Goal: Information Seeking & Learning: Learn about a topic

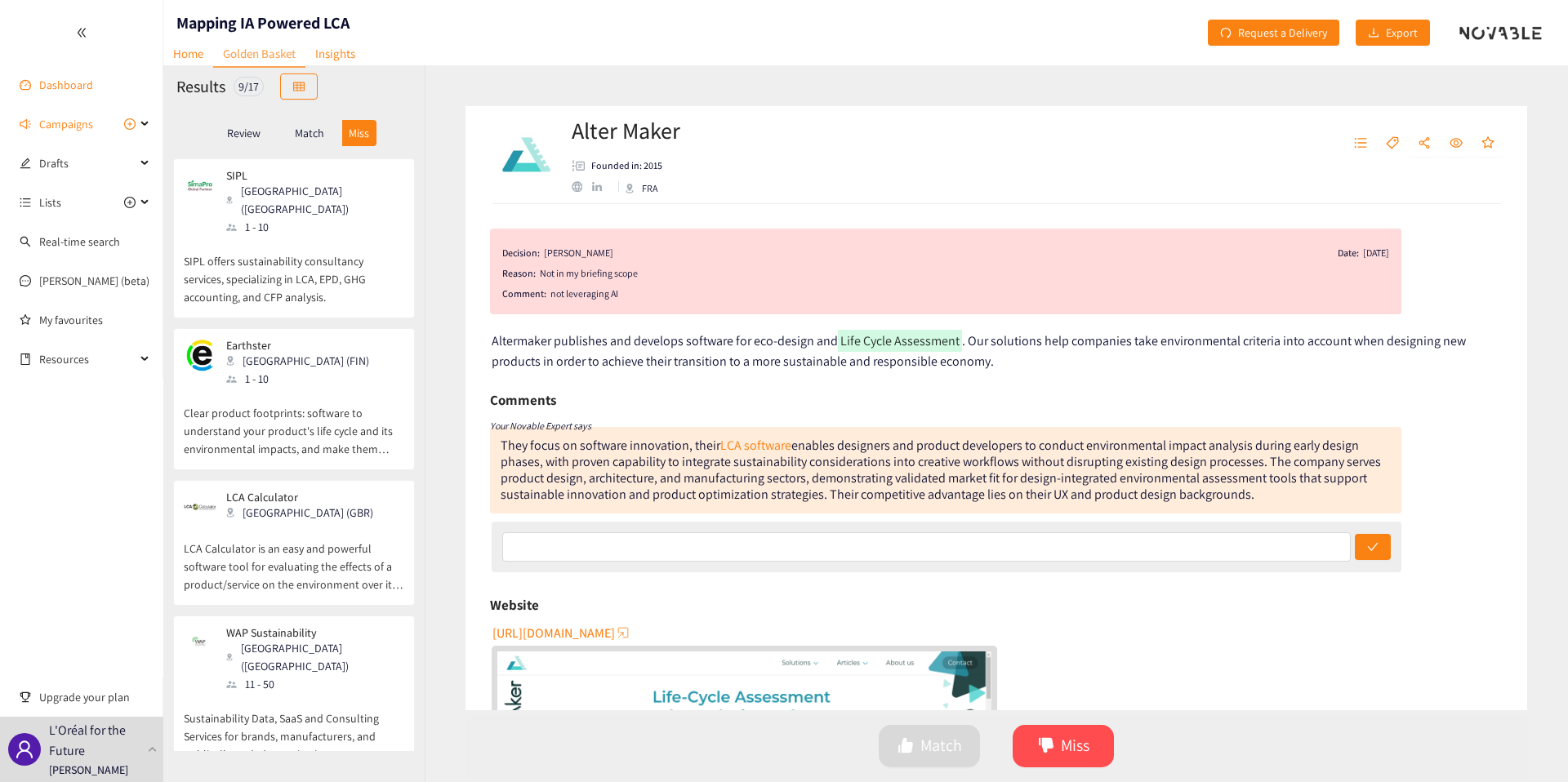
scroll to position [594, 0]
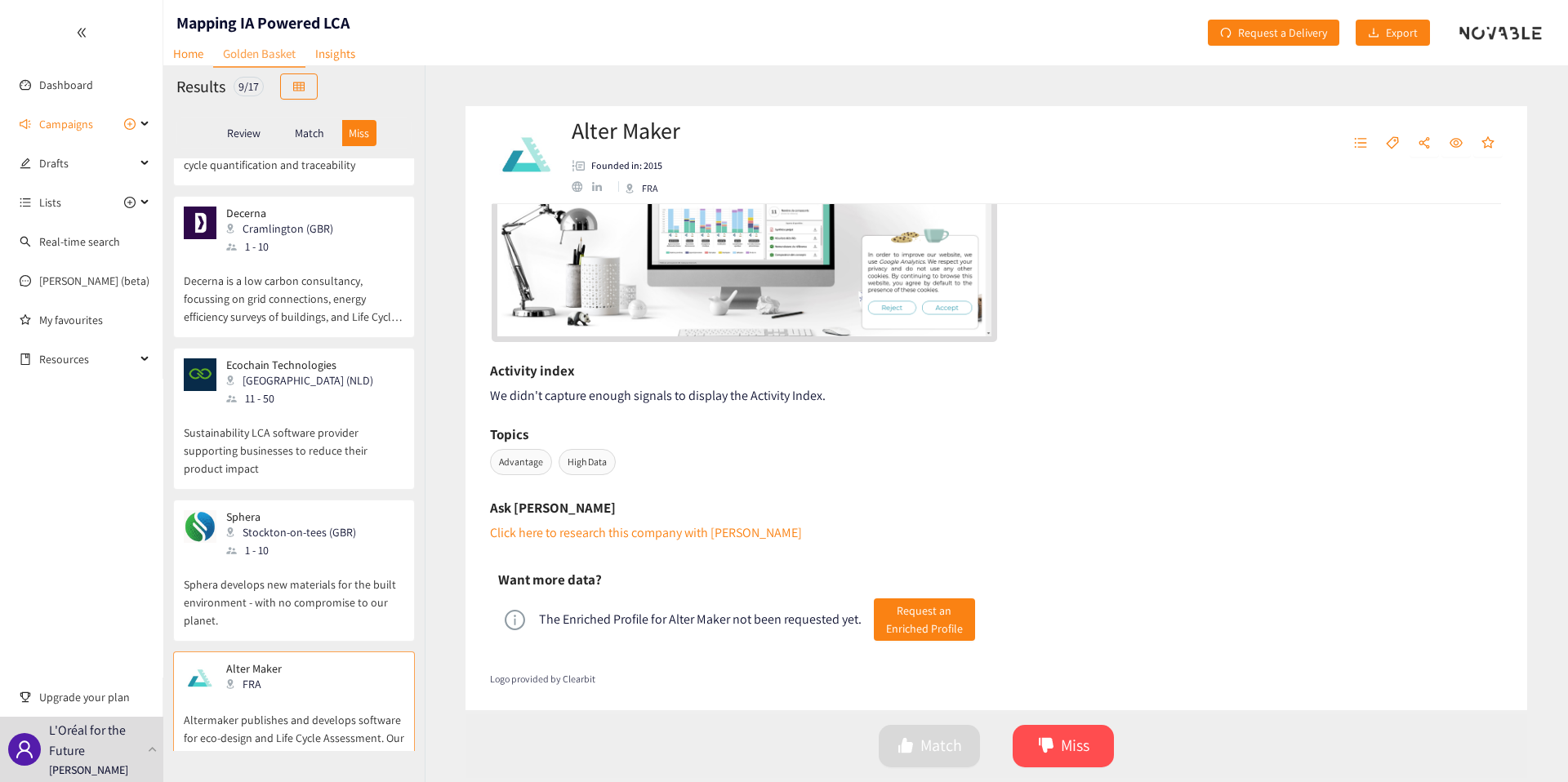
click at [360, 285] on p "Decerna is a low carbon consultancy, focussing on grid connections, energy effi…" at bounding box center [294, 291] width 221 height 70
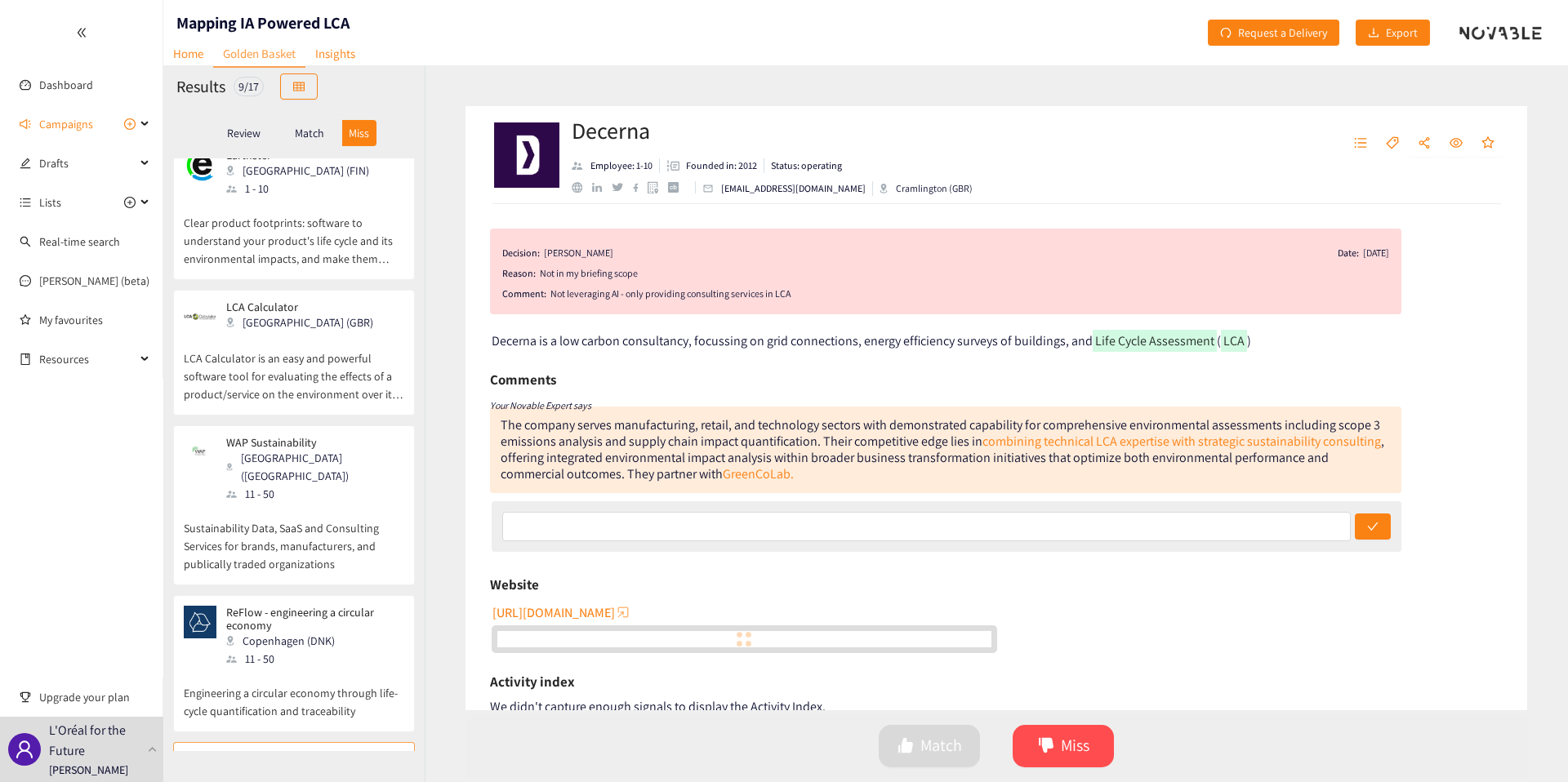
scroll to position [0, 0]
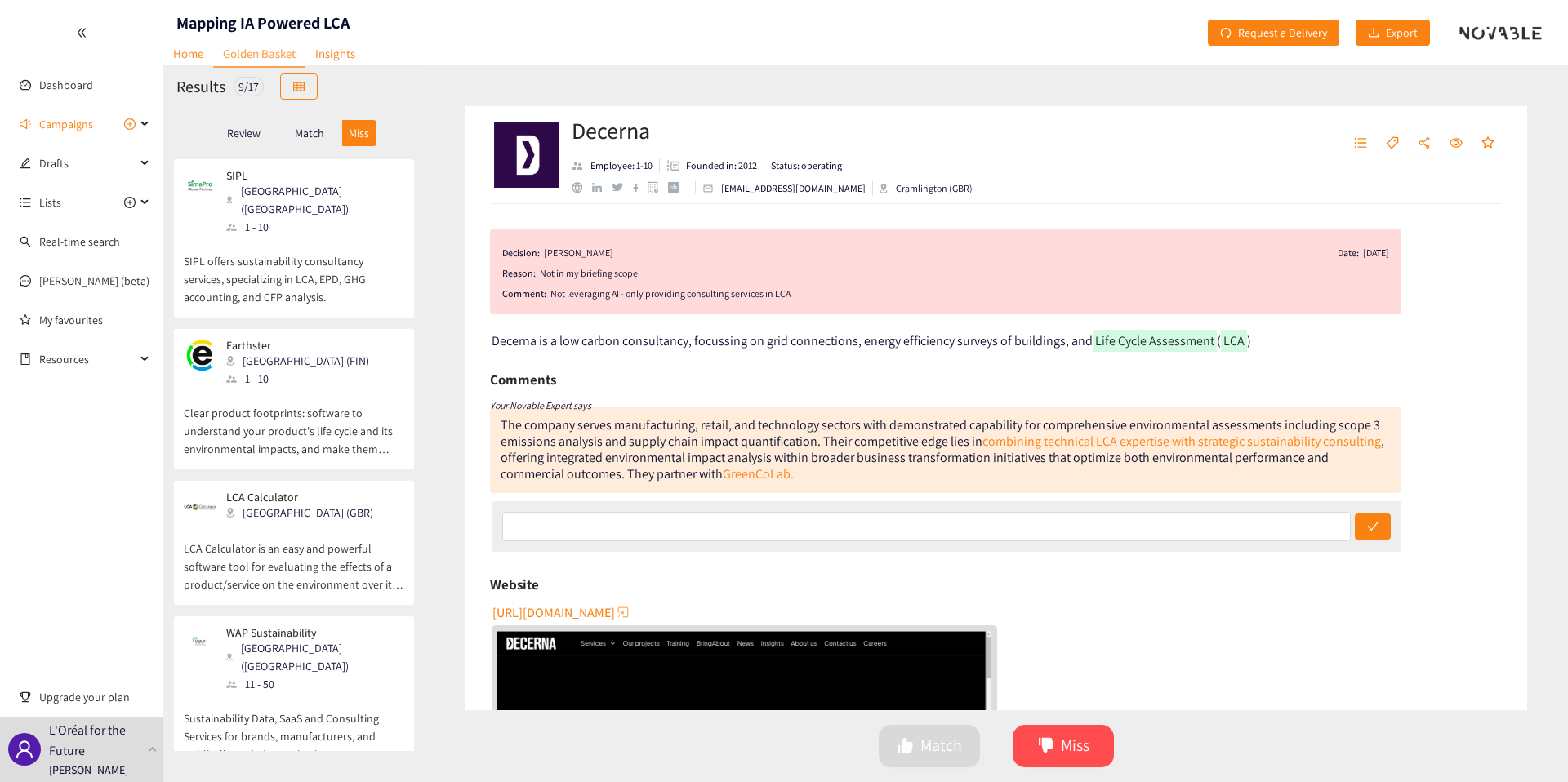
click at [384, 216] on div "SIPL Uppsala ([GEOGRAPHIC_DATA]) 1 - 10" at bounding box center [294, 203] width 221 height 67
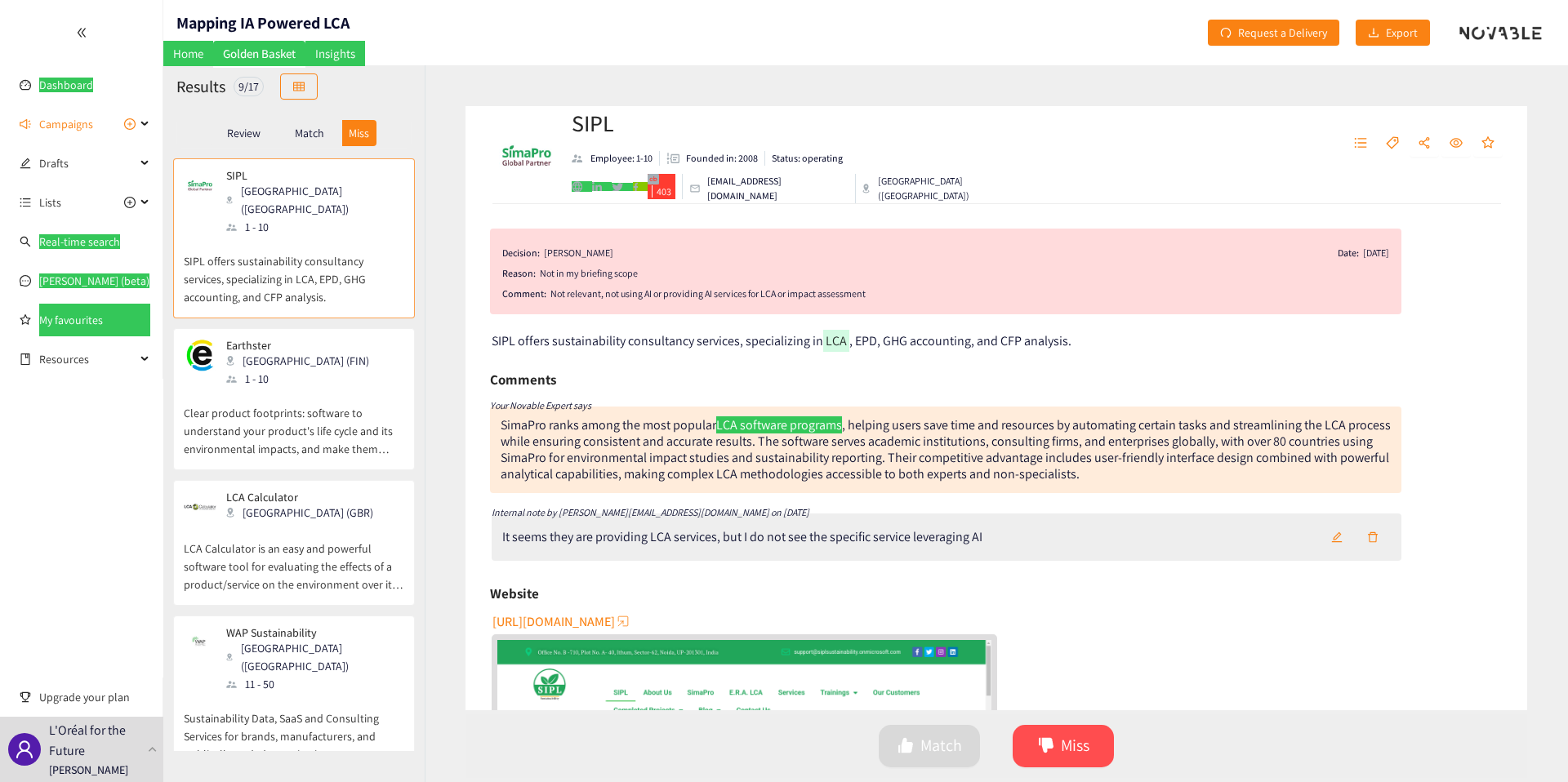
click at [709, 208] on div "Decision: [PERSON_NAME] Date: [DATE] Reason: Not in my briefing scope Comment: …" at bounding box center [997, 457] width 1062 height 506
click at [661, 193] on span "403" at bounding box center [664, 191] width 24 height 12
click at [362, 362] on div "Earthster [GEOGRAPHIC_DATA] (FIN) 1 - 10" at bounding box center [294, 363] width 221 height 49
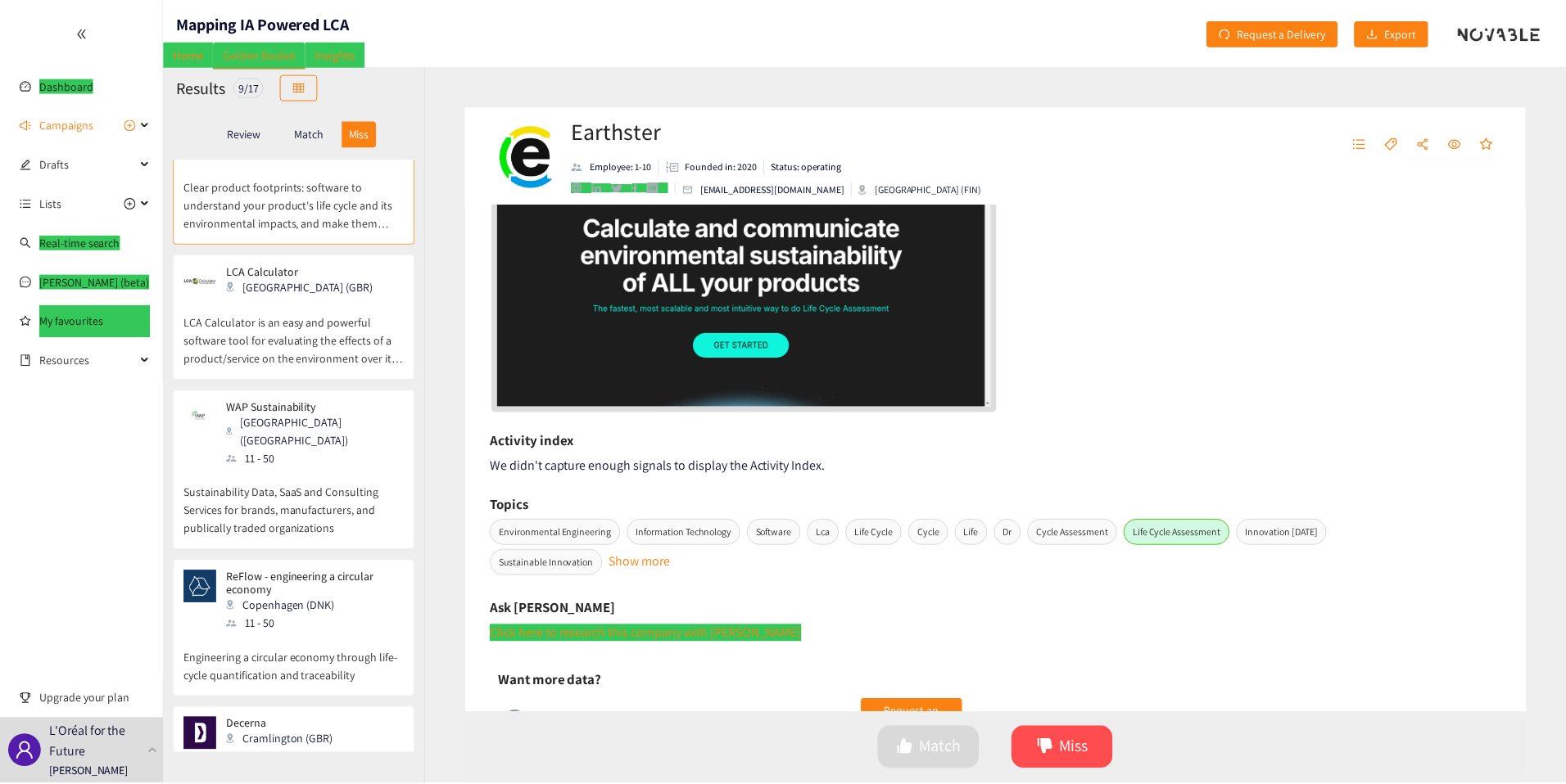
scroll to position [342, 0]
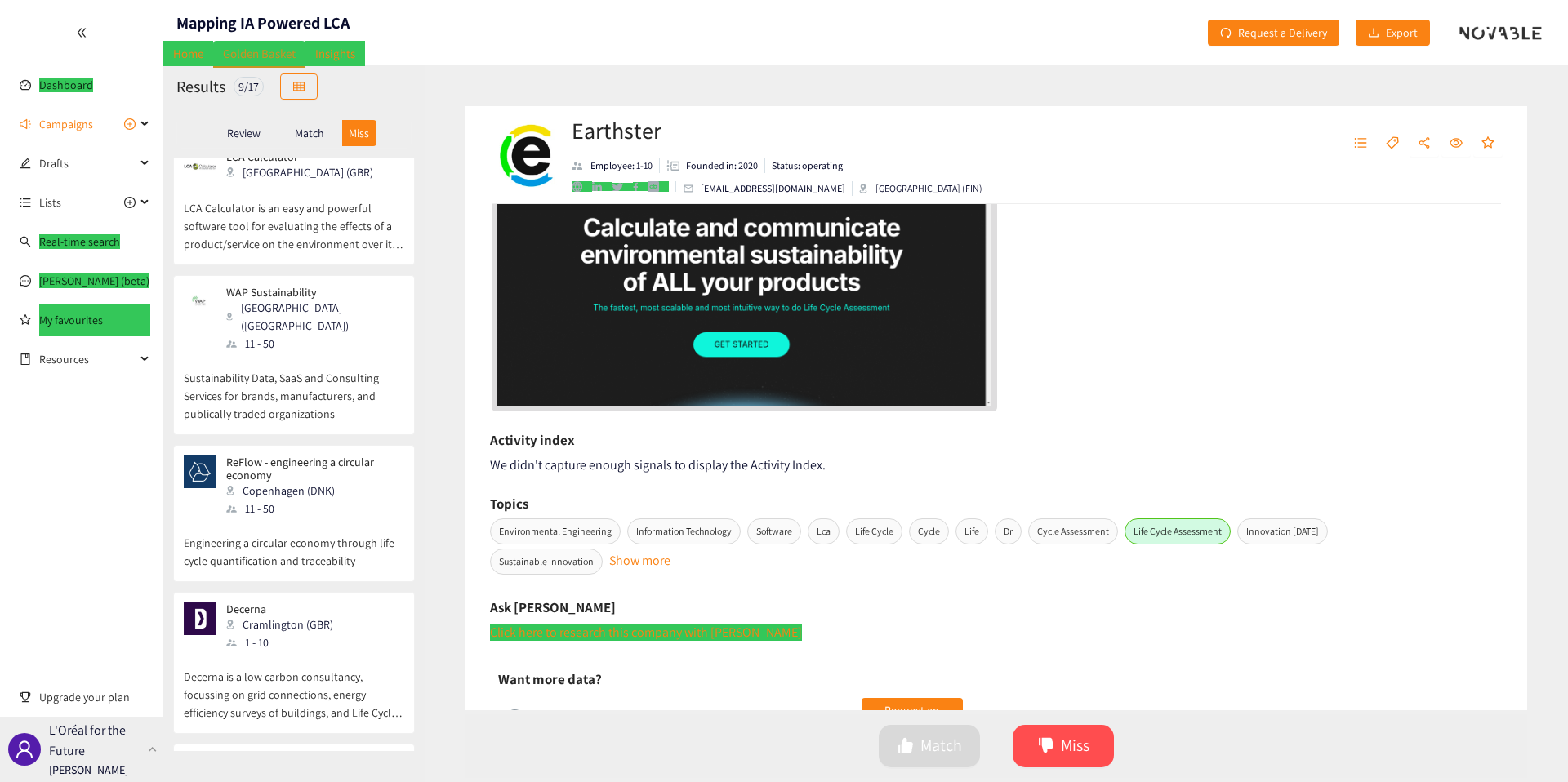
click at [138, 727] on p "L'Oréal for the Future" at bounding box center [96, 740] width 93 height 40
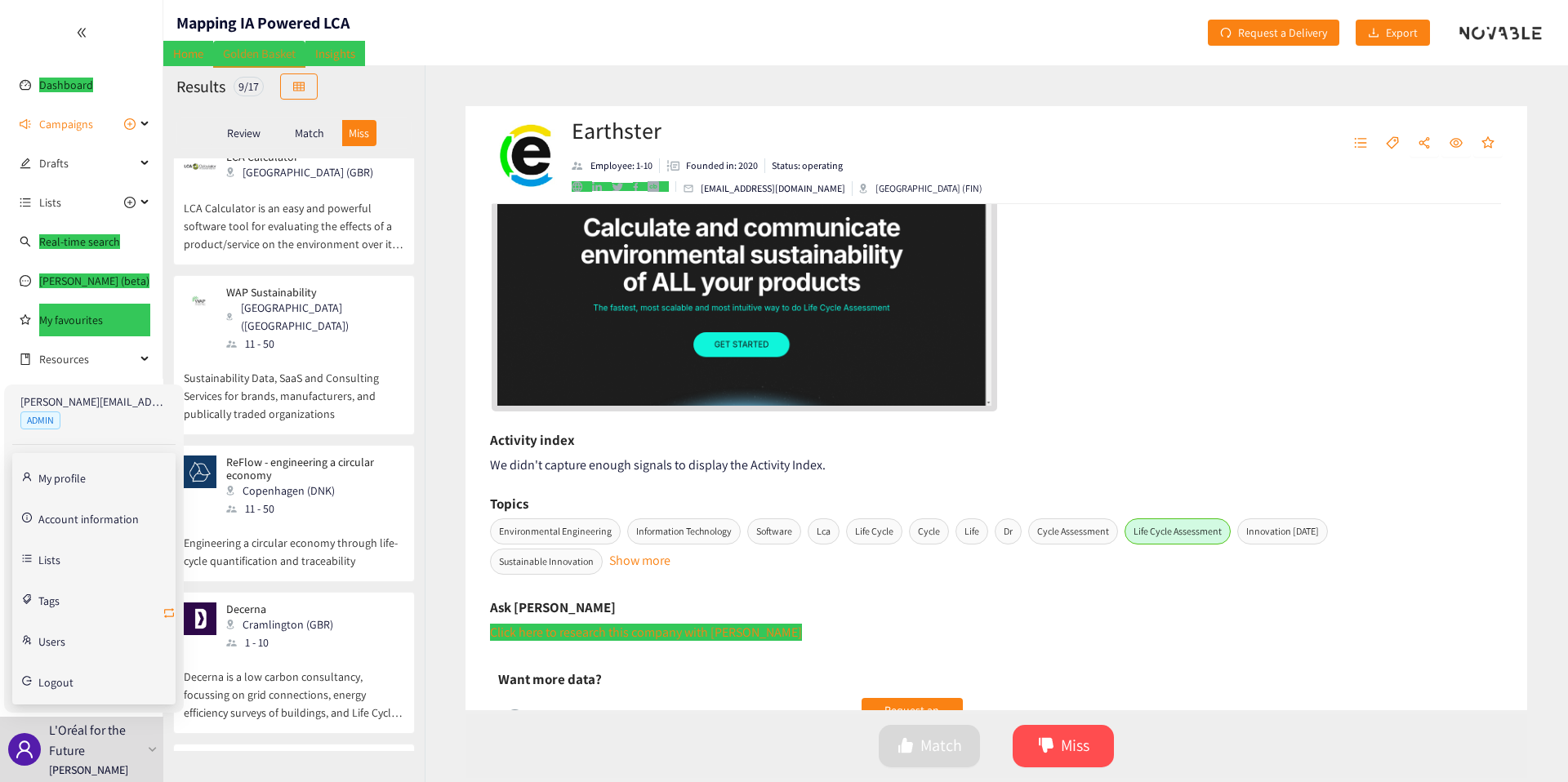
click at [169, 611] on icon "retweet" at bounding box center [168, 613] width 13 height 13
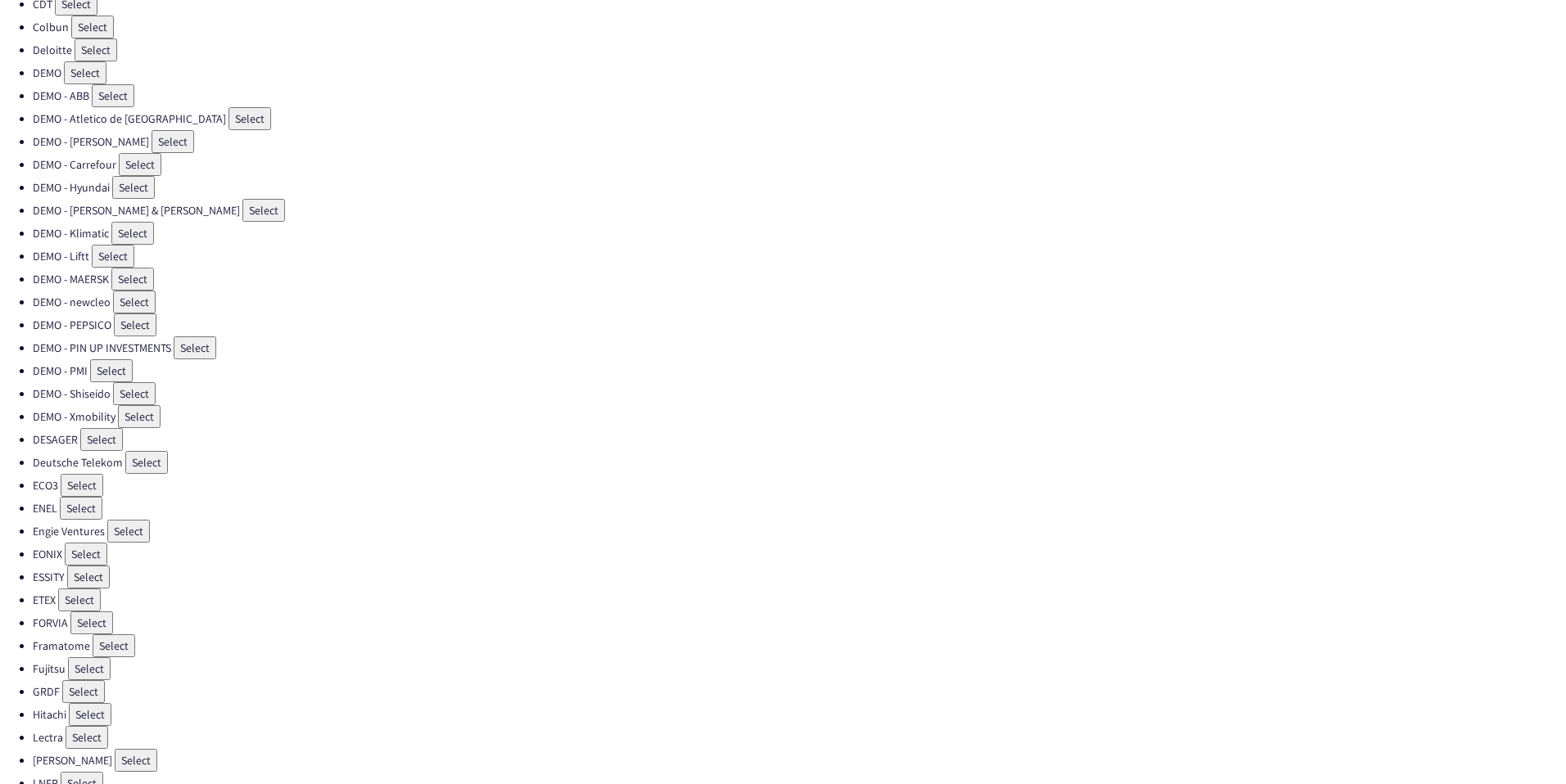
scroll to position [289, 0]
click at [112, 645] on button "Select" at bounding box center [114, 644] width 42 height 23
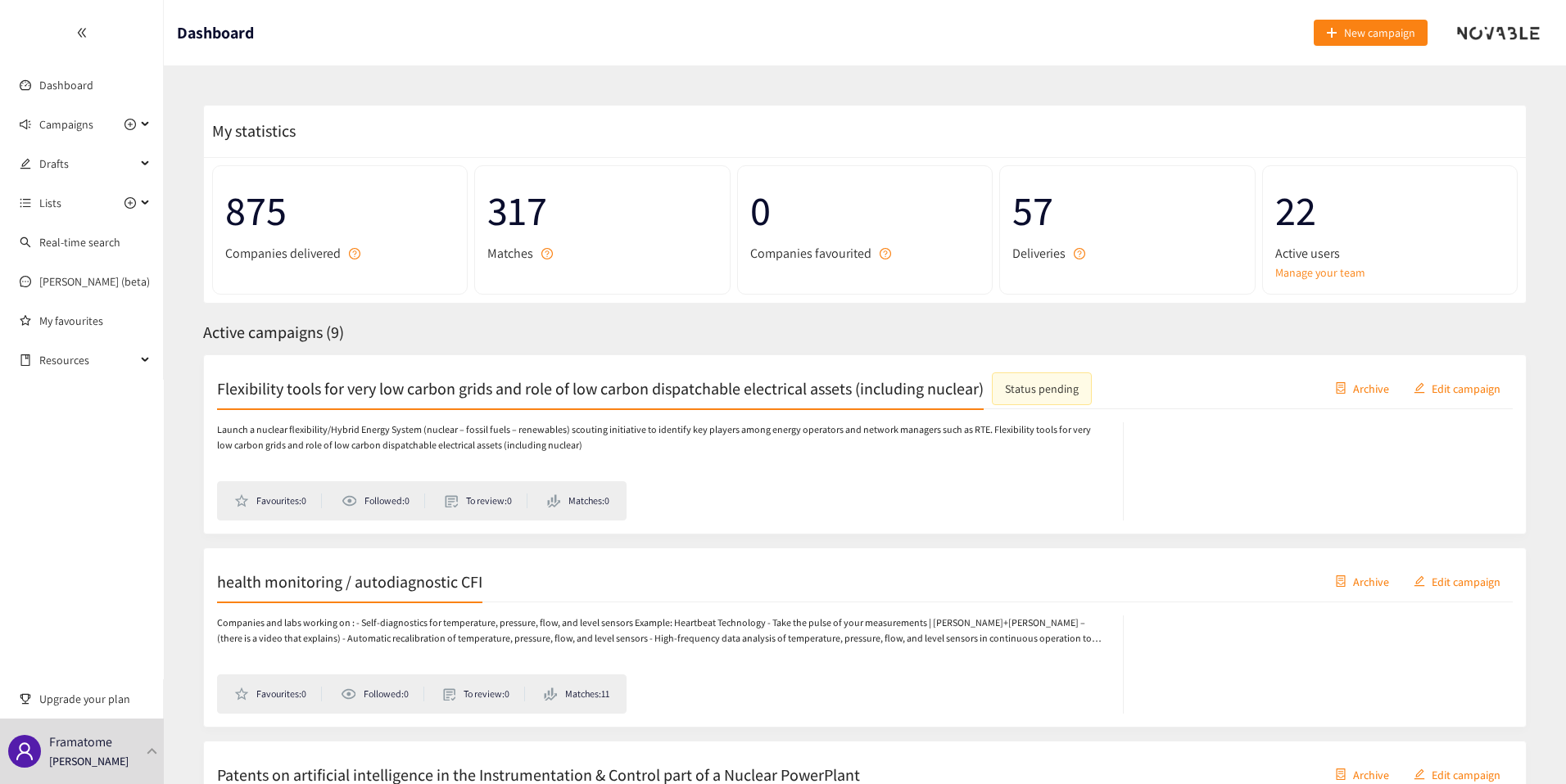
click at [623, 453] on div "Launch a nuclear flexibility/Hybrid Energy System (nuclear – fossil fuels – ren…" at bounding box center [671, 471] width 907 height 98
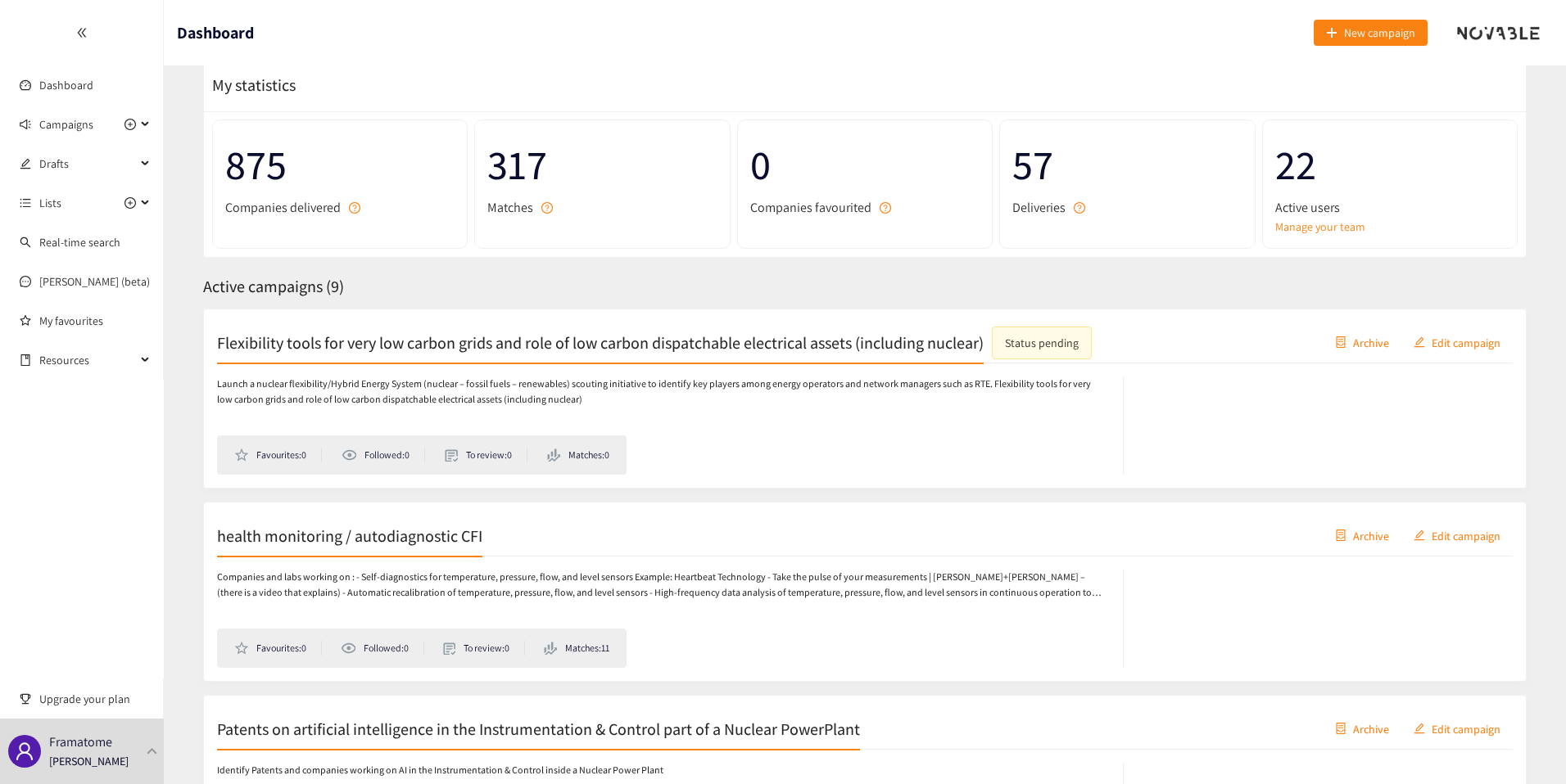
scroll to position [48, 0]
click at [391, 573] on p "Companies and labs working on : - Self-diagnostics for temperature, pressure, f…" at bounding box center [662, 584] width 889 height 32
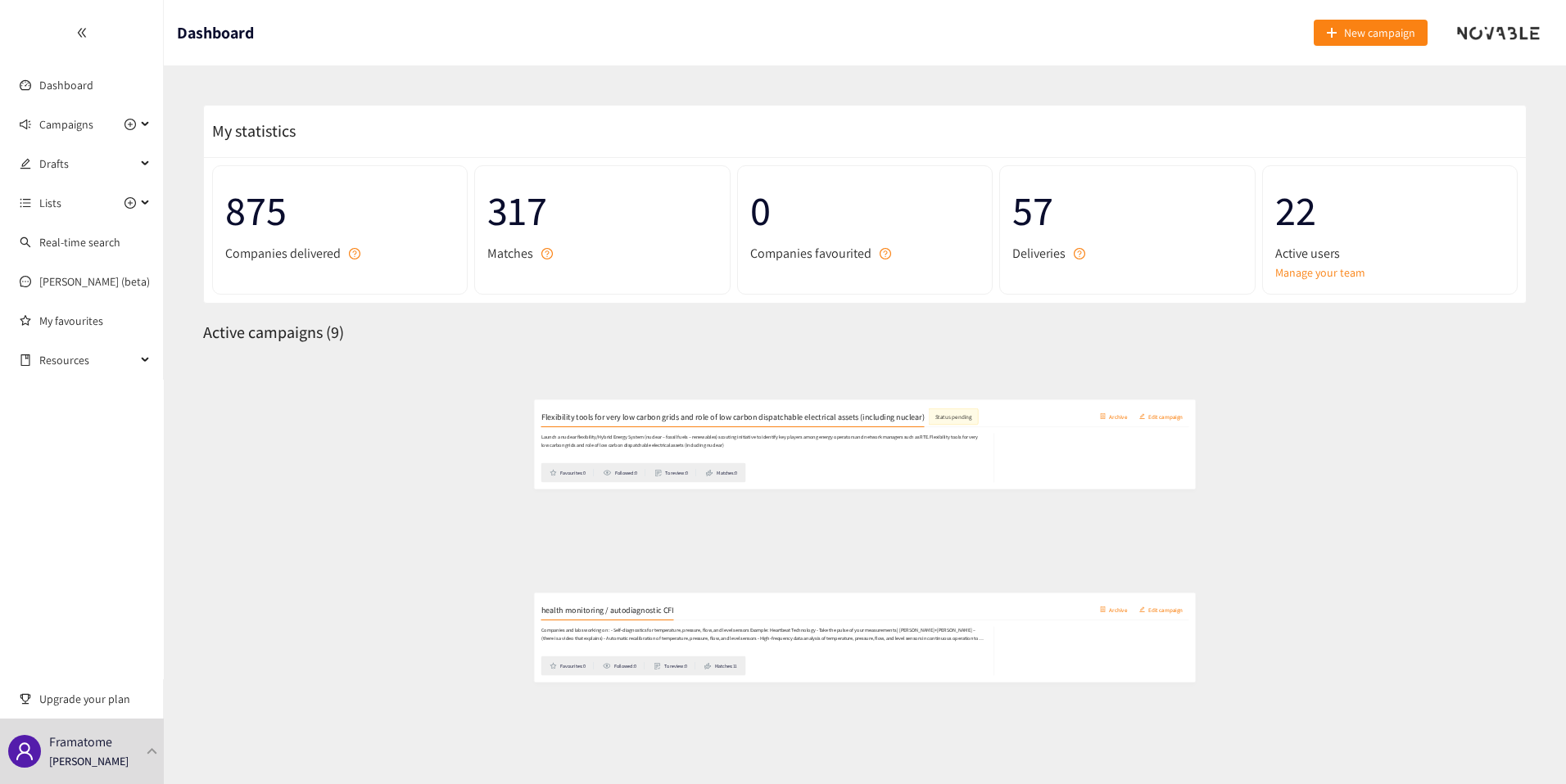
click at [410, 646] on p "Companies and labs working on : - Self-diagnostics for temperature, pressure, f…" at bounding box center [662, 631] width 889 height 32
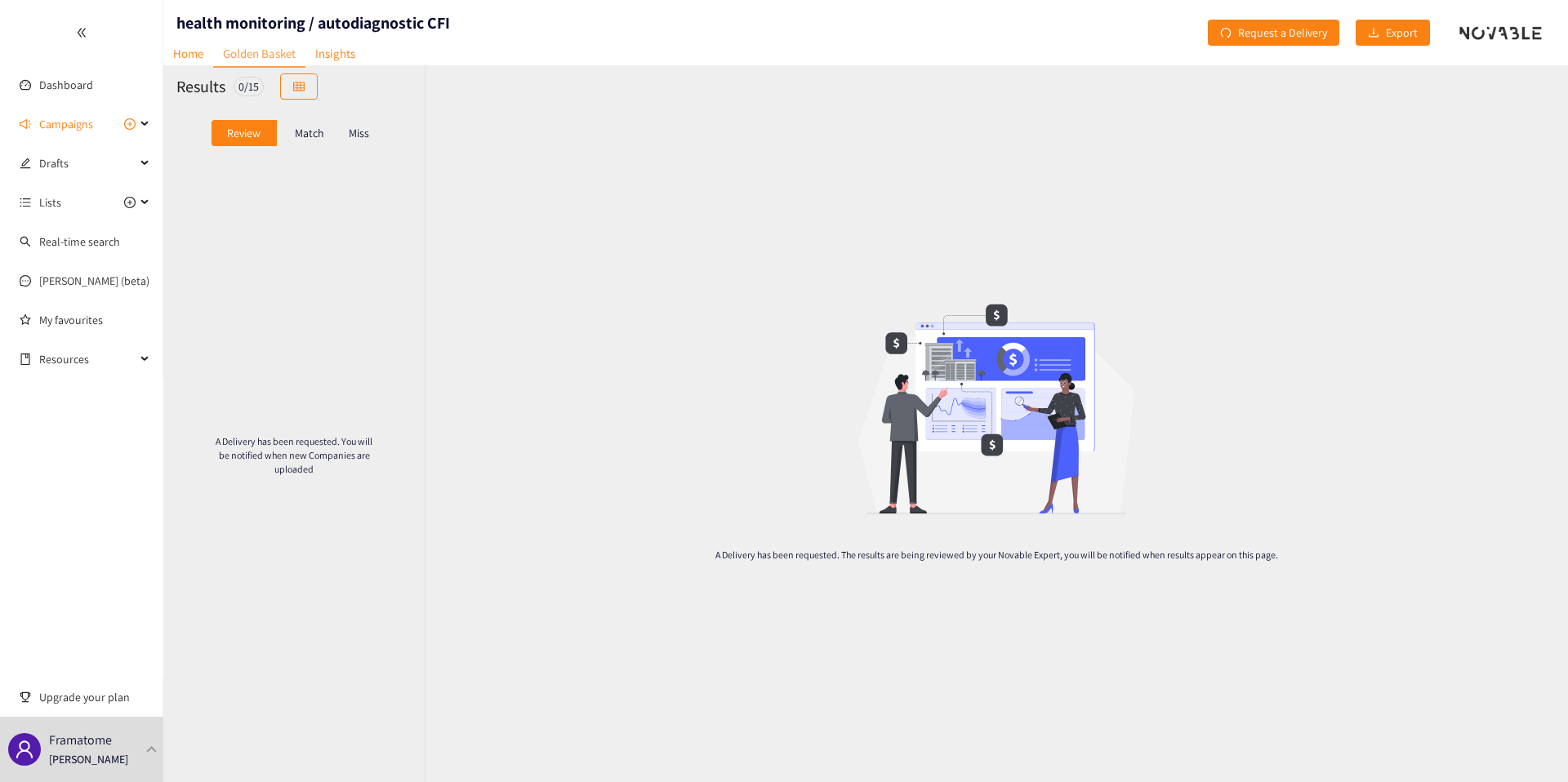
click at [313, 131] on p "Match" at bounding box center [309, 133] width 30 height 13
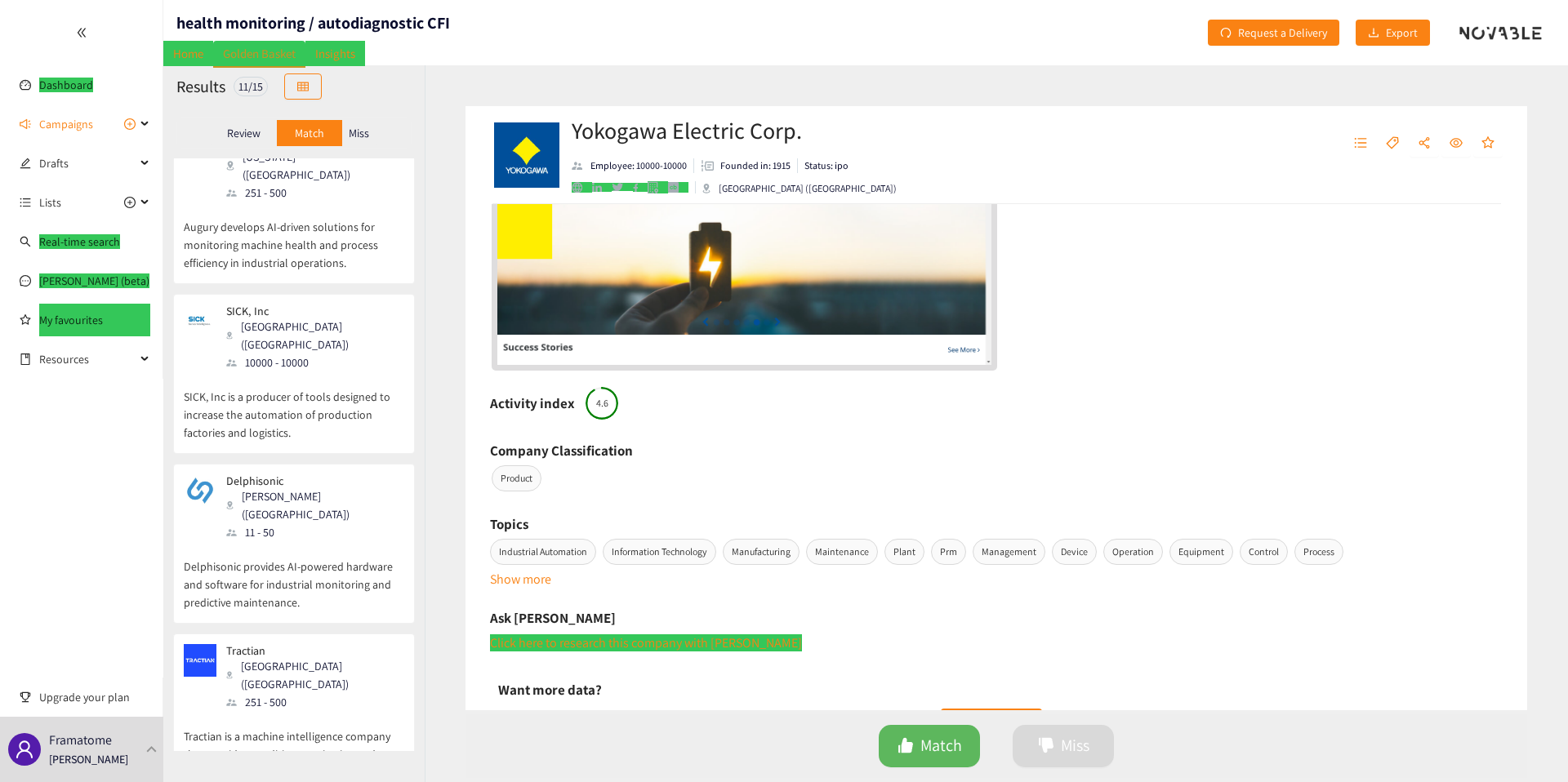
scroll to position [204, 0]
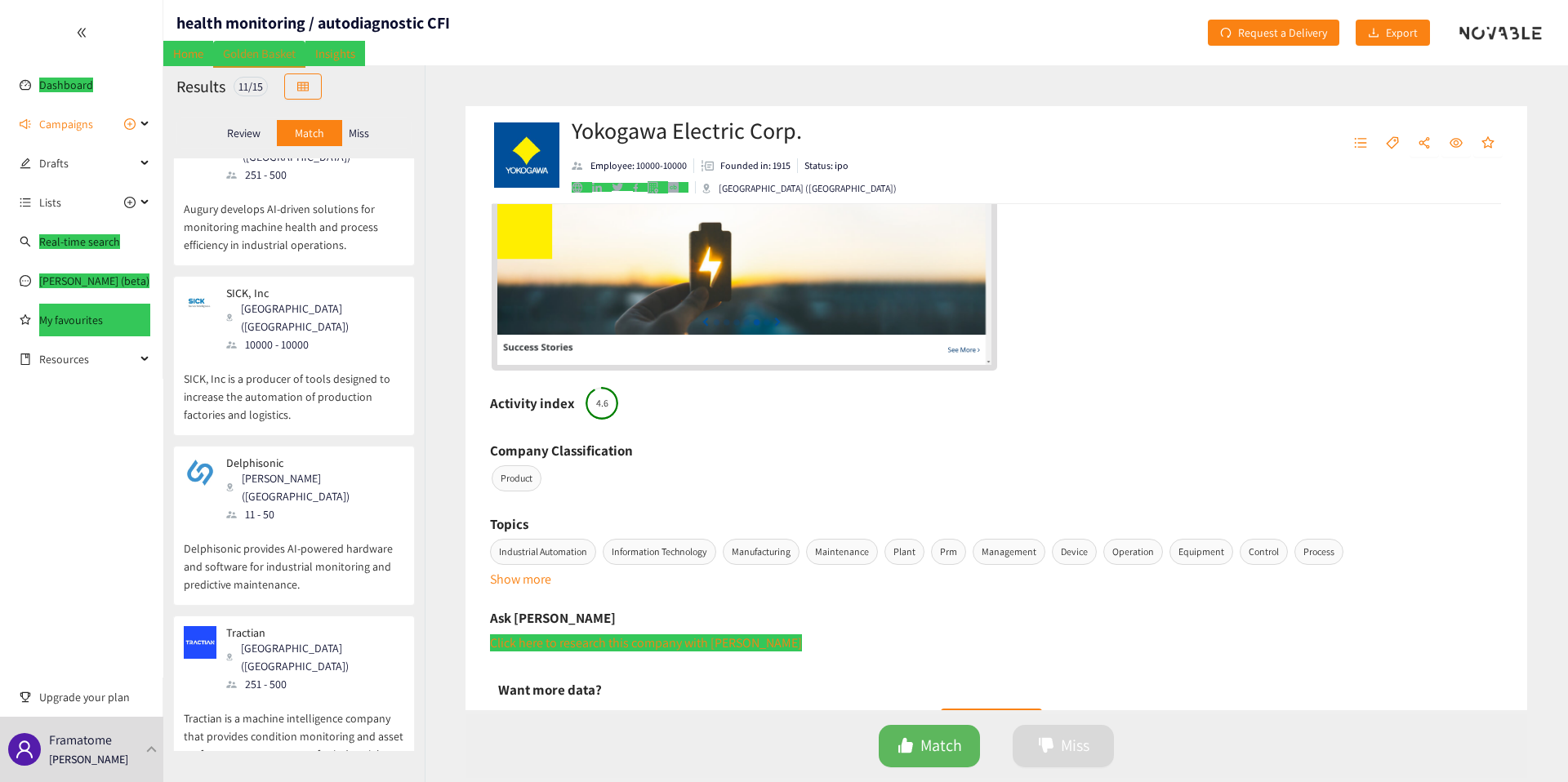
click at [294, 523] on p "Delphisonic provides AI-powered hardware and software for industrial monitoring…" at bounding box center [294, 557] width 221 height 70
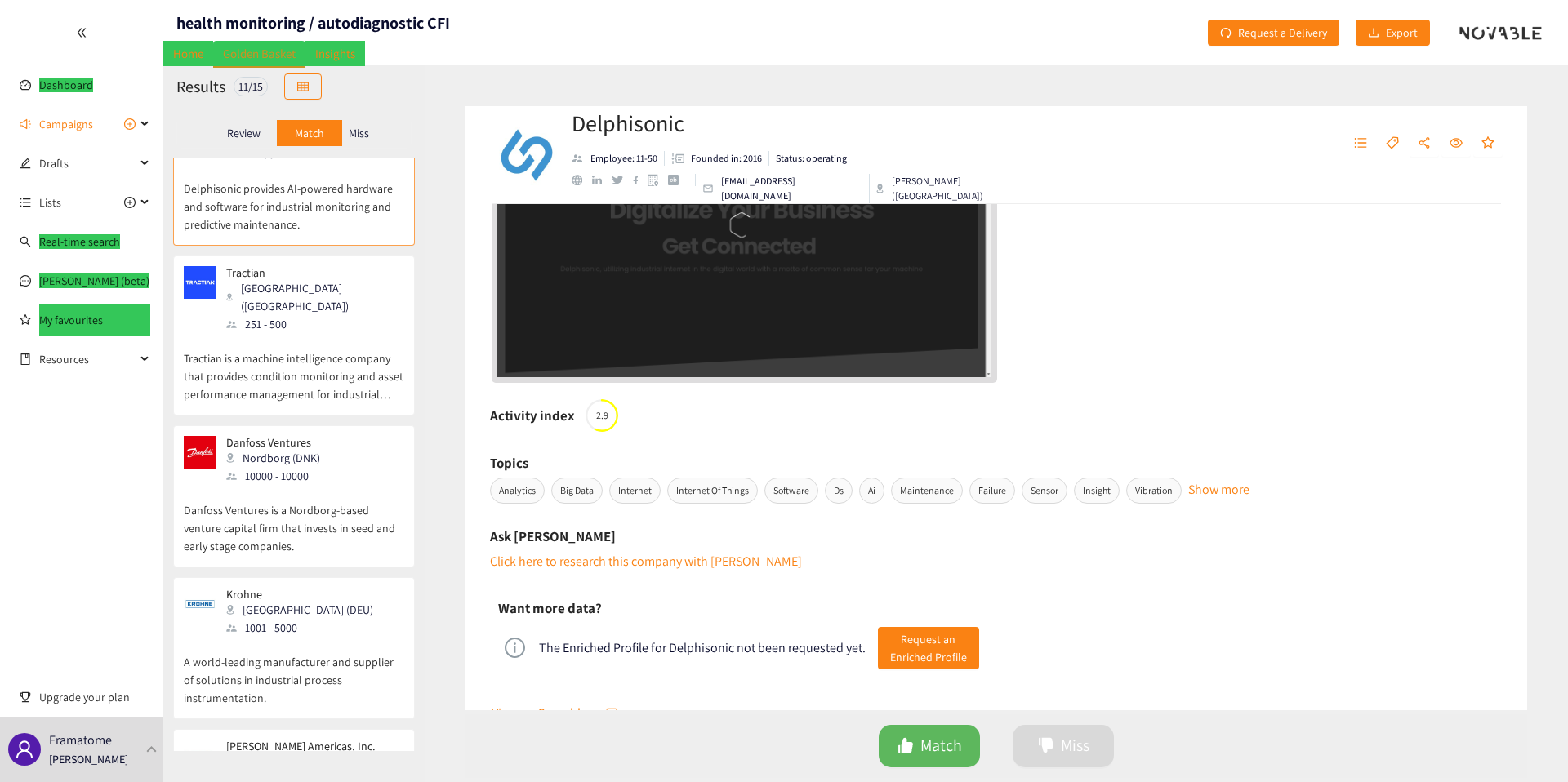
scroll to position [633, 0]
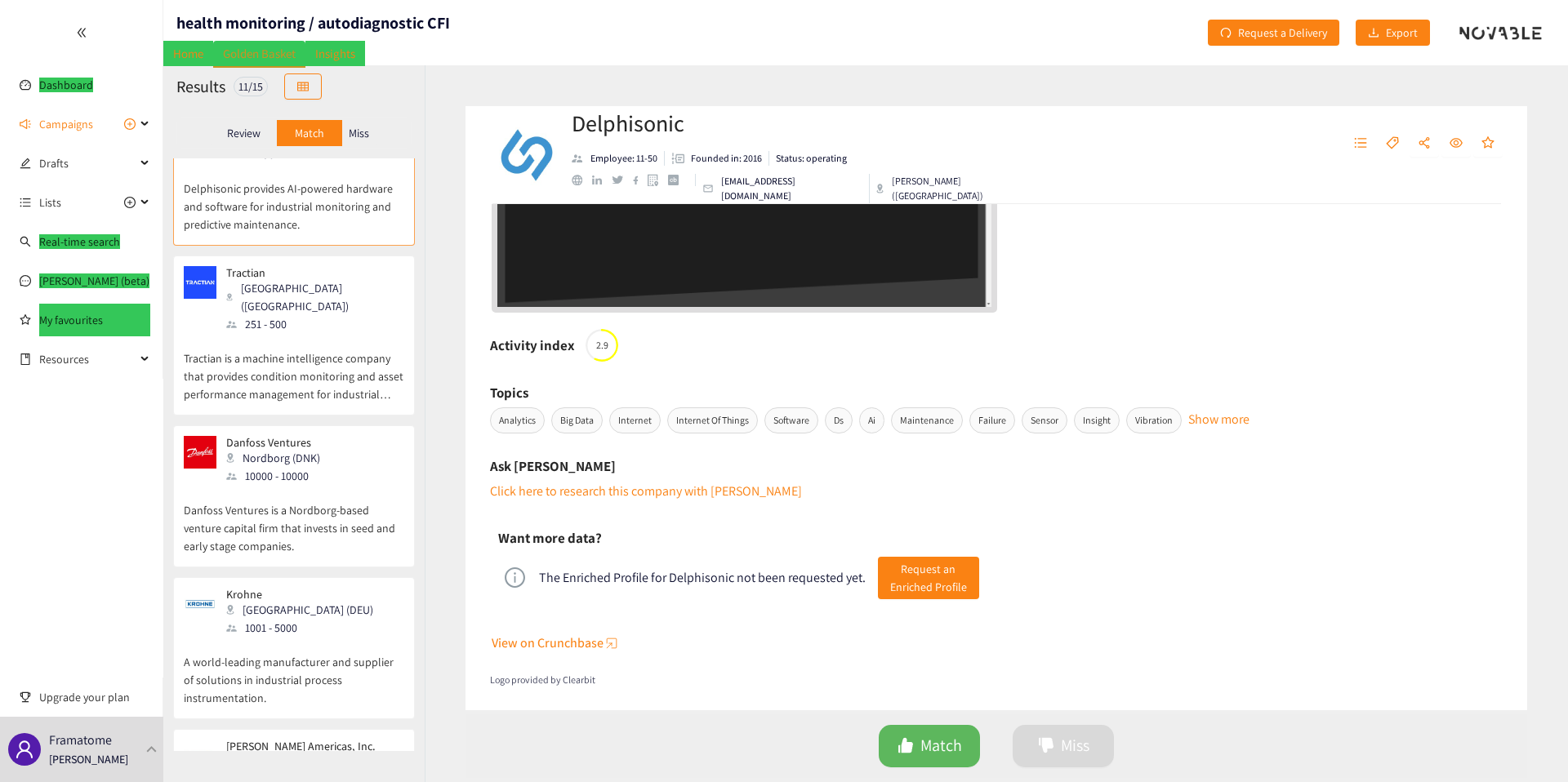
click at [285, 485] on p "Danfoss Ventures is a Nordborg-based venture capital firm that invests in seed …" at bounding box center [294, 519] width 221 height 70
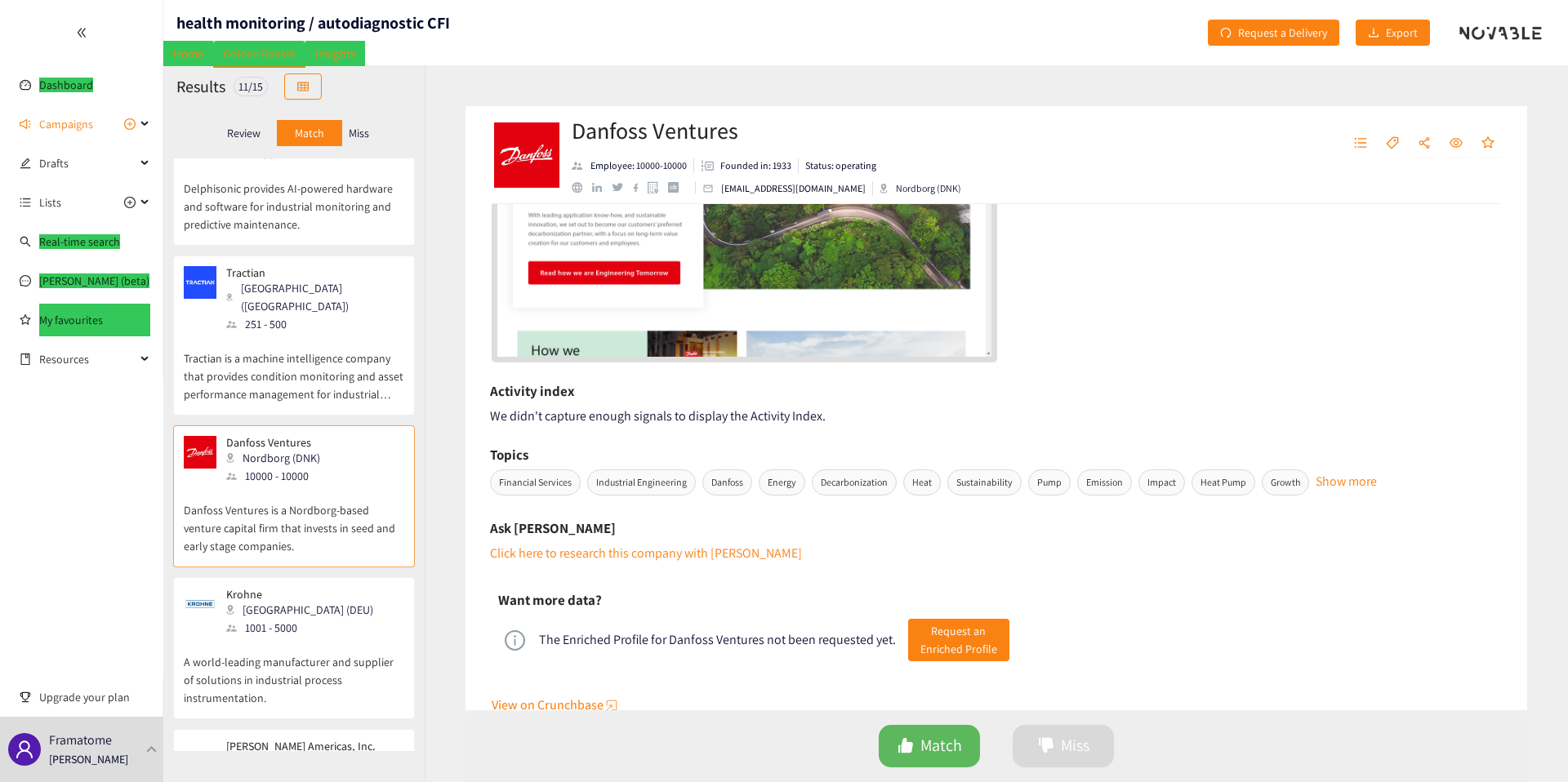
scroll to position [543, 0]
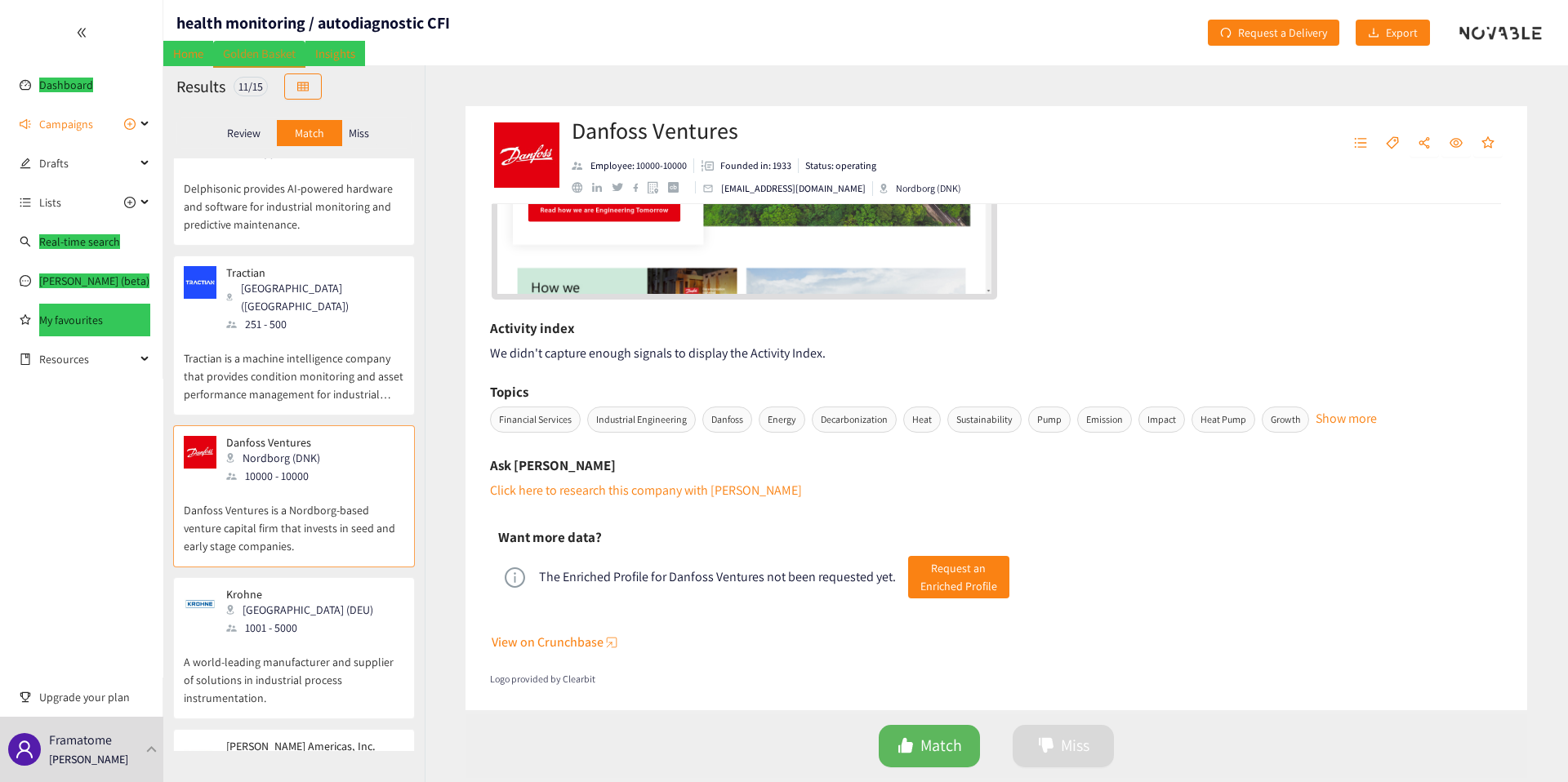
click at [299, 601] on div "[GEOGRAPHIC_DATA] (DEU)" at bounding box center [304, 610] width 157 height 18
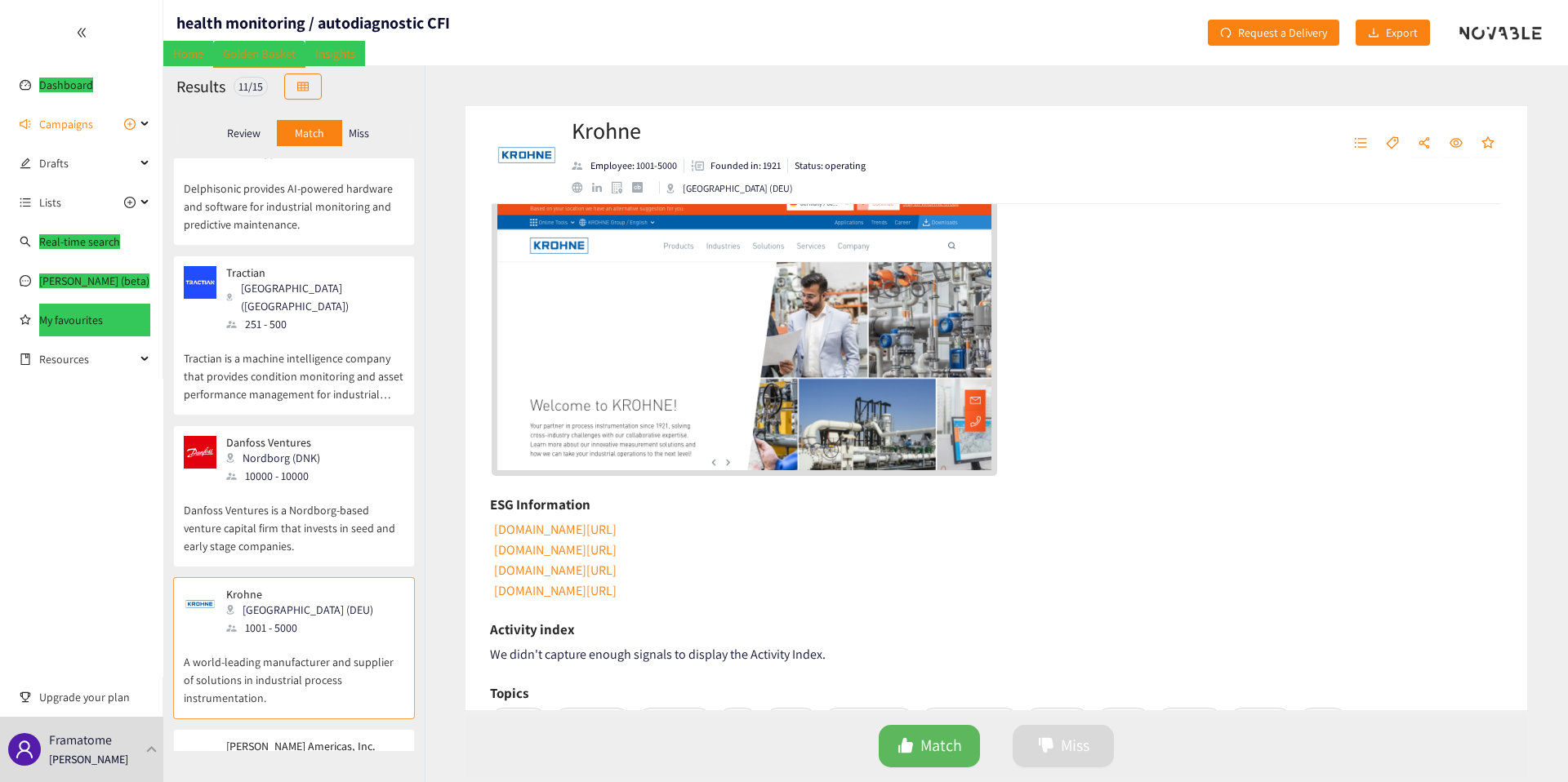
scroll to position [361, 0]
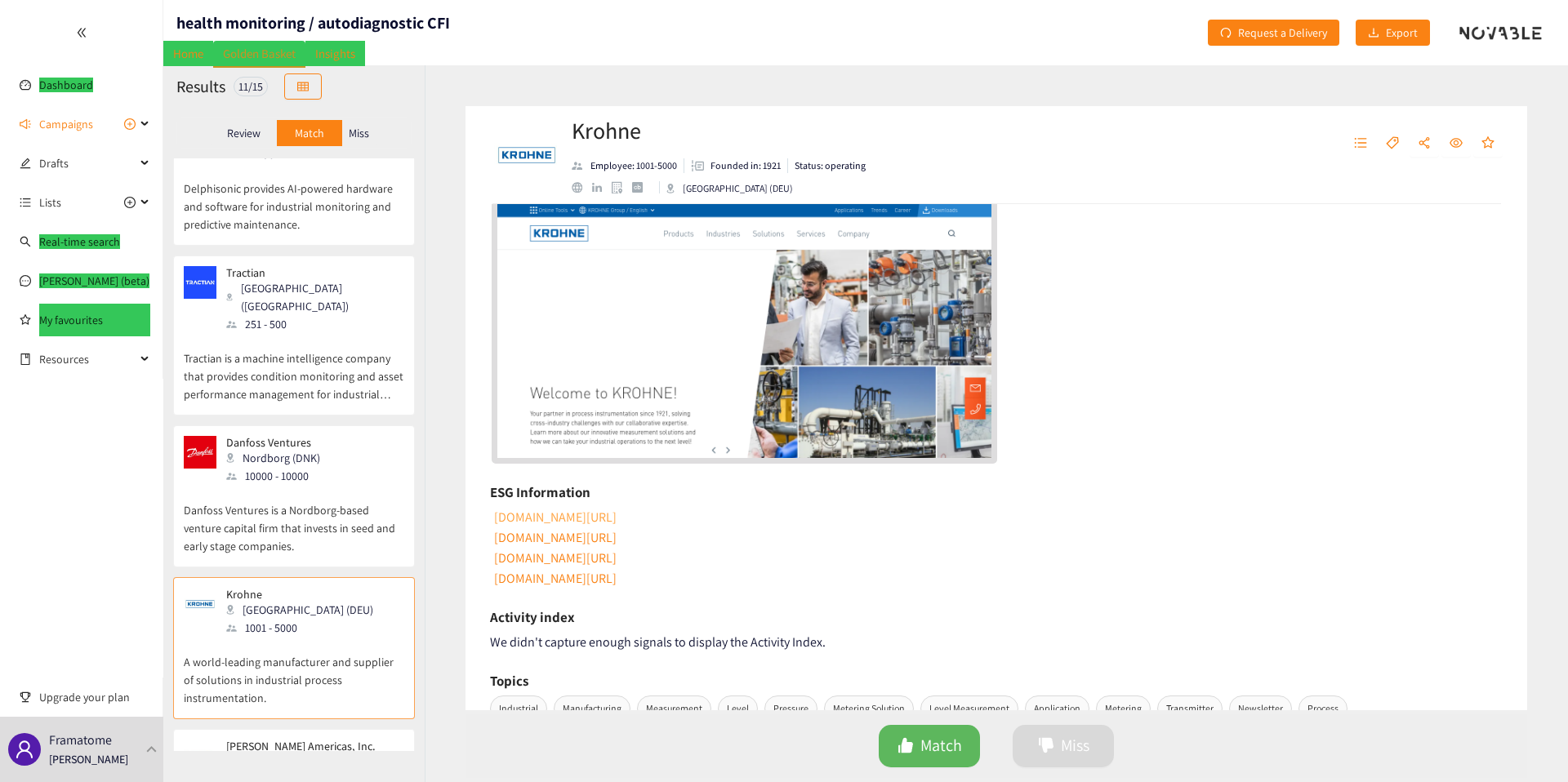
click at [617, 520] on link "[DOMAIN_NAME][URL]" at bounding box center [554, 517] width 125 height 17
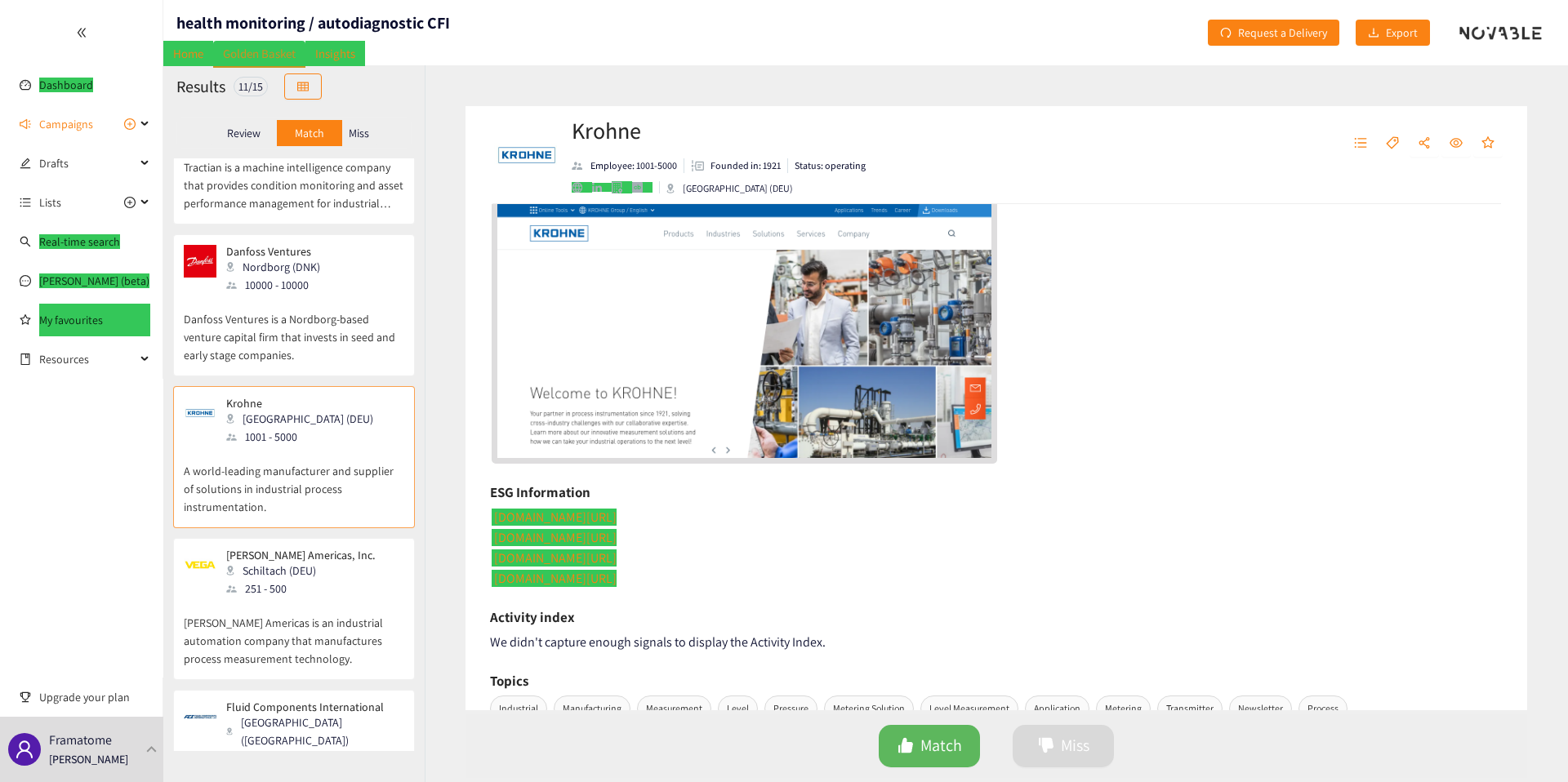
click at [294, 598] on p "[PERSON_NAME] Americas is an industrial automation company that manufactures pr…" at bounding box center [294, 632] width 221 height 70
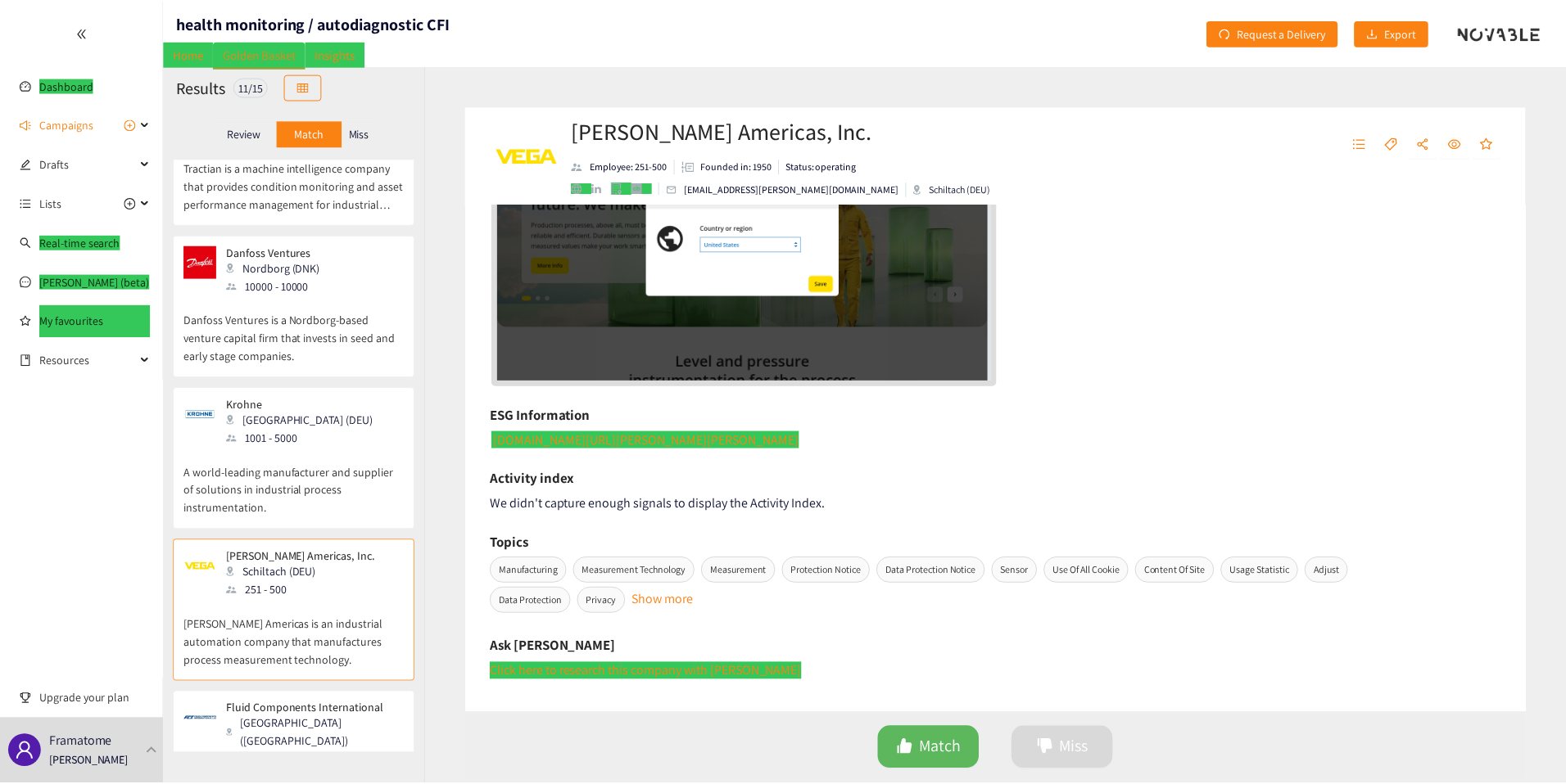
scroll to position [621, 0]
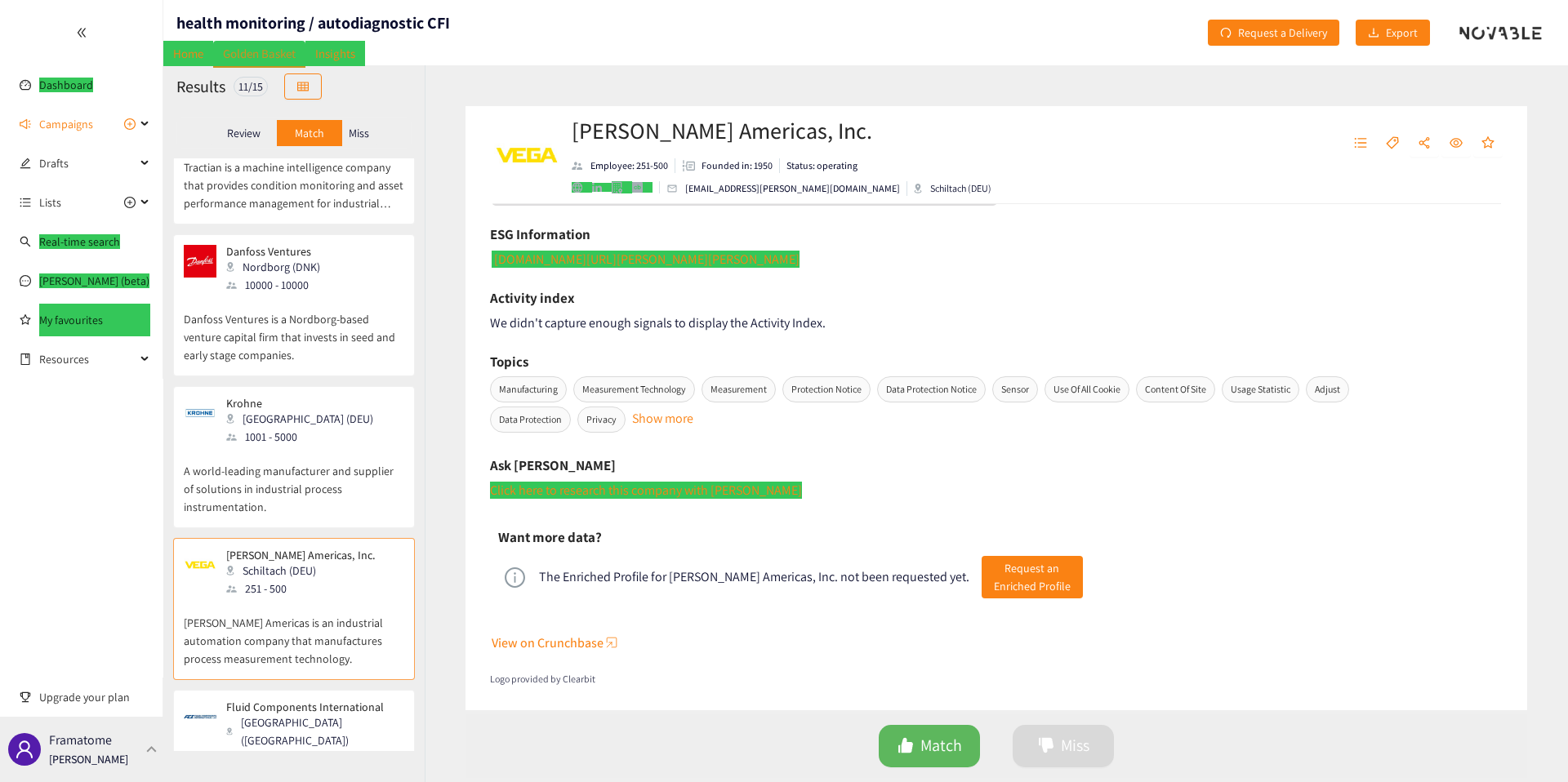
click at [91, 740] on p "Framatome" at bounding box center [81, 740] width 63 height 21
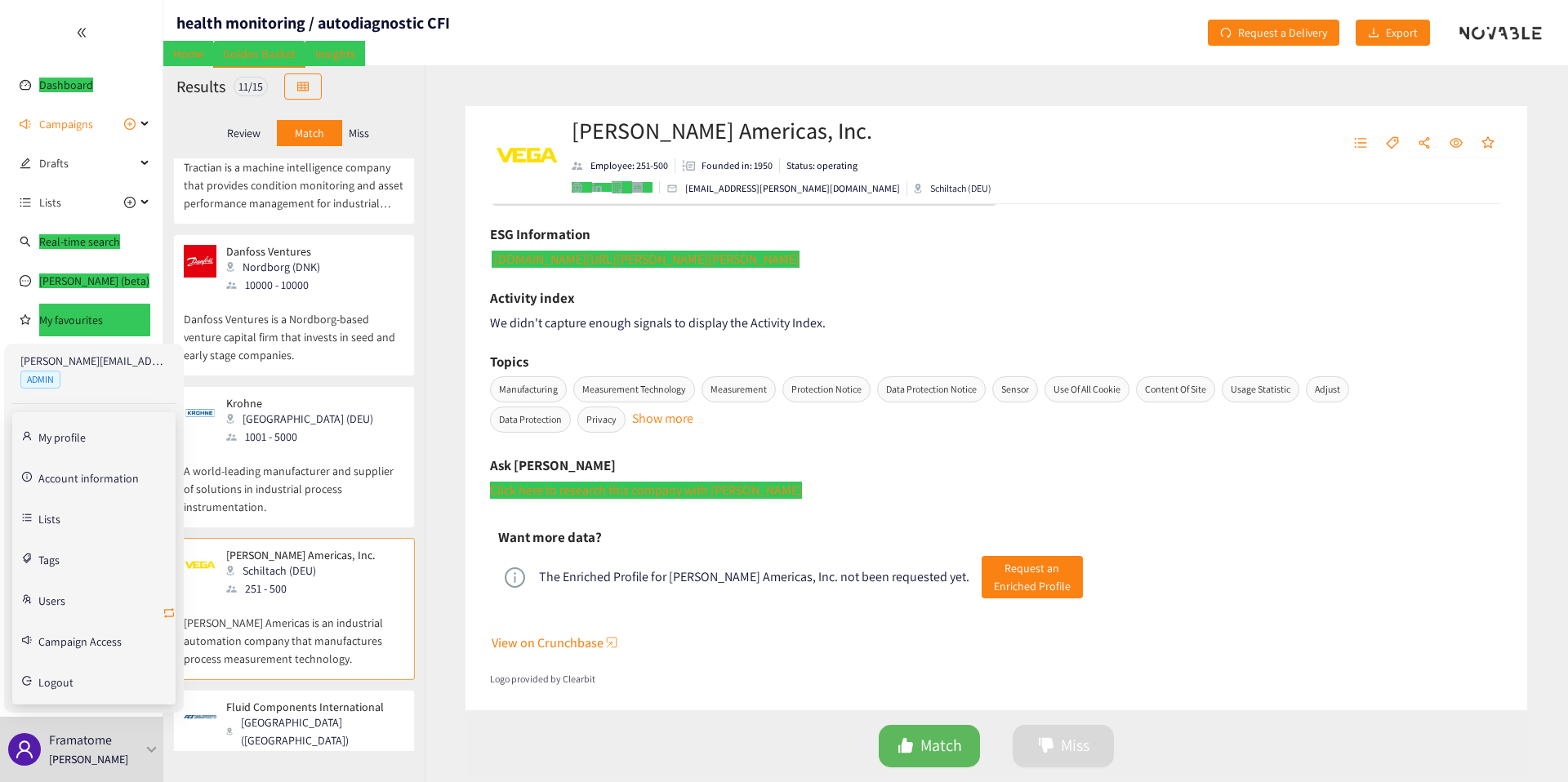
click at [169, 613] on icon "retweet" at bounding box center [168, 613] width 13 height 13
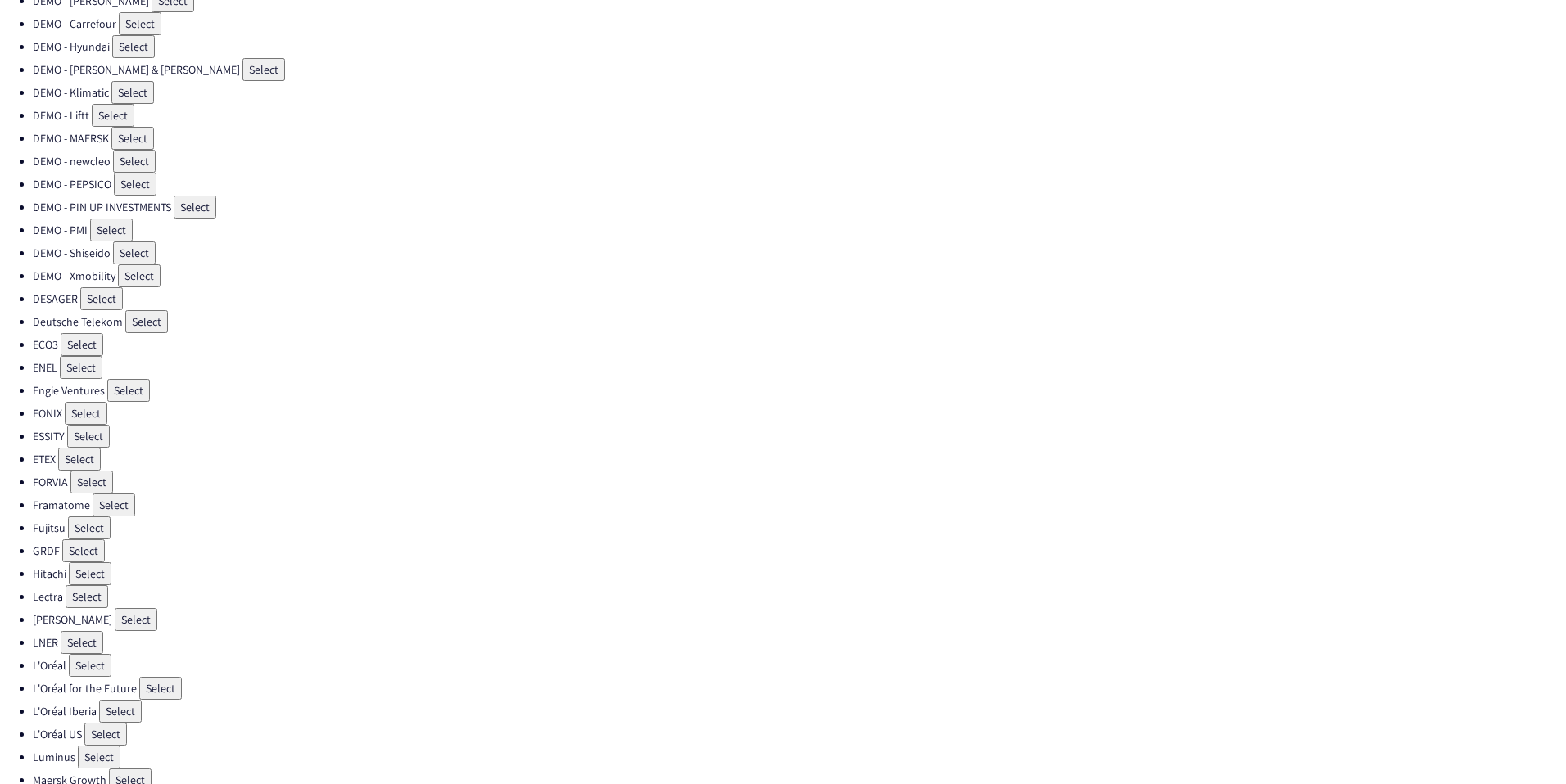
scroll to position [1032, 0]
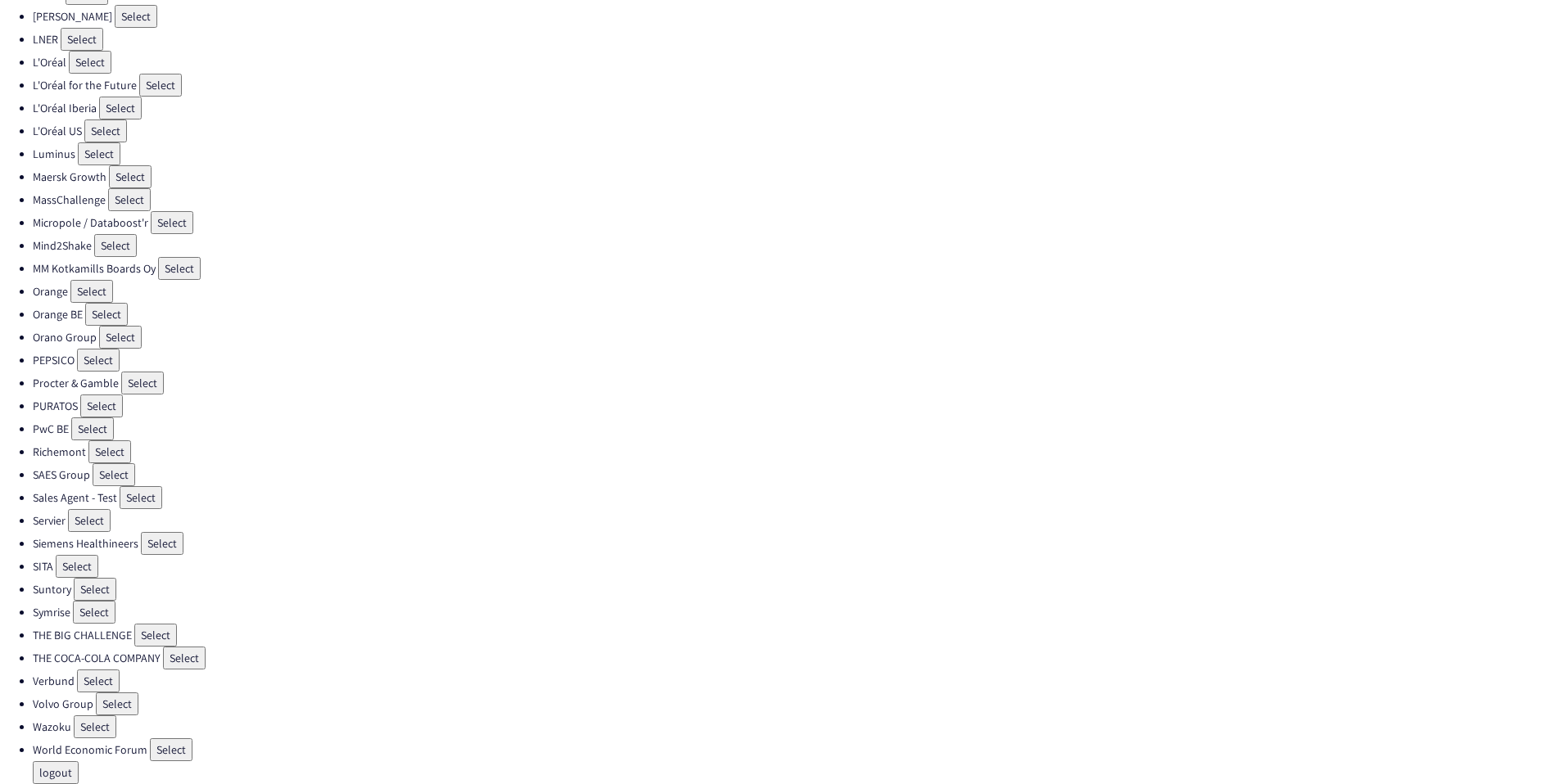
click at [100, 678] on button "Select" at bounding box center [98, 680] width 42 height 23
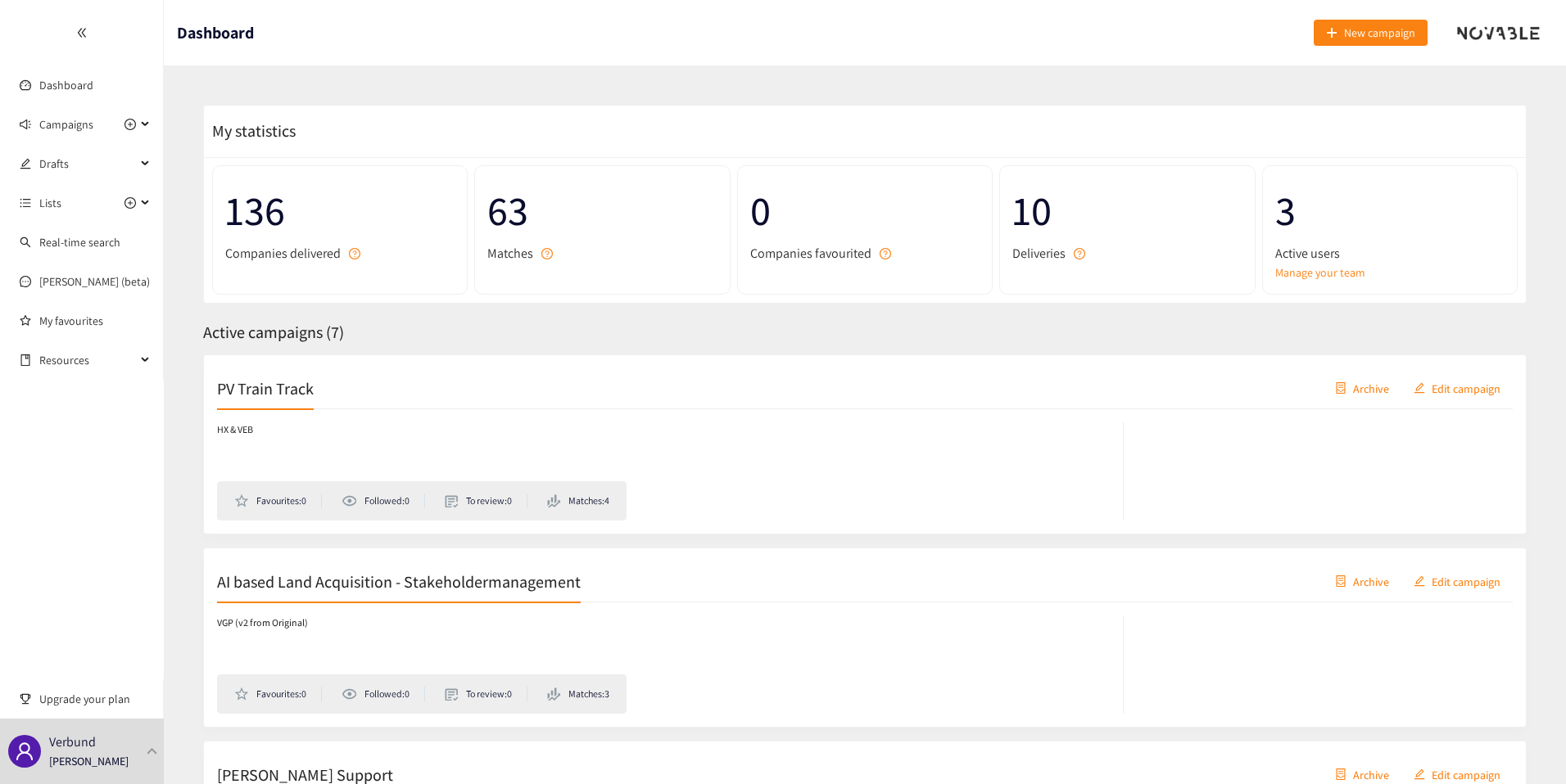
click at [317, 423] on div "HX & VEB Favourites: 0 Followed: 0 To review: 0 Matches: 4" at bounding box center [671, 471] width 907 height 98
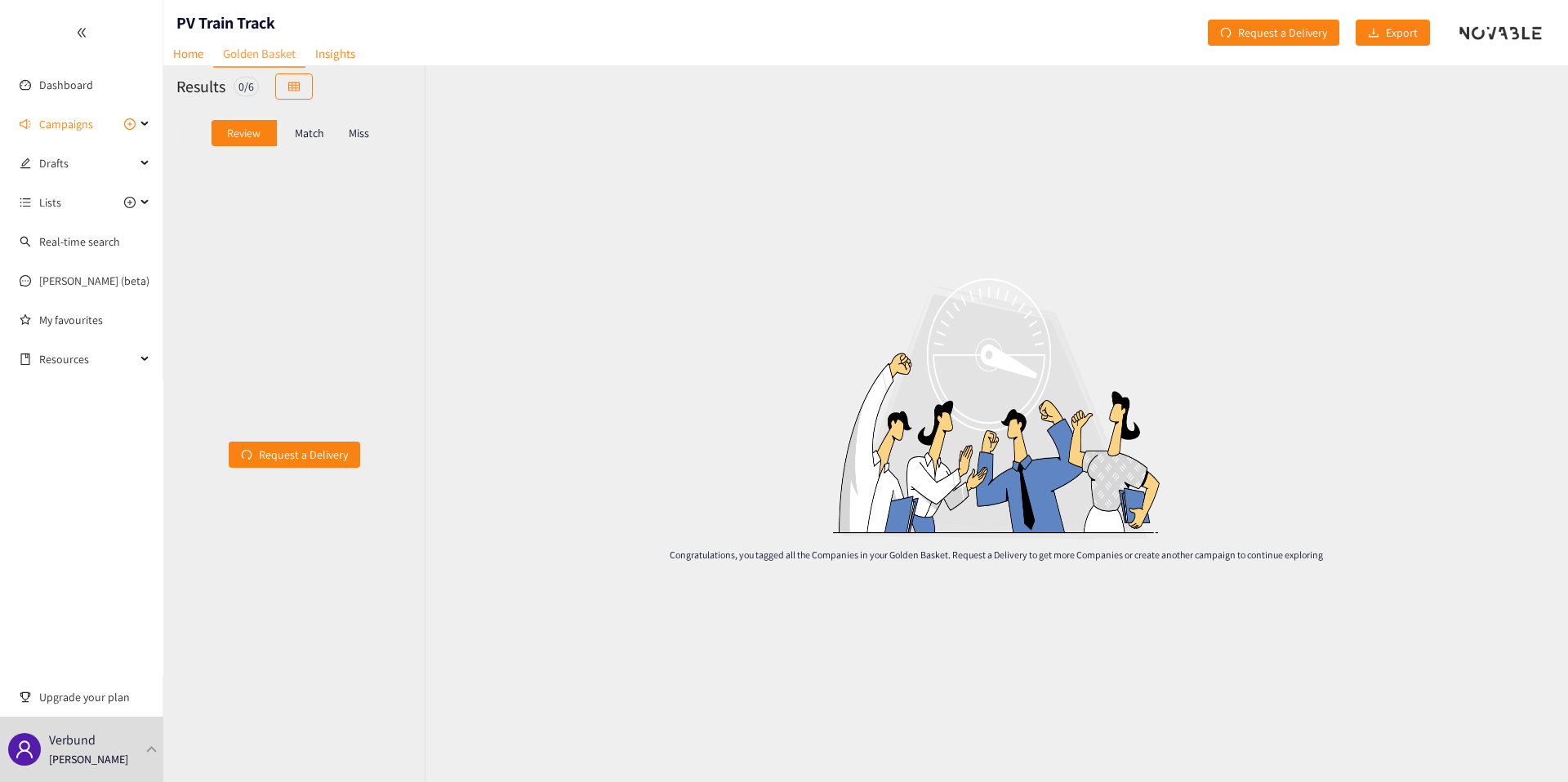
click at [294, 132] on p "Match" at bounding box center [309, 133] width 30 height 13
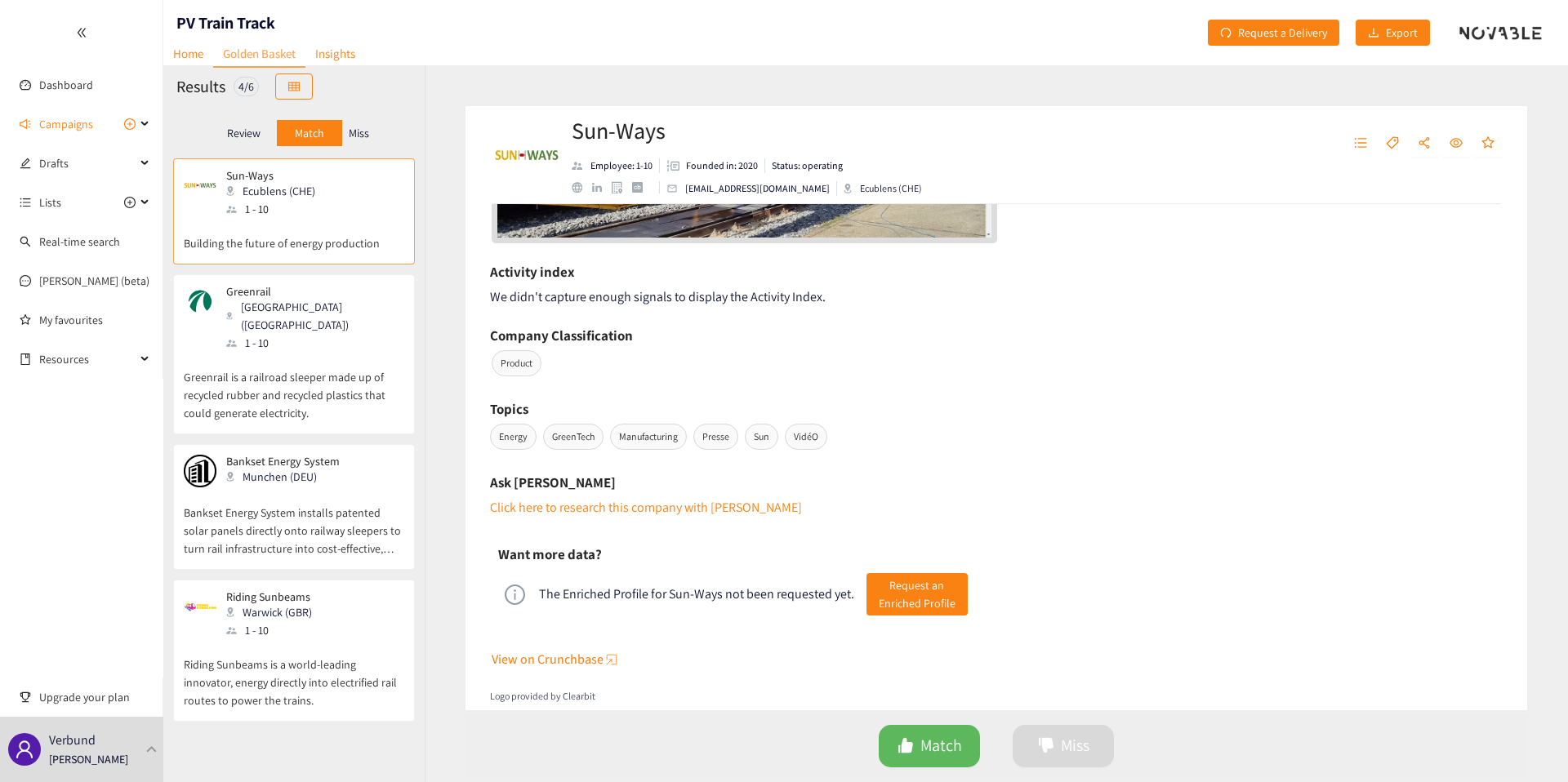
scroll to position [769, 0]
click at [370, 358] on p "Greenrail is a railroad sleeper made up of recycled rubber and recycled plastic…" at bounding box center [294, 386] width 221 height 70
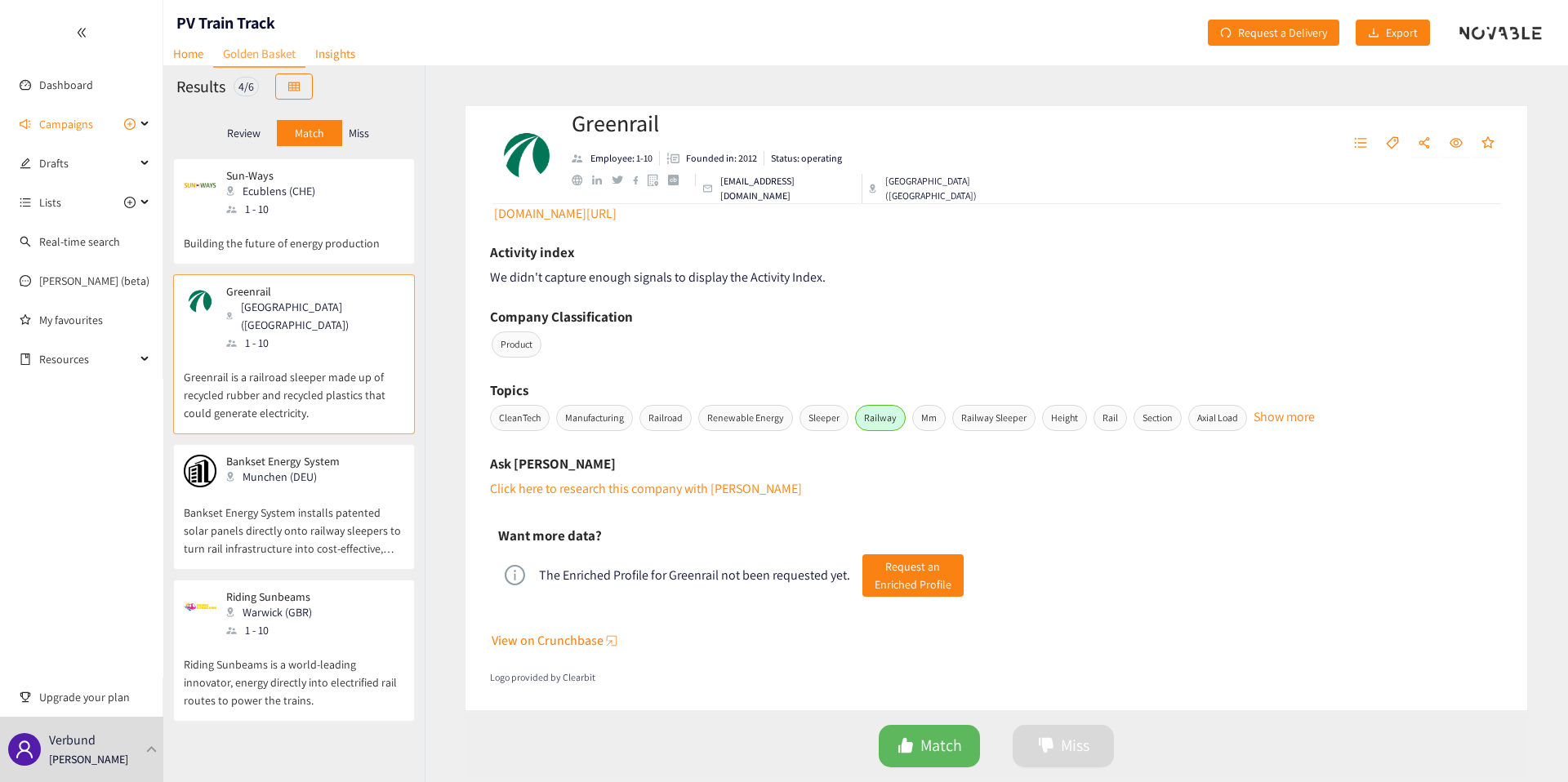
scroll to position [866, 0]
click at [584, 218] on link "[DOMAIN_NAME][URL]" at bounding box center [554, 216] width 125 height 17
click at [280, 488] on p "Bankset Energy System installs patented solar panels directly onto railway slee…" at bounding box center [294, 522] width 221 height 70
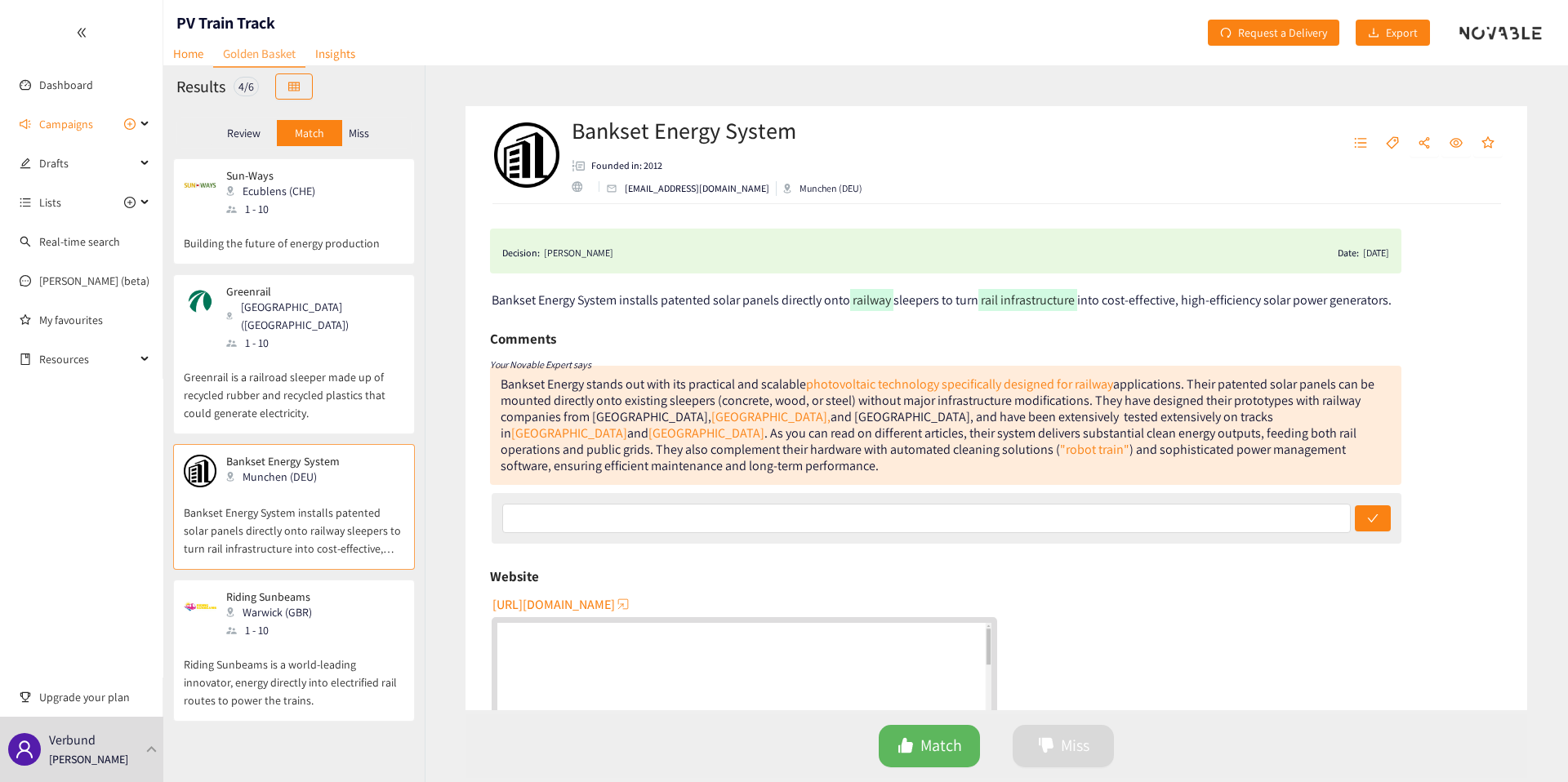
scroll to position [517, 0]
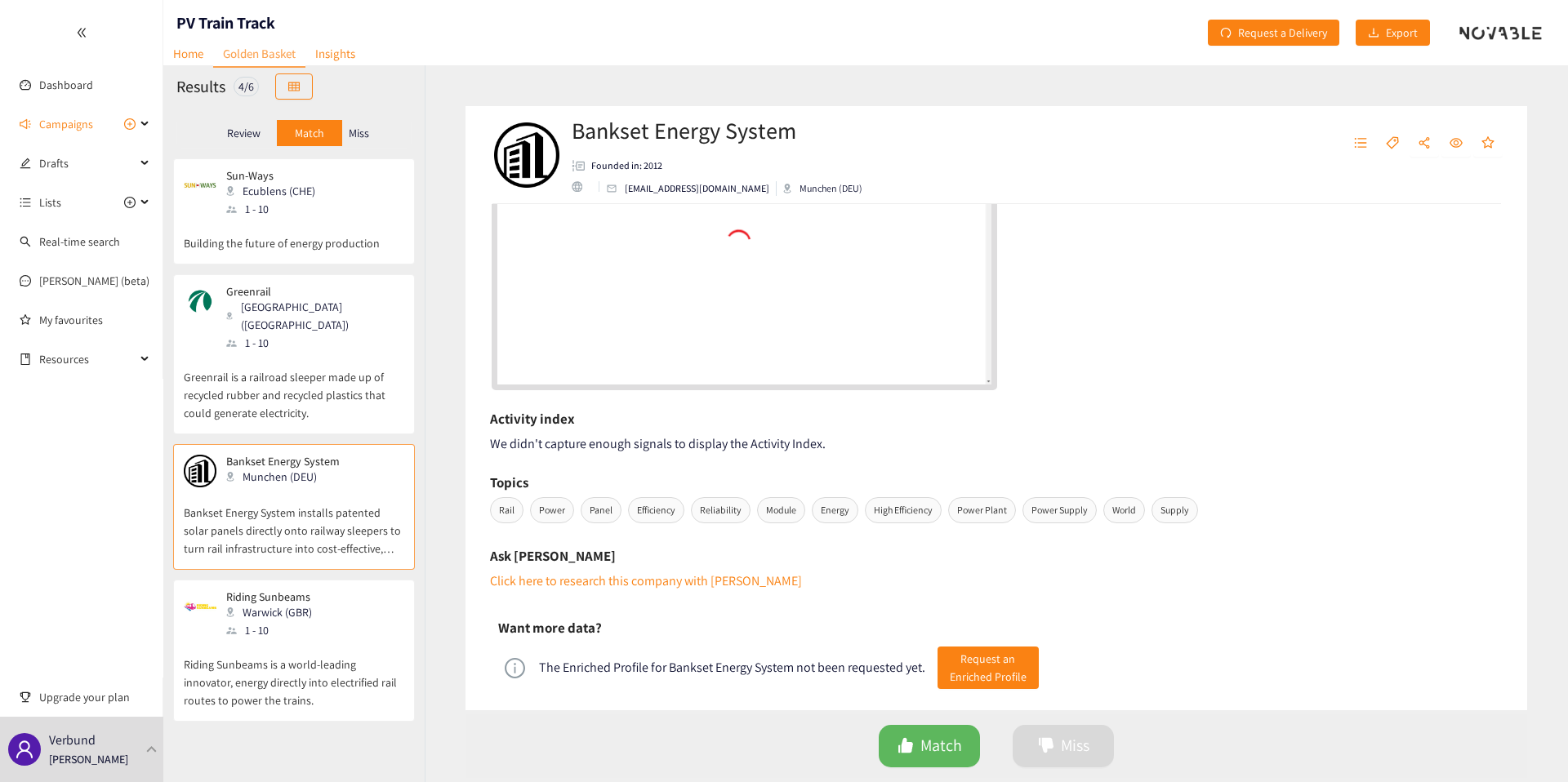
click at [284, 655] on p "Riding Sunbeams is a world-leading innovator, energy directly into electrified …" at bounding box center [294, 674] width 221 height 70
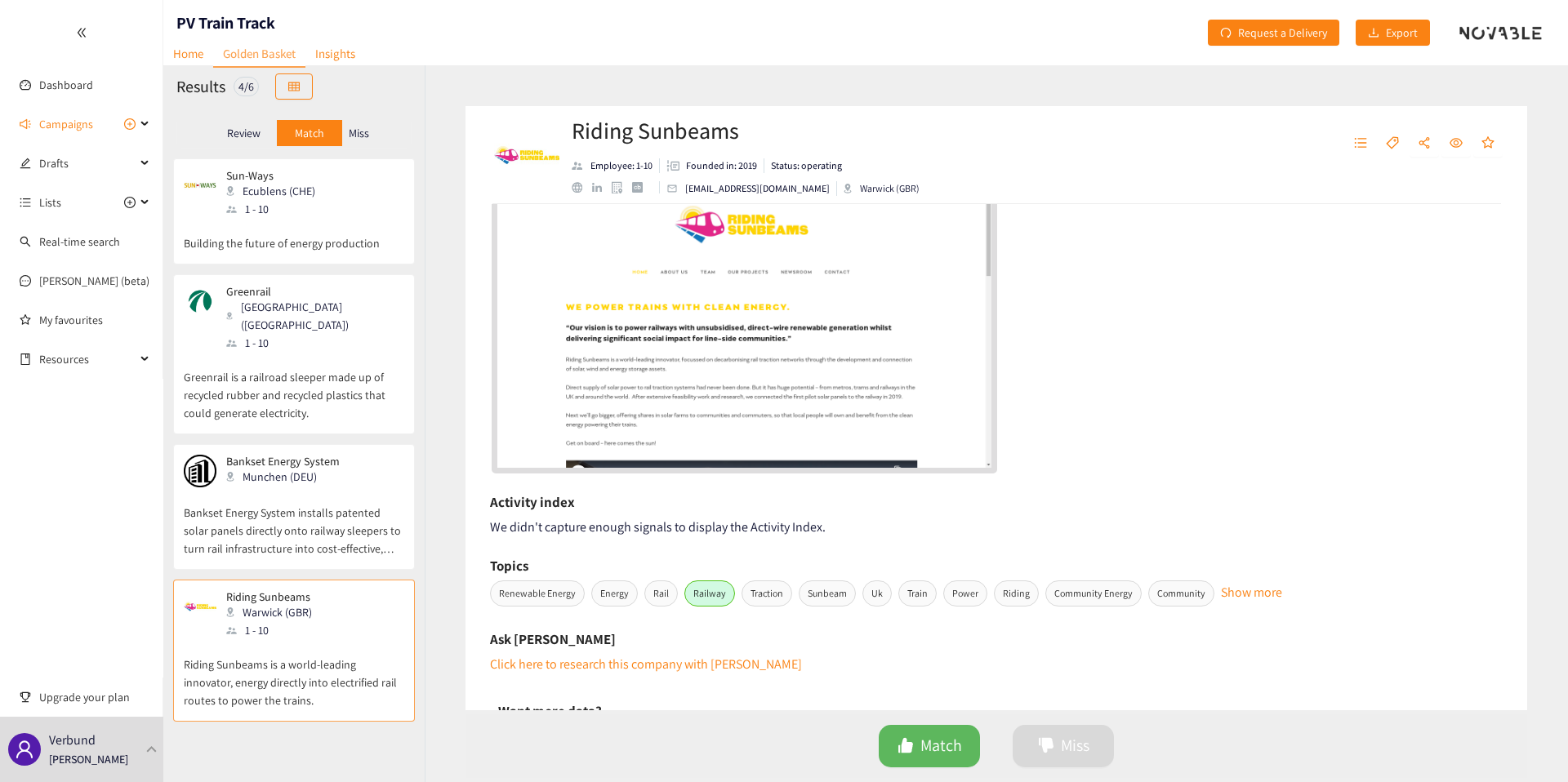
scroll to position [543, 0]
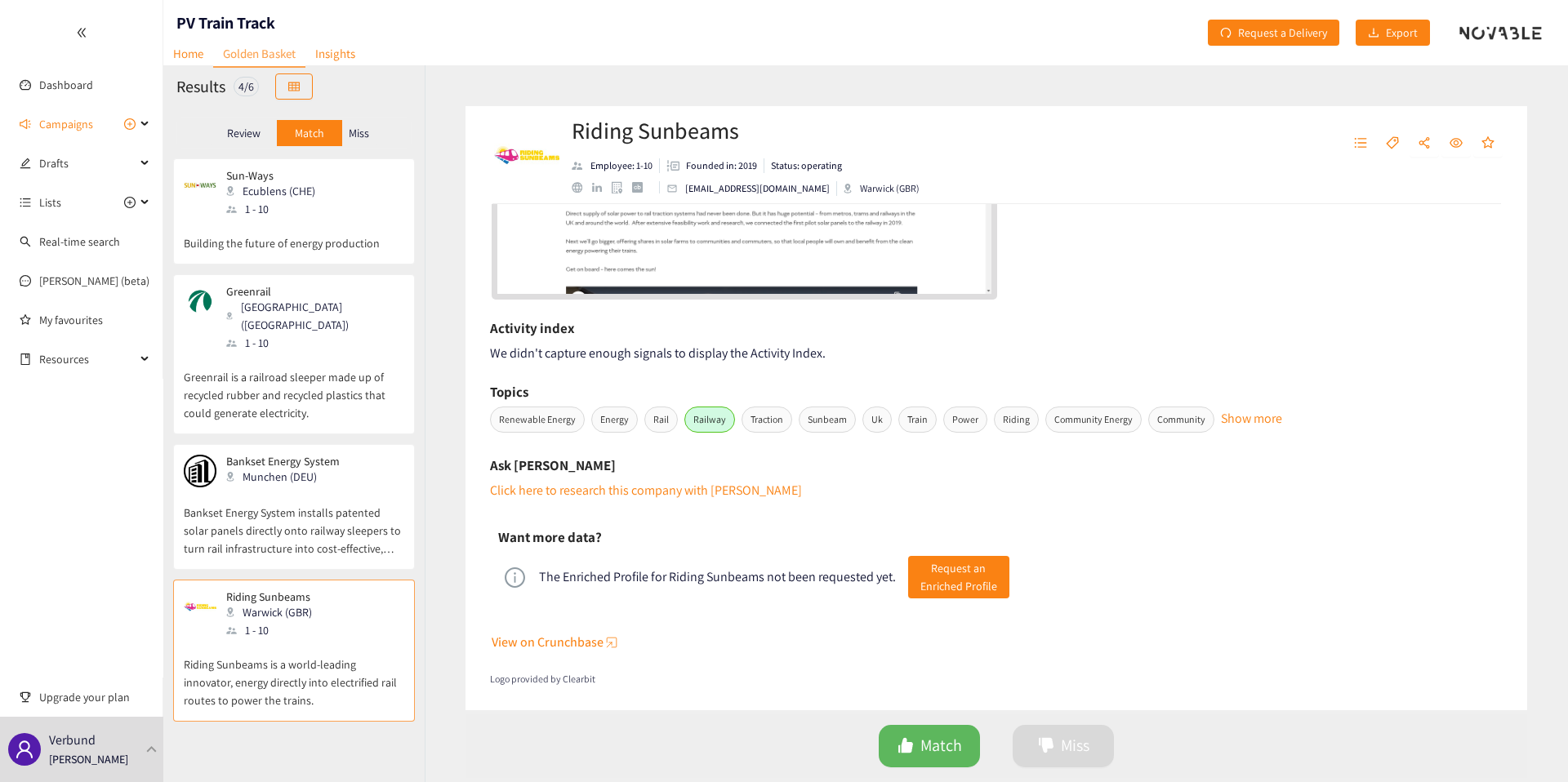
click at [356, 131] on p "Miss" at bounding box center [359, 133] width 21 height 13
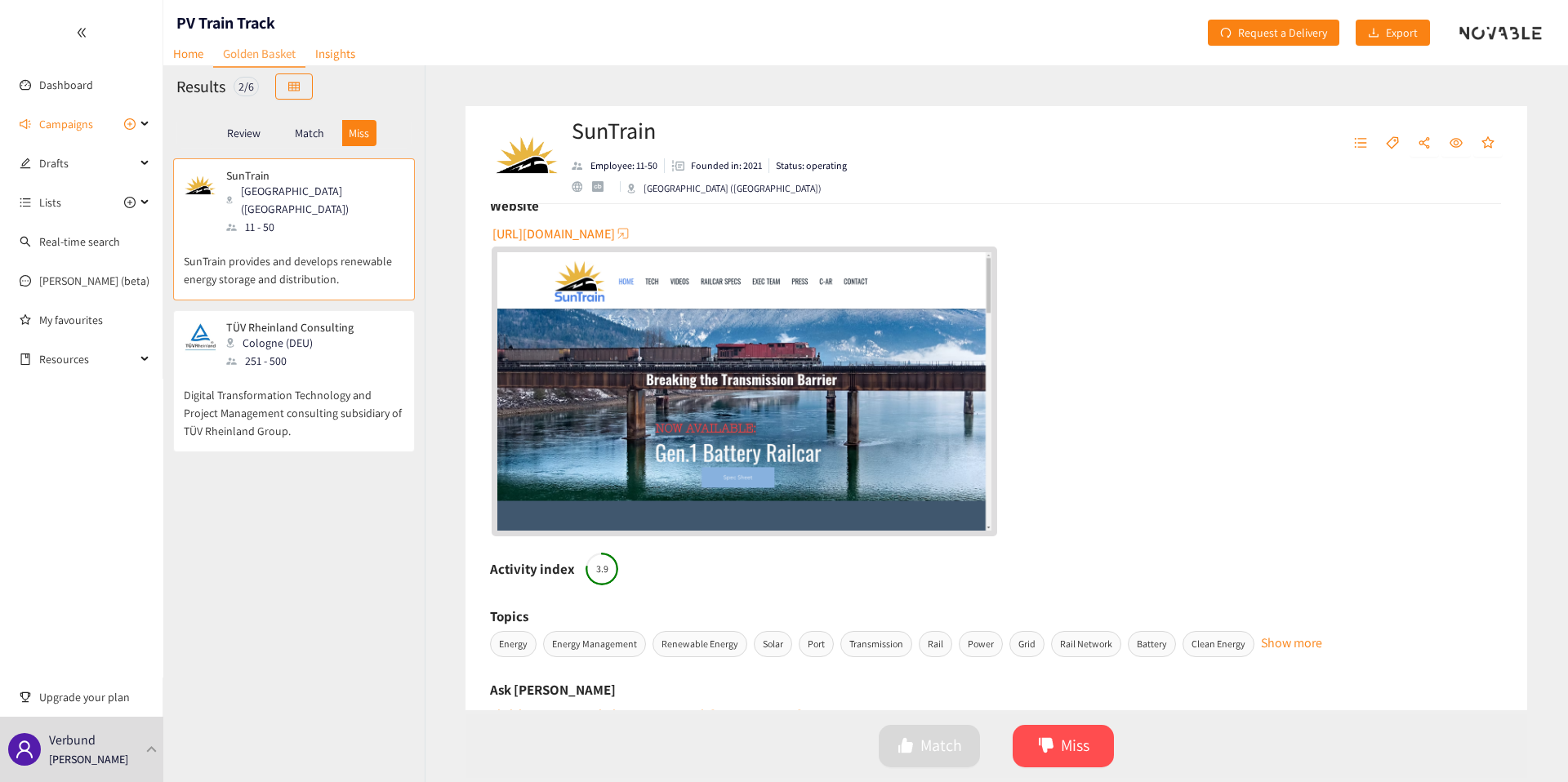
scroll to position [675, 0]
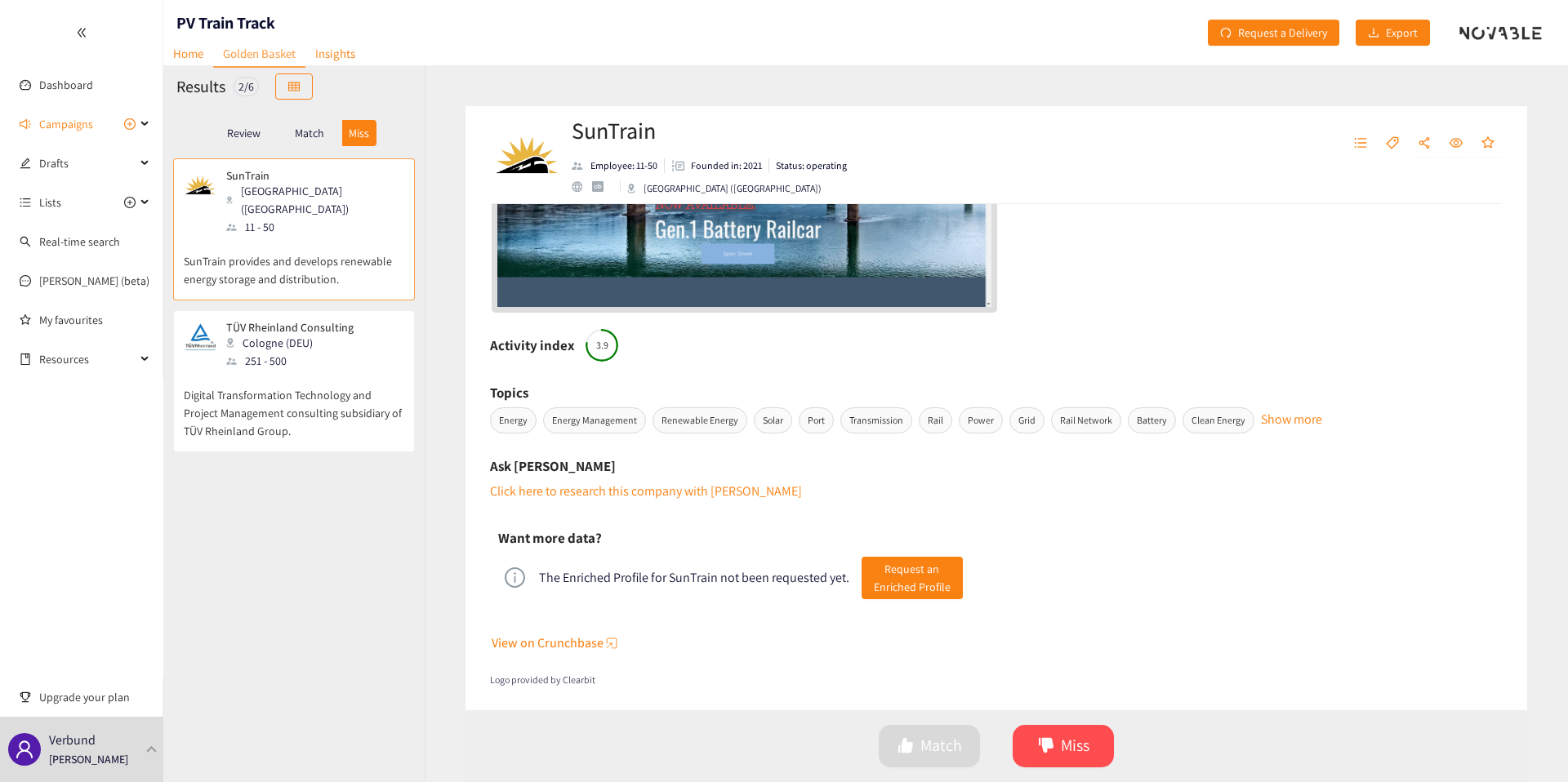
click at [362, 370] on p "Digital Transformation Technology and Project Management consulting subsidiary …" at bounding box center [294, 405] width 221 height 70
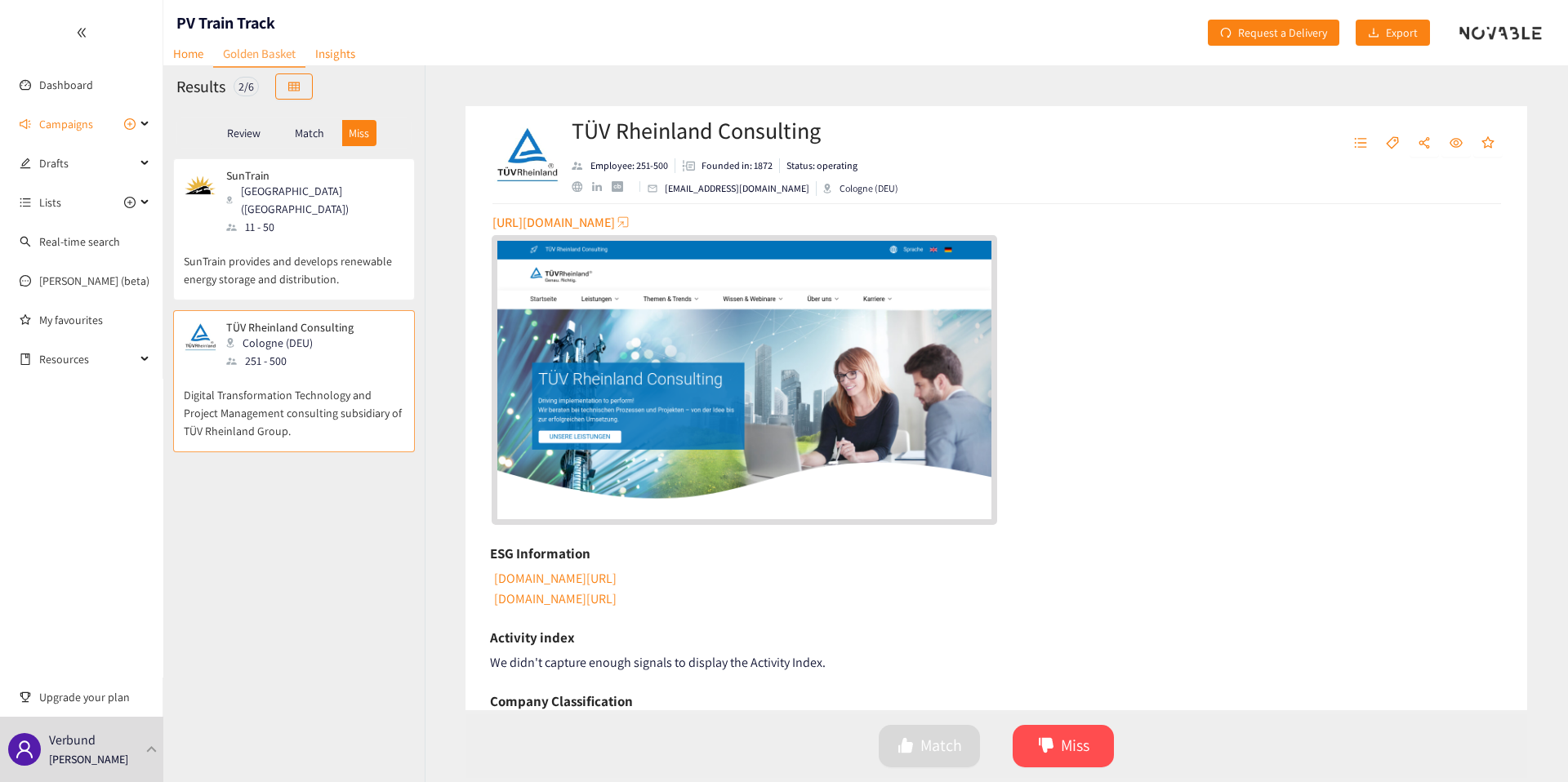
scroll to position [464, 0]
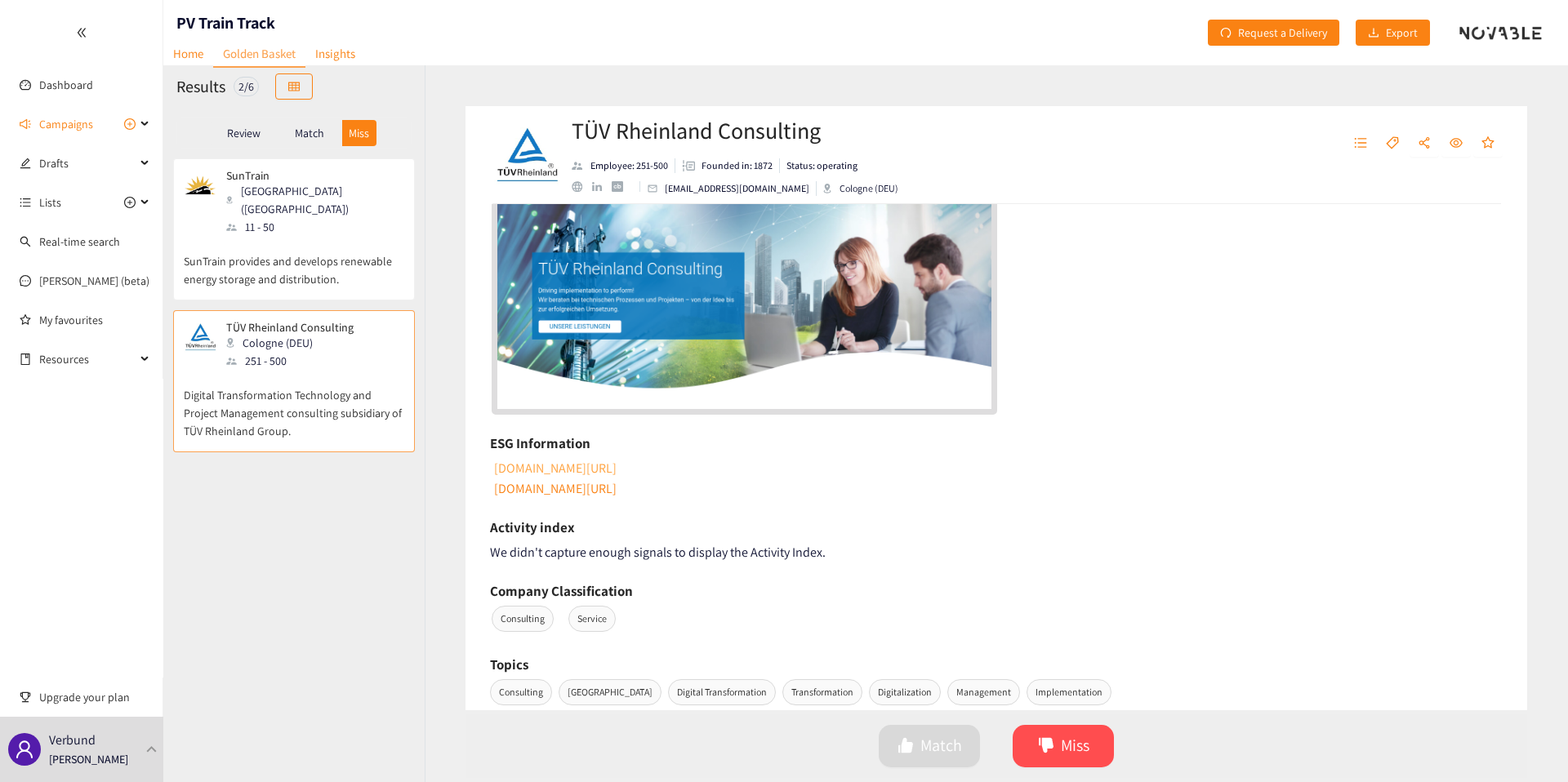
click at [608, 460] on link "[DOMAIN_NAME][URL]" at bounding box center [554, 468] width 125 height 17
click at [617, 489] on link "[DOMAIN_NAME][URL]" at bounding box center [554, 488] width 125 height 17
click at [68, 133] on span "Campaigns" at bounding box center [66, 123] width 54 height 33
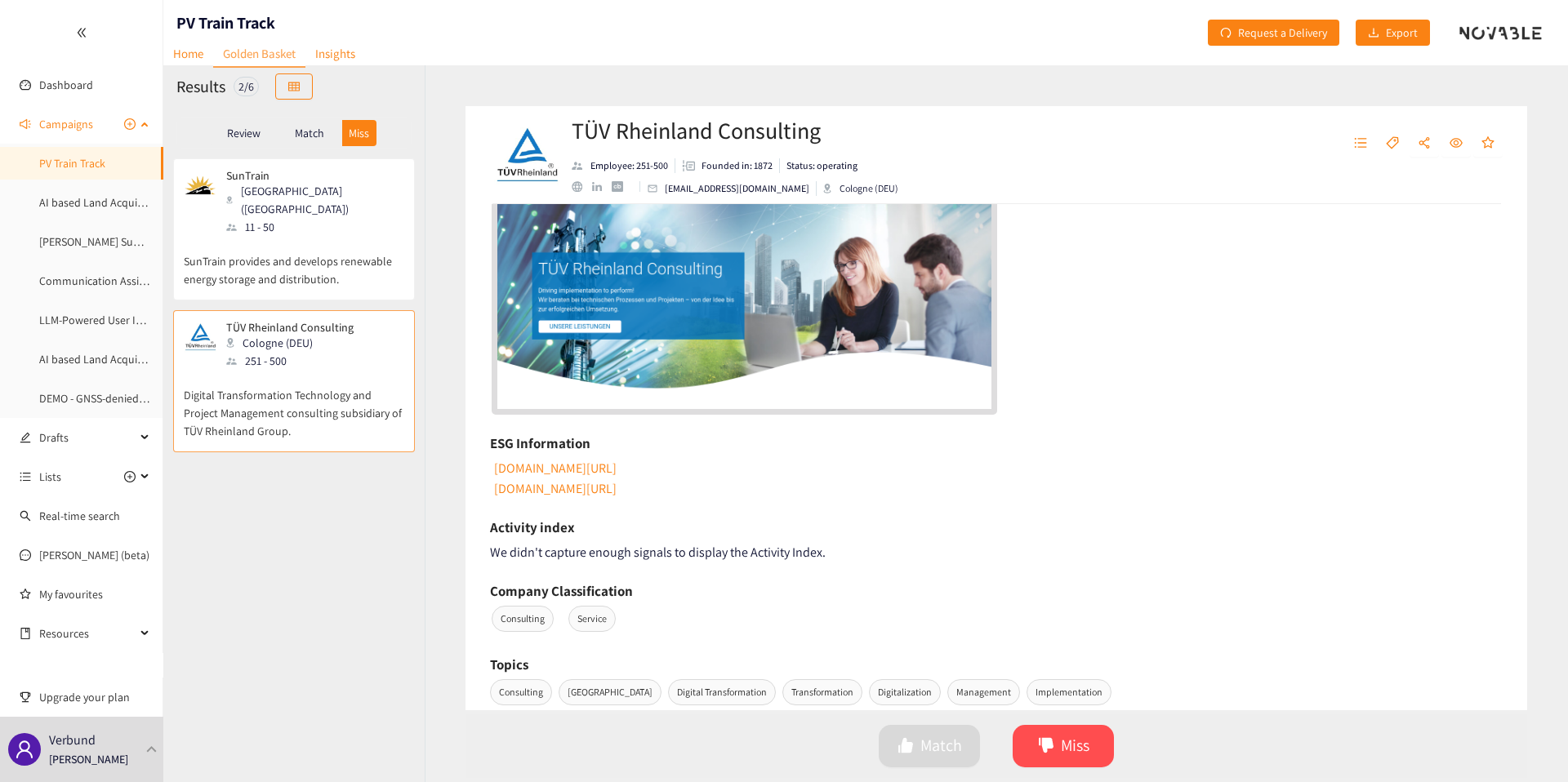
click at [79, 223] on ul "PV Train Track AI based Land Acquisition - Stakeholdermanagement [PERSON_NAME] …" at bounding box center [81, 281] width 163 height 268
click at [79, 210] on link "AI based Land Acquisition - Stakeholdermanagement" at bounding box center [168, 202] width 258 height 15
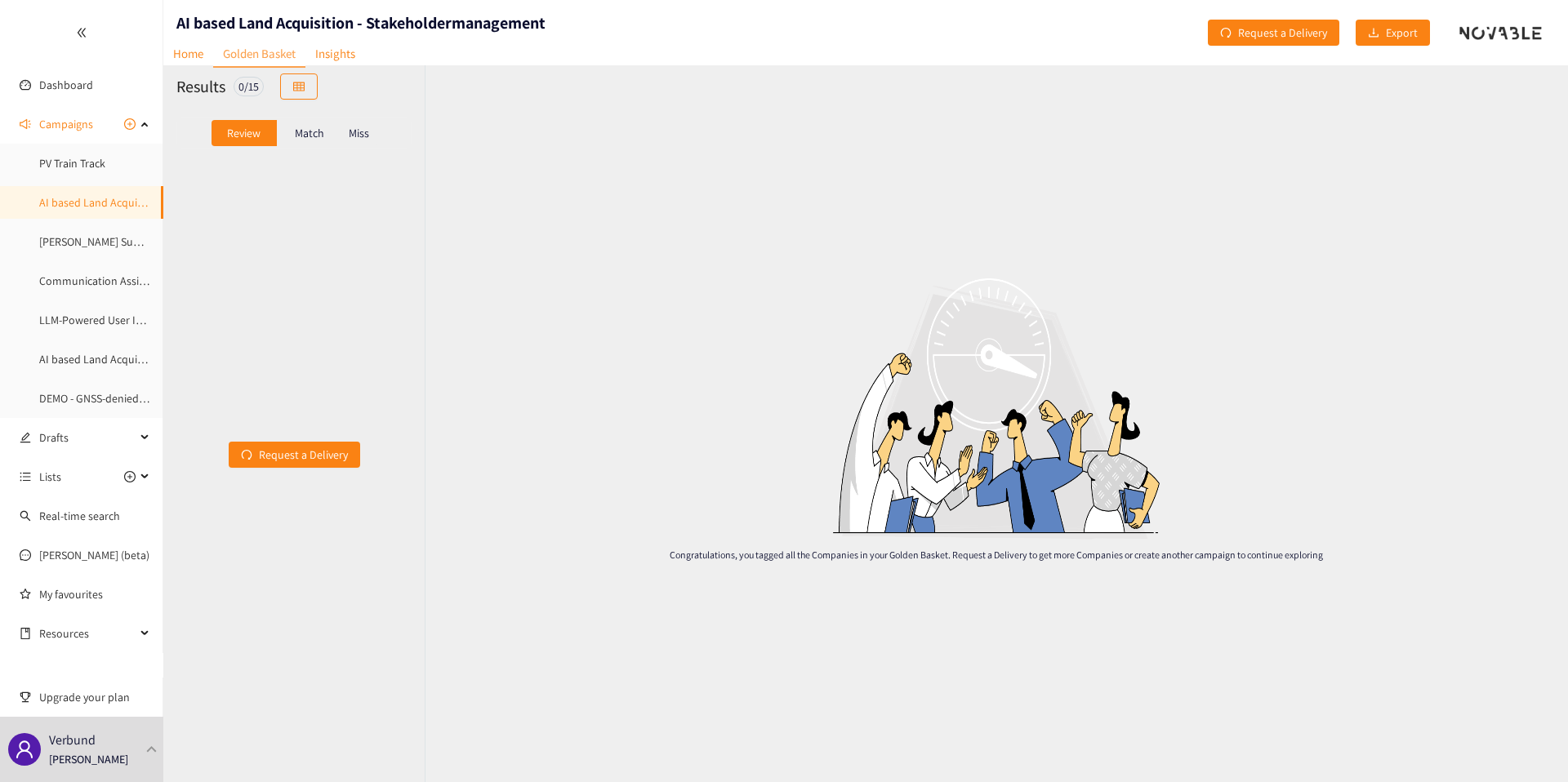
click at [305, 133] on p "Match" at bounding box center [309, 133] width 30 height 13
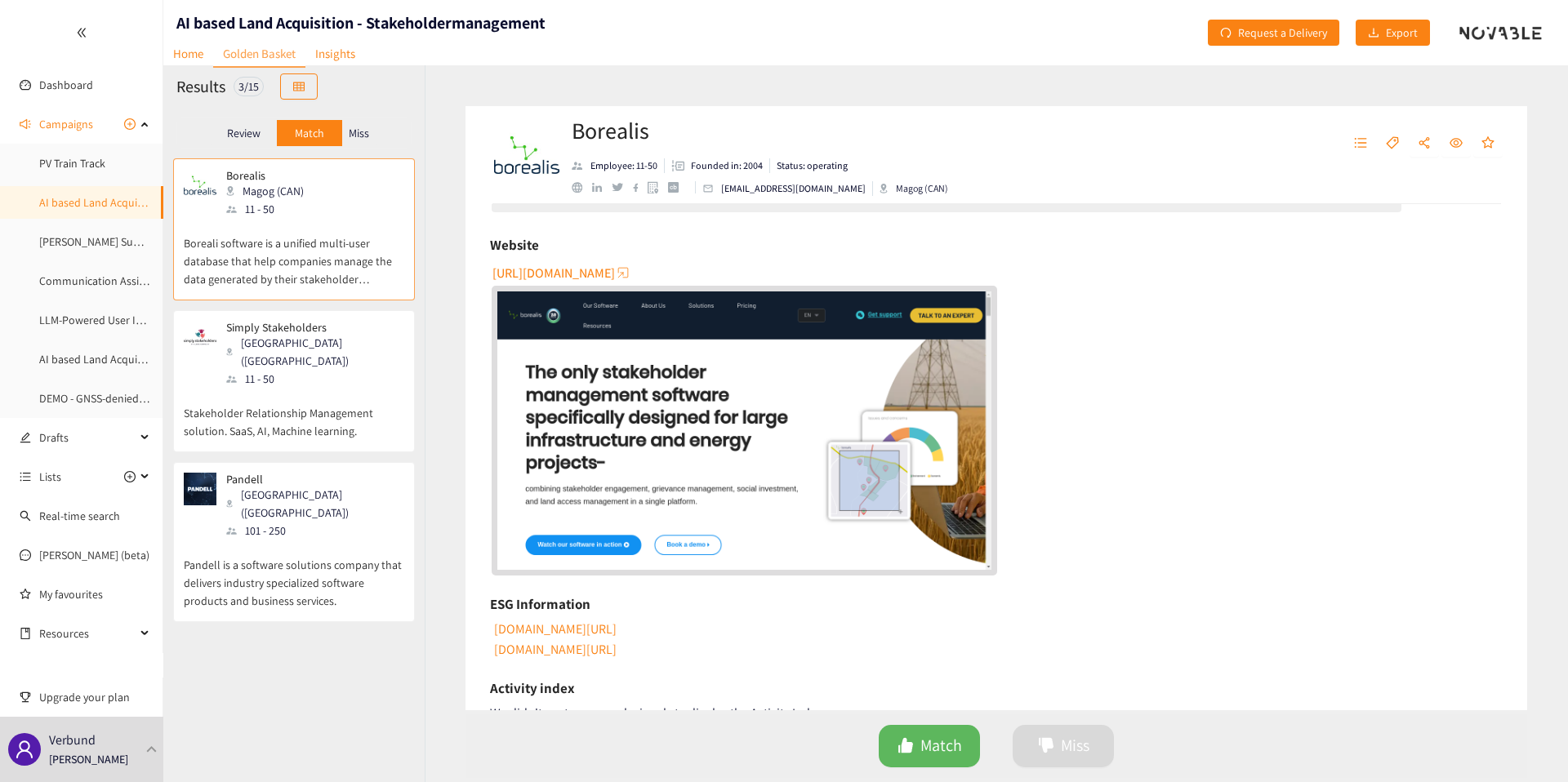
scroll to position [759, 0]
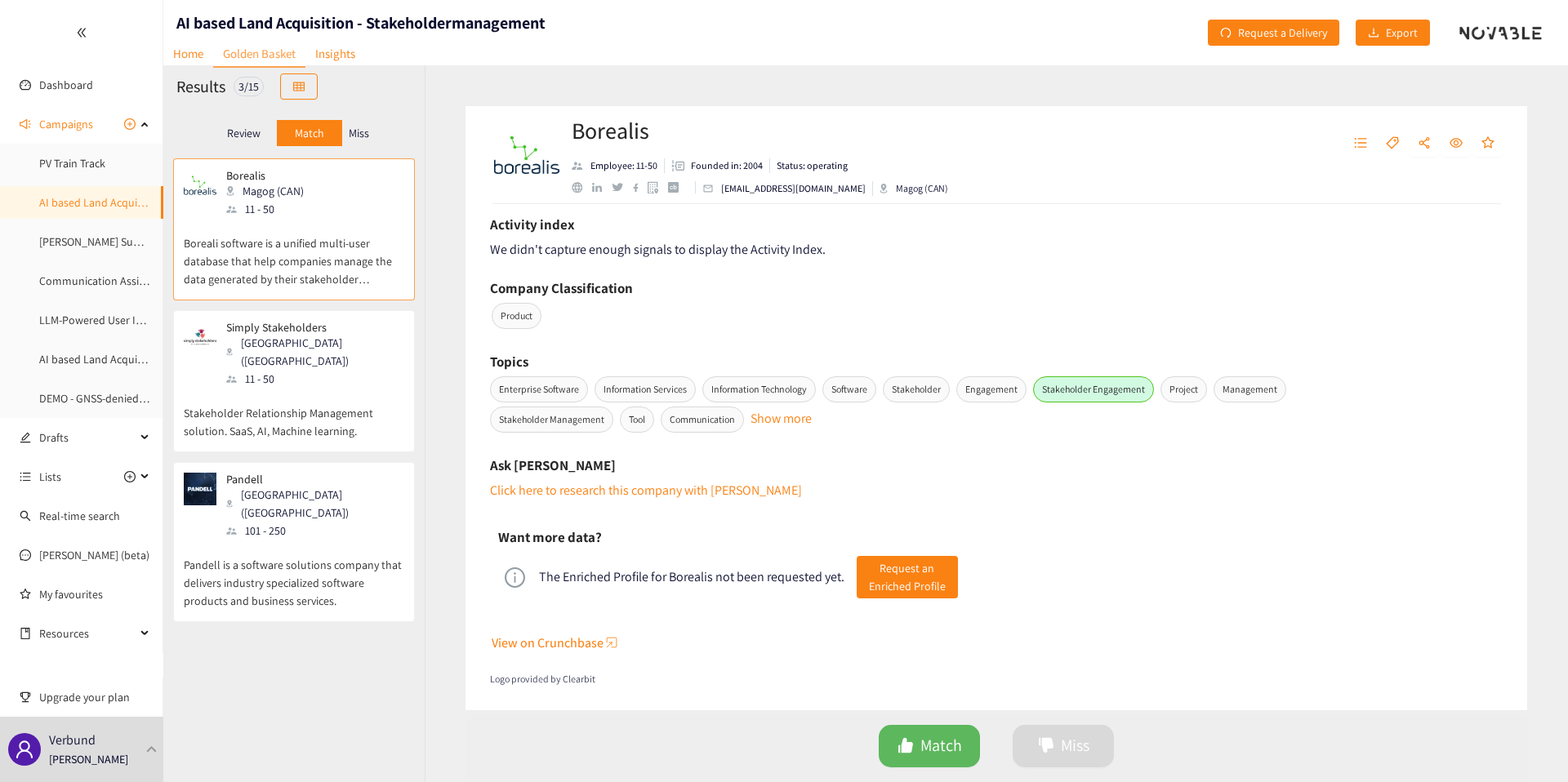
click at [365, 339] on div "Simply Stakeholders [GEOGRAPHIC_DATA] ([GEOGRAPHIC_DATA]) 11 - 50" at bounding box center [294, 355] width 221 height 67
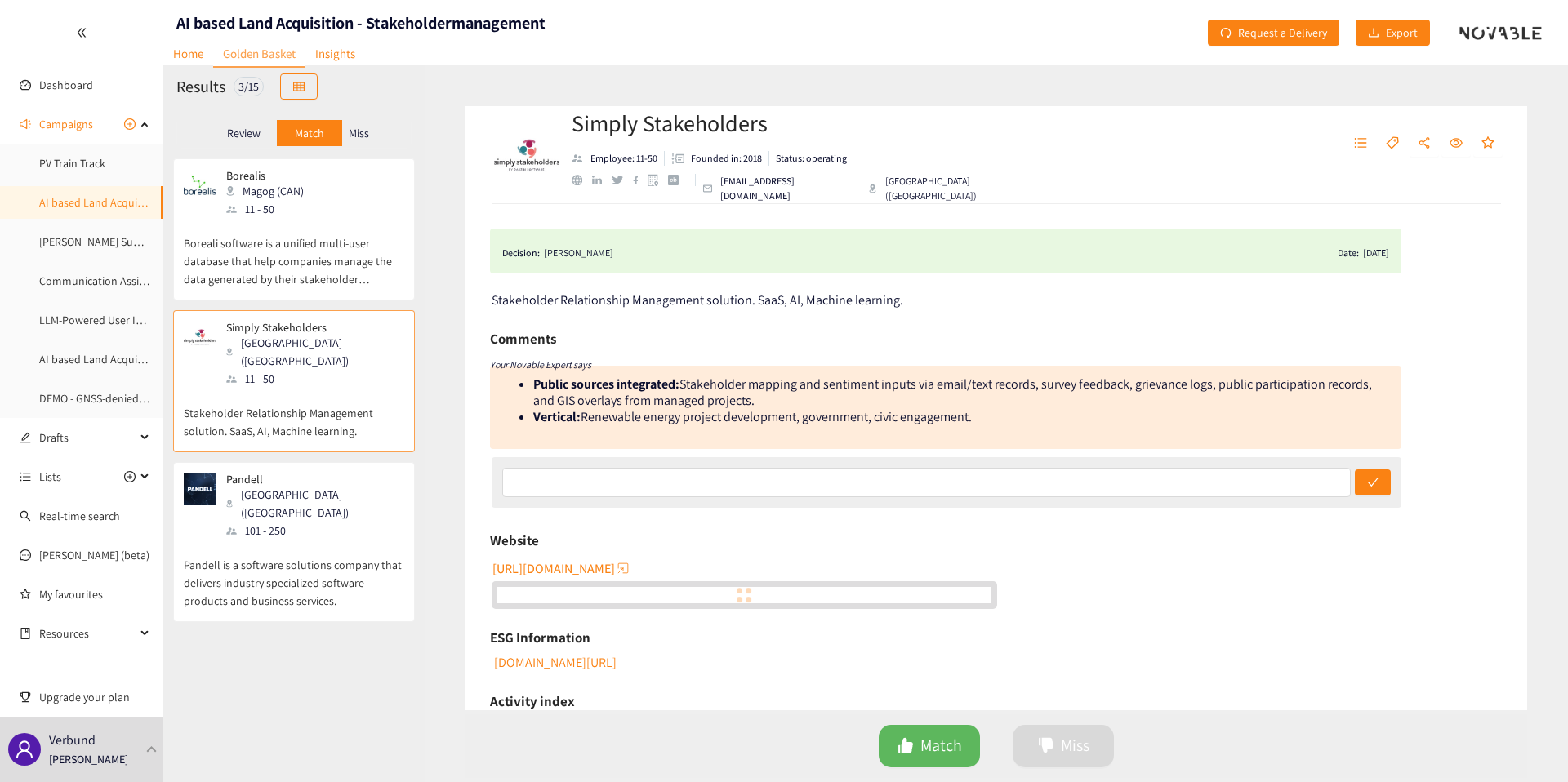
scroll to position [666, 0]
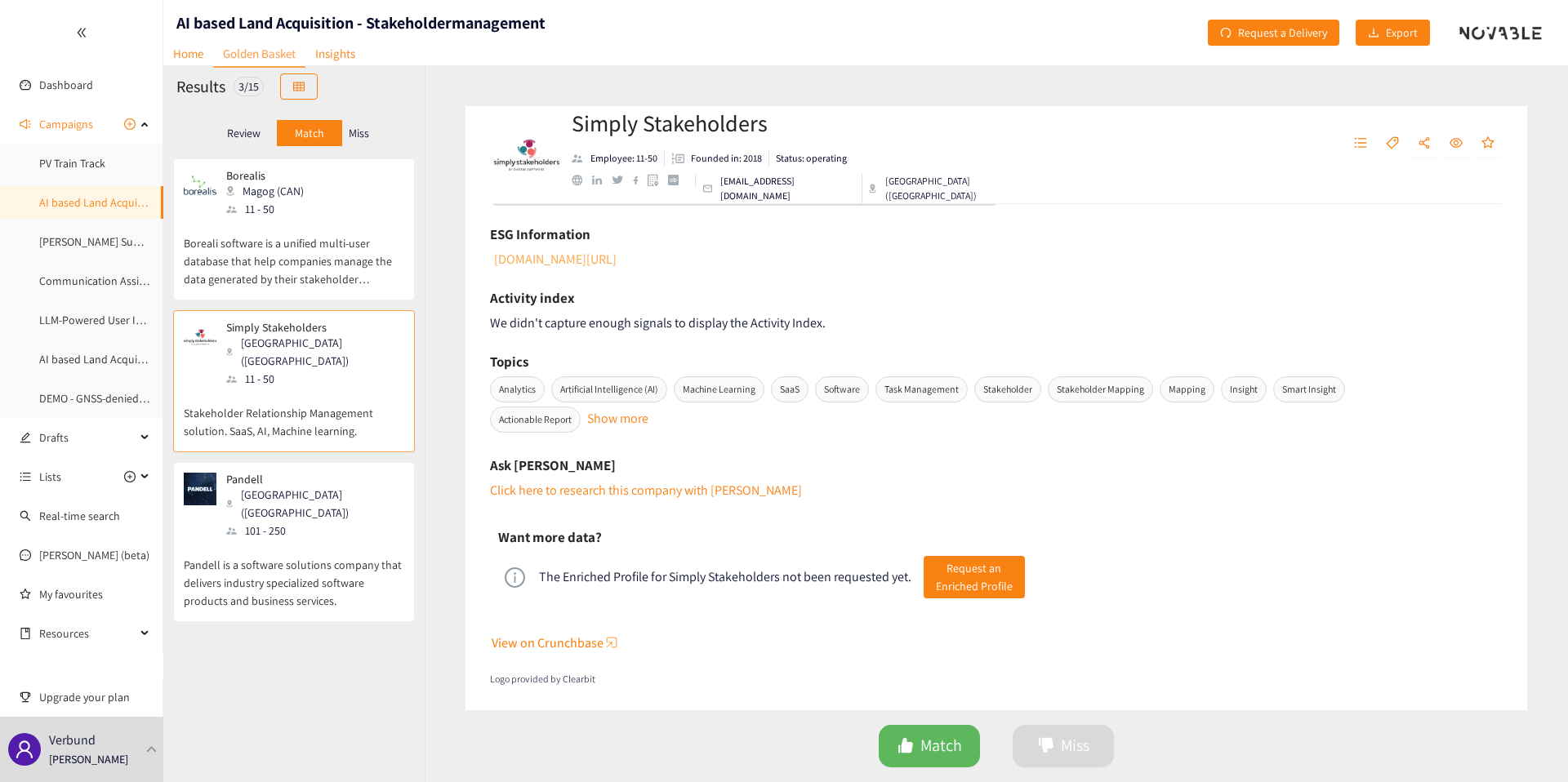
click at [531, 252] on link "[DOMAIN_NAME][URL]" at bounding box center [554, 259] width 125 height 17
click at [256, 473] on p "Pandell" at bounding box center [309, 479] width 166 height 13
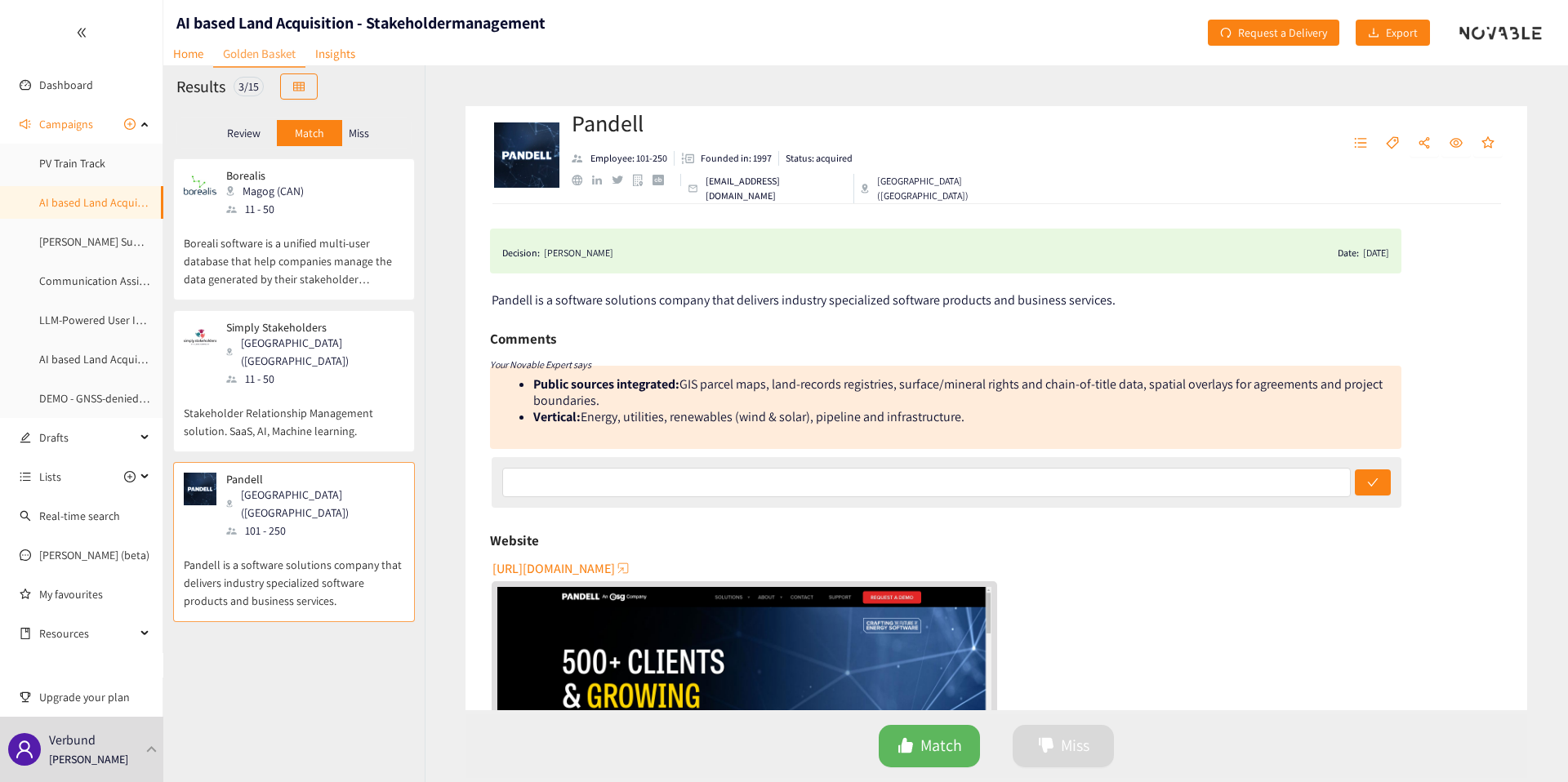
scroll to position [571, 0]
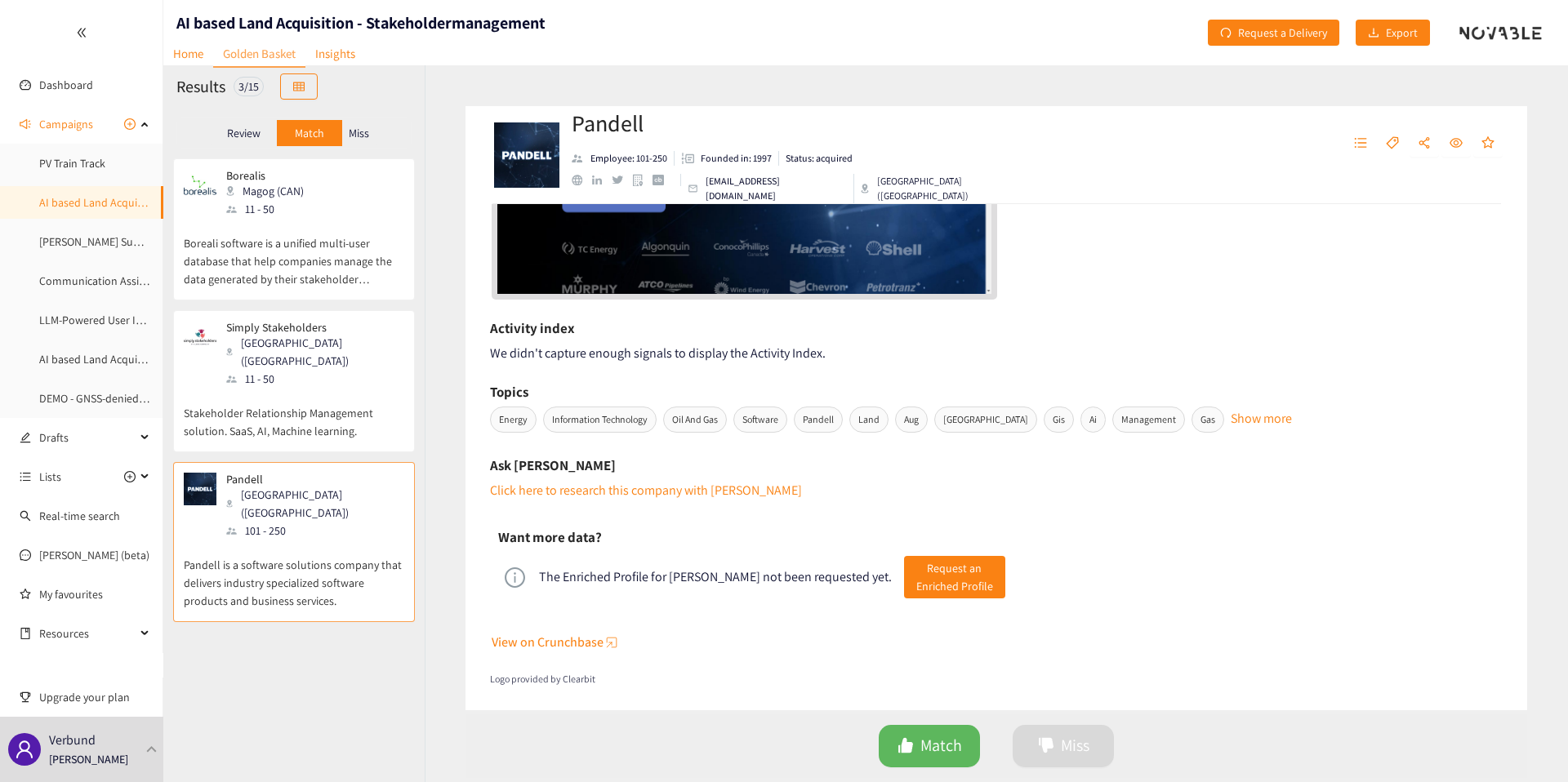
click at [360, 128] on p "Miss" at bounding box center [359, 133] width 21 height 13
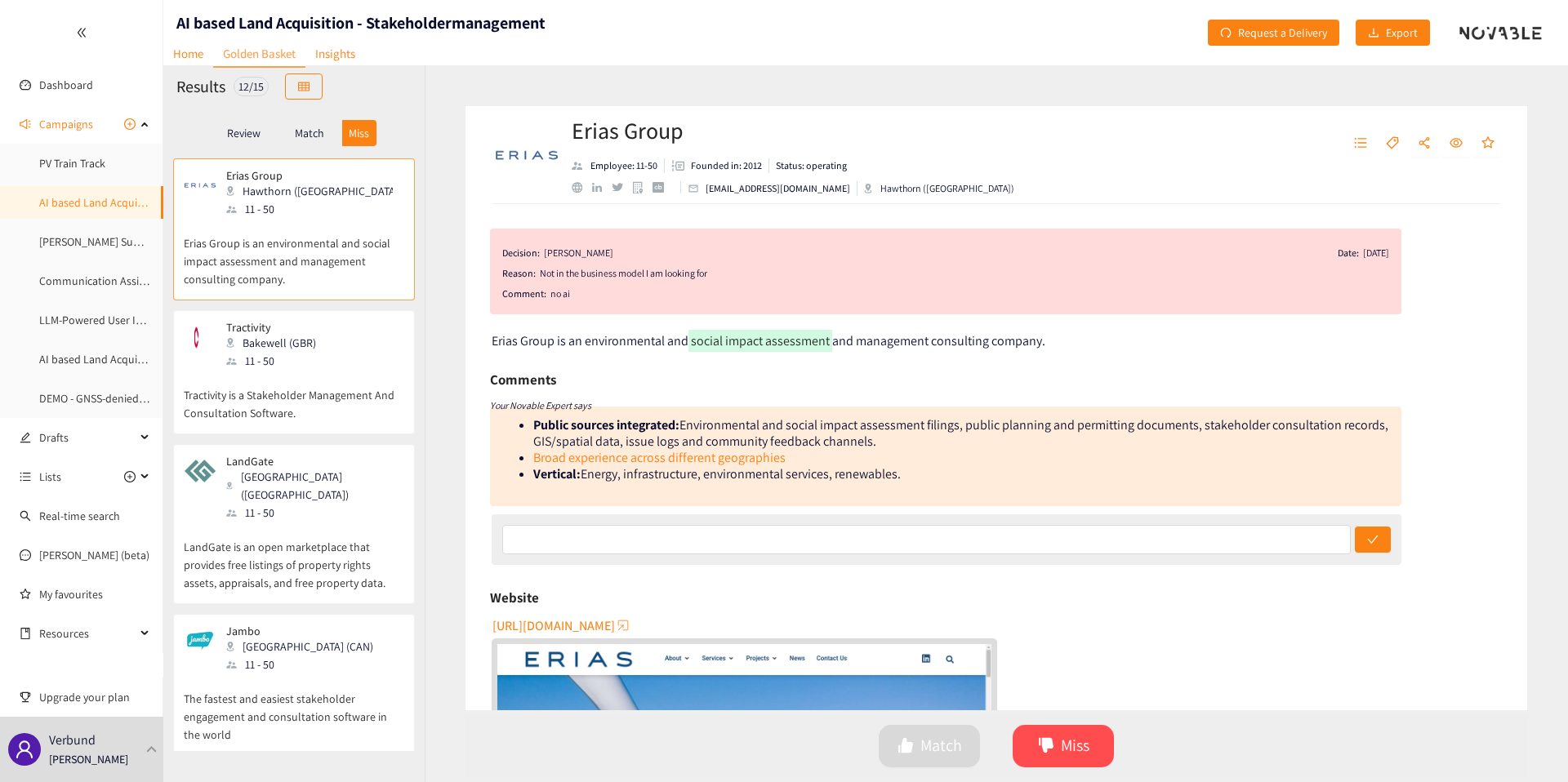
scroll to position [796, 0]
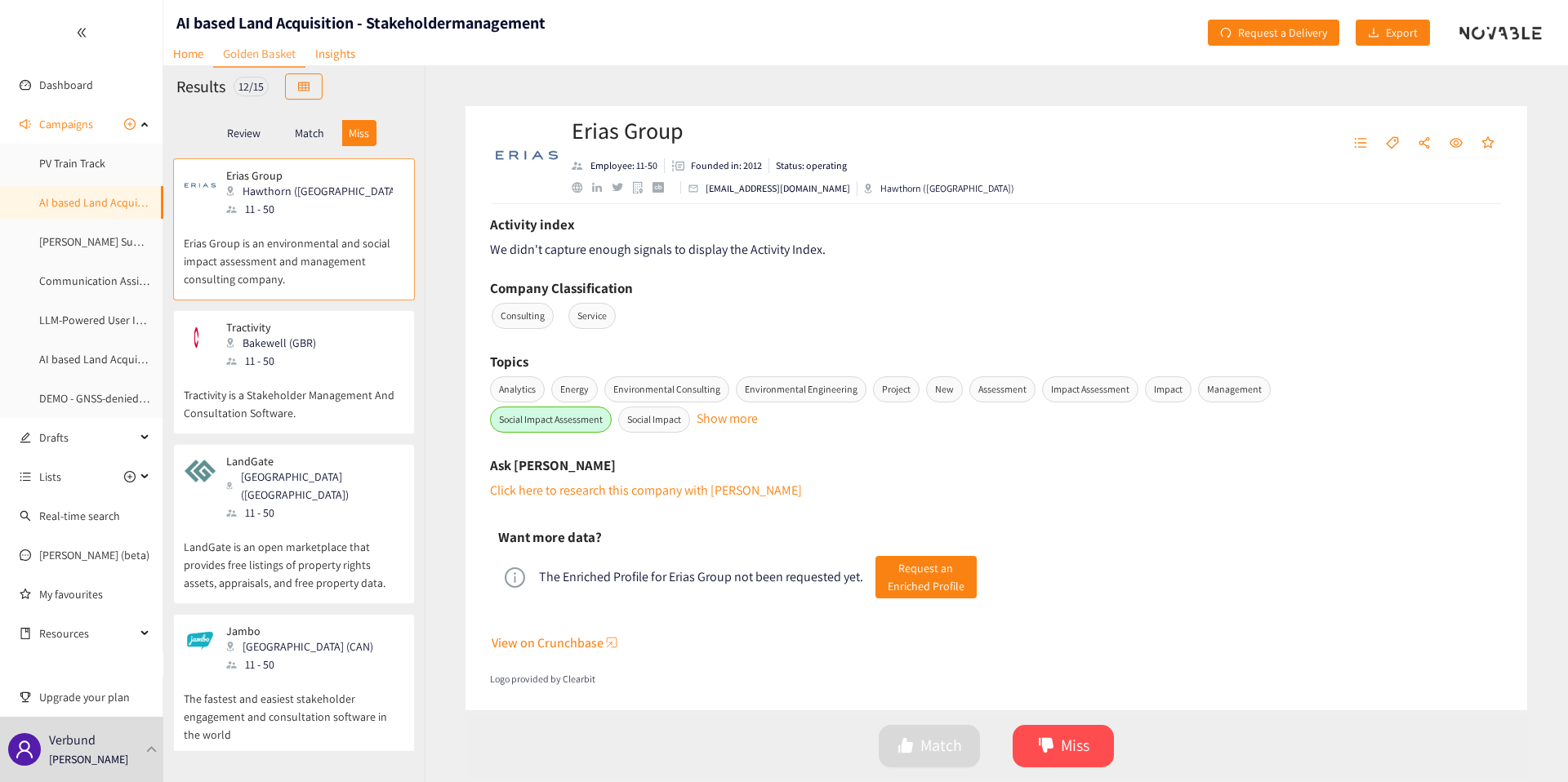
click at [327, 421] on p "Tractivity is a Stakeholder Management And Consultation Software." at bounding box center [294, 396] width 221 height 52
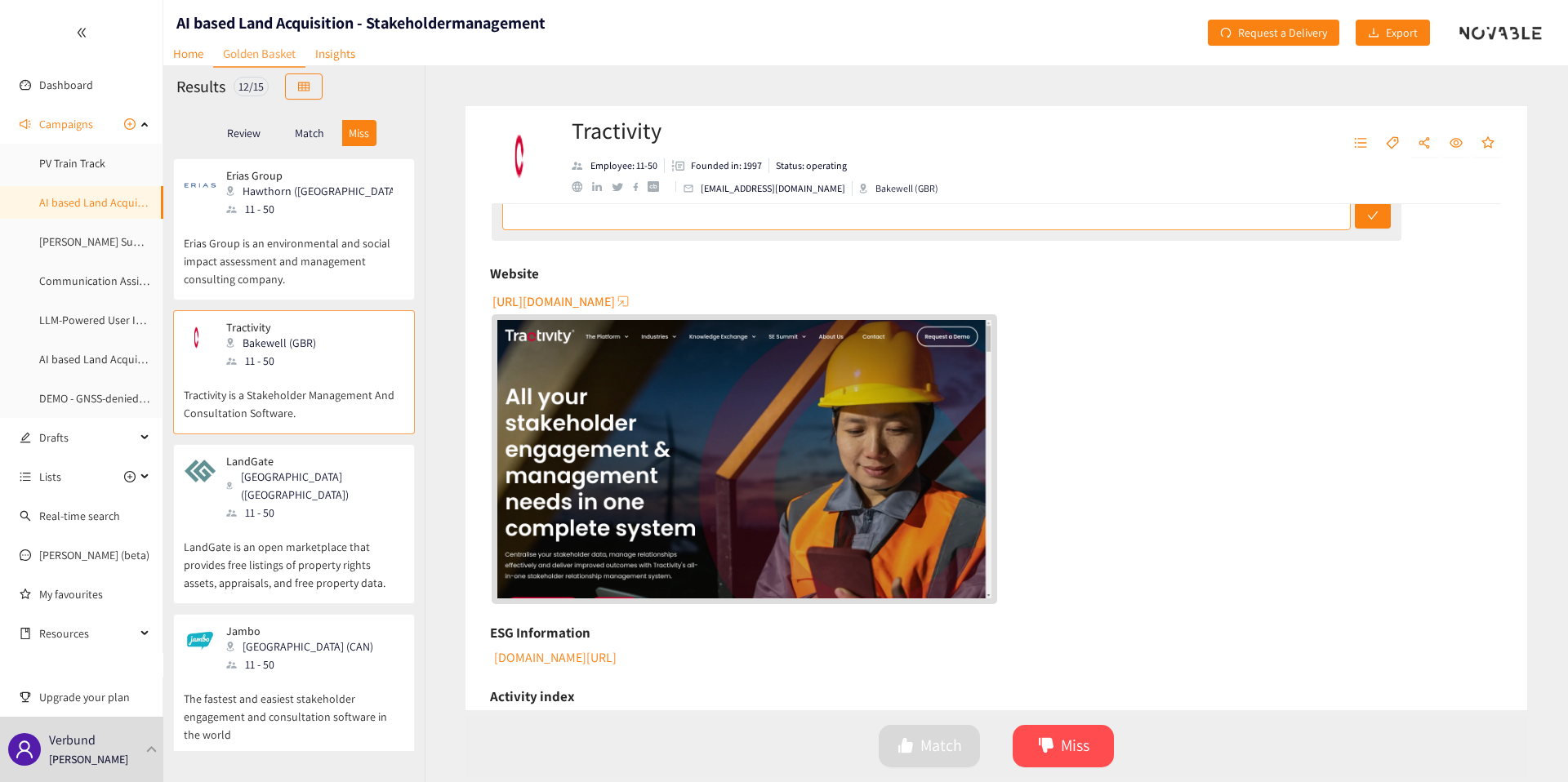
scroll to position [685, 0]
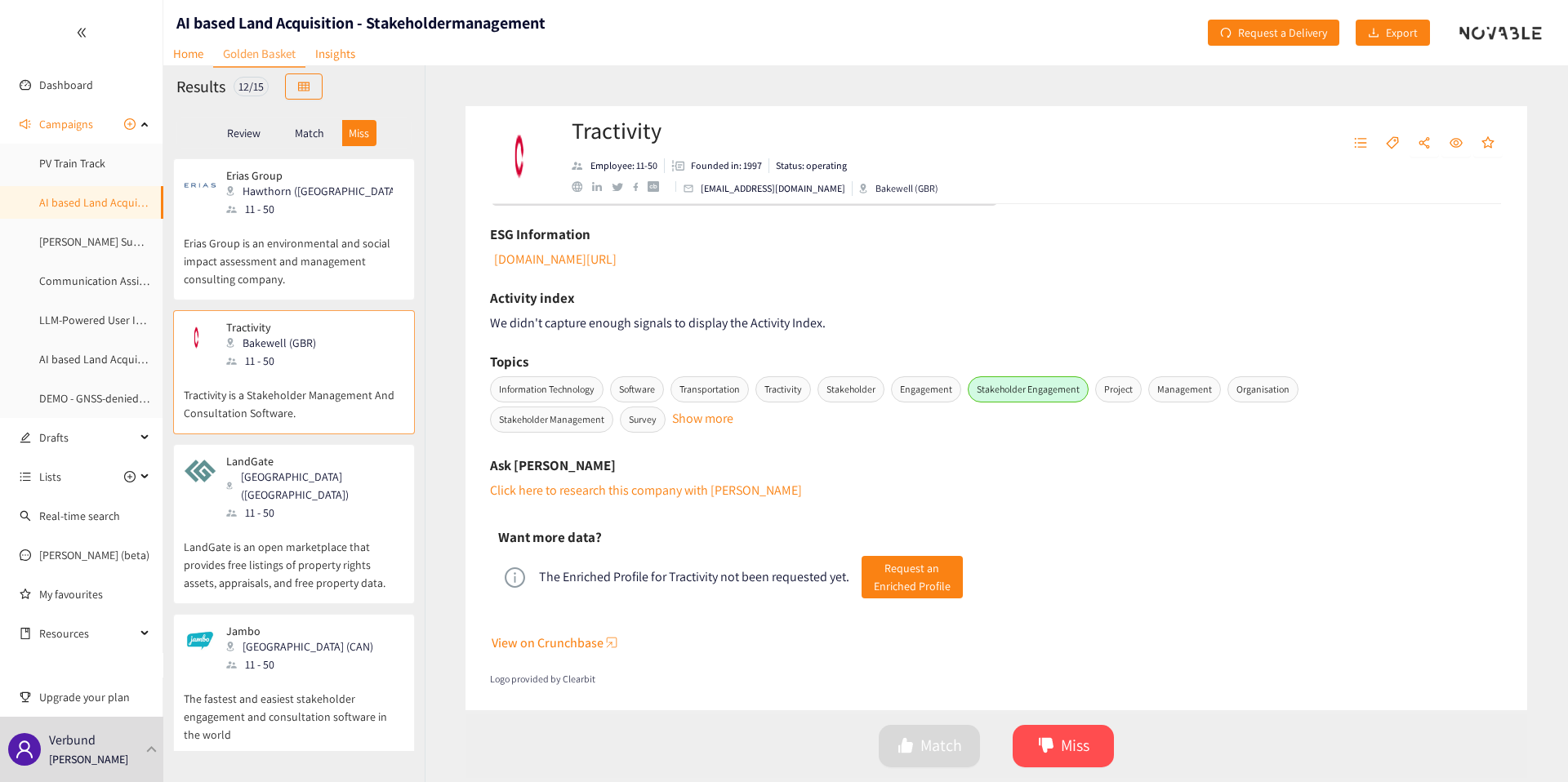
click at [583, 249] on div "[DOMAIN_NAME][URL]" at bounding box center [997, 259] width 1012 height 21
click at [583, 254] on link "[DOMAIN_NAME][URL]" at bounding box center [554, 259] width 125 height 17
click at [316, 527] on p "LandGate is an open marketplace that provides free listings of property rights …" at bounding box center [294, 556] width 221 height 70
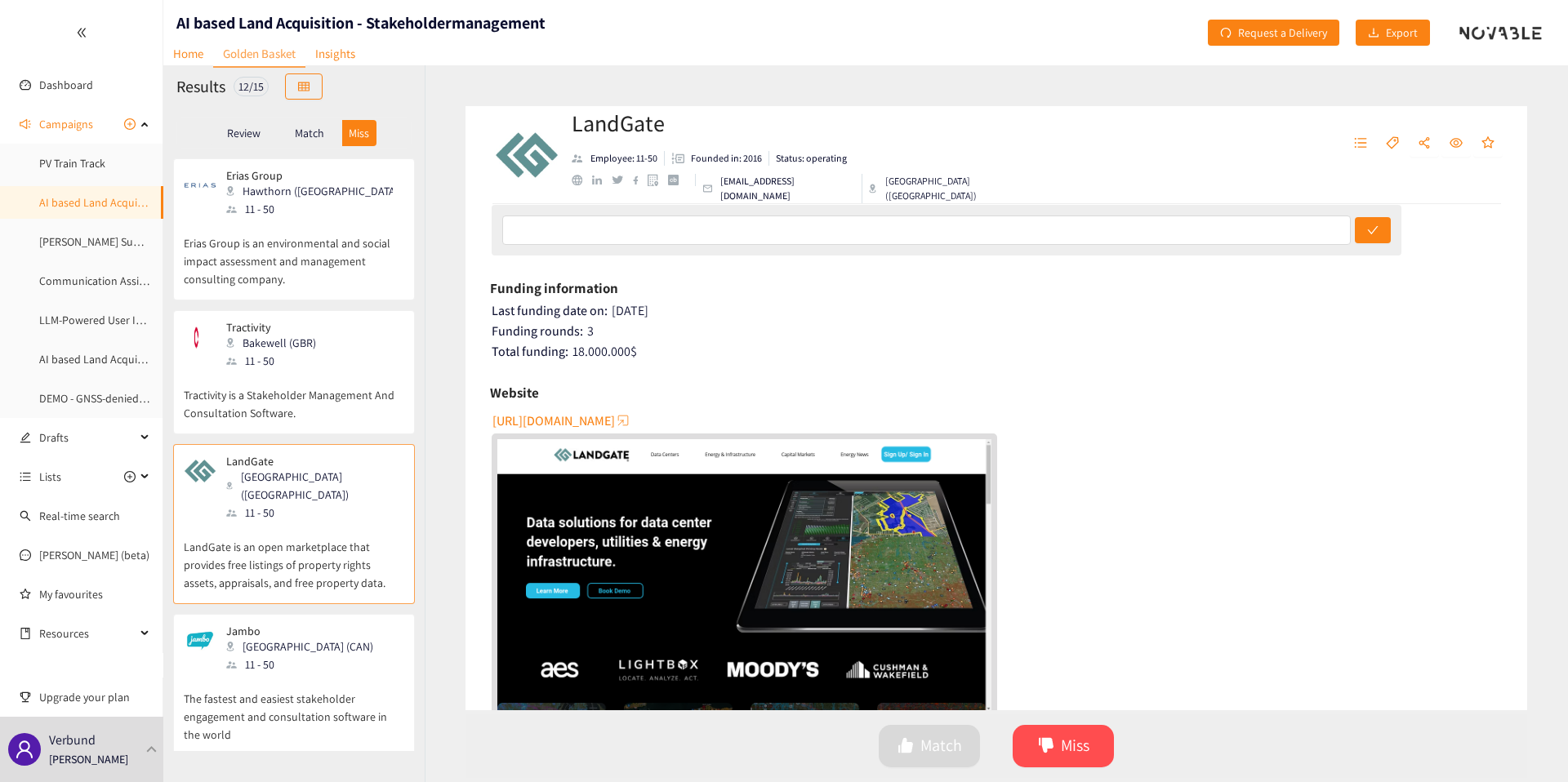
scroll to position [713, 0]
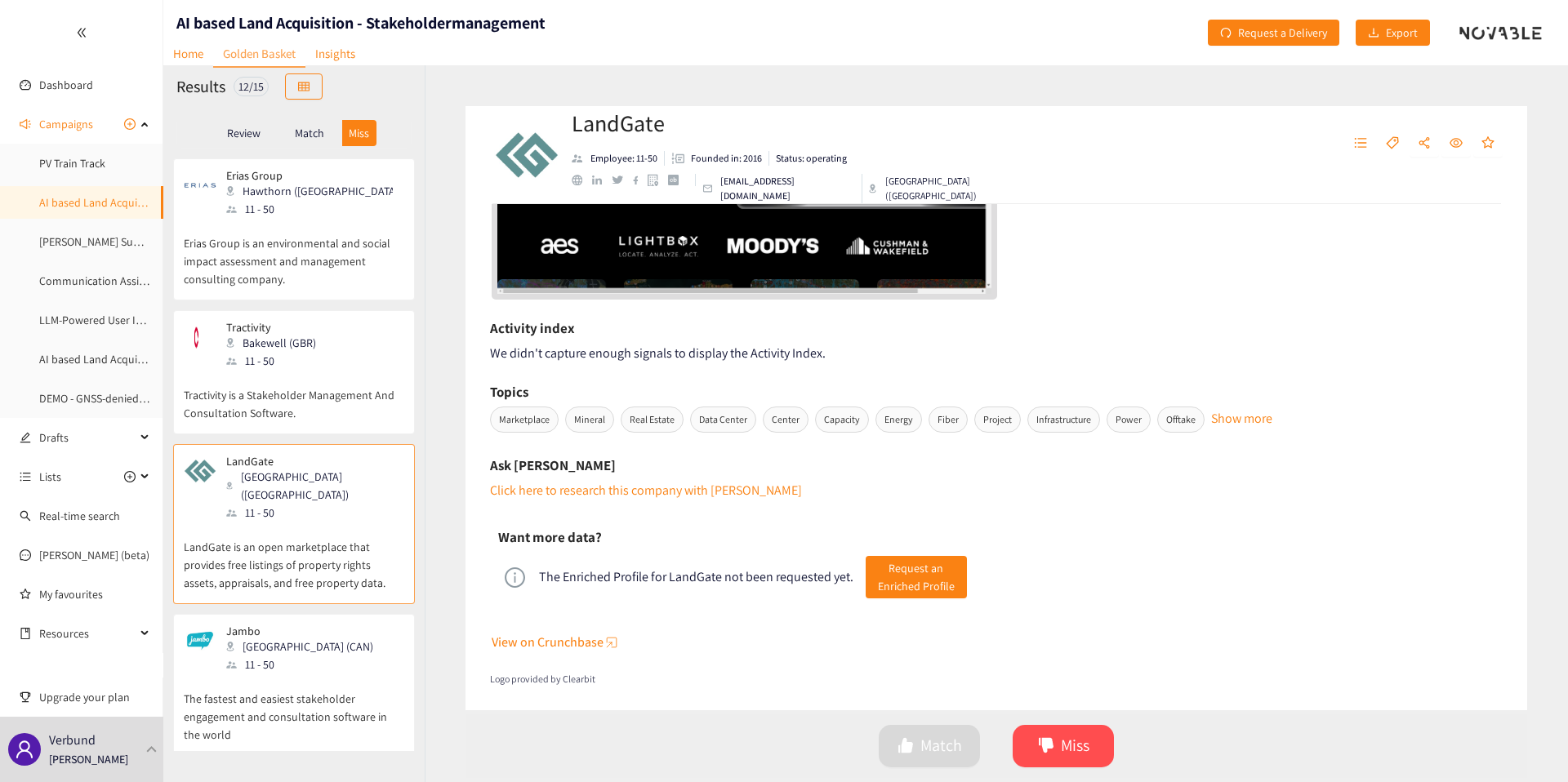
click at [244, 656] on div "11 - 50" at bounding box center [304, 665] width 157 height 18
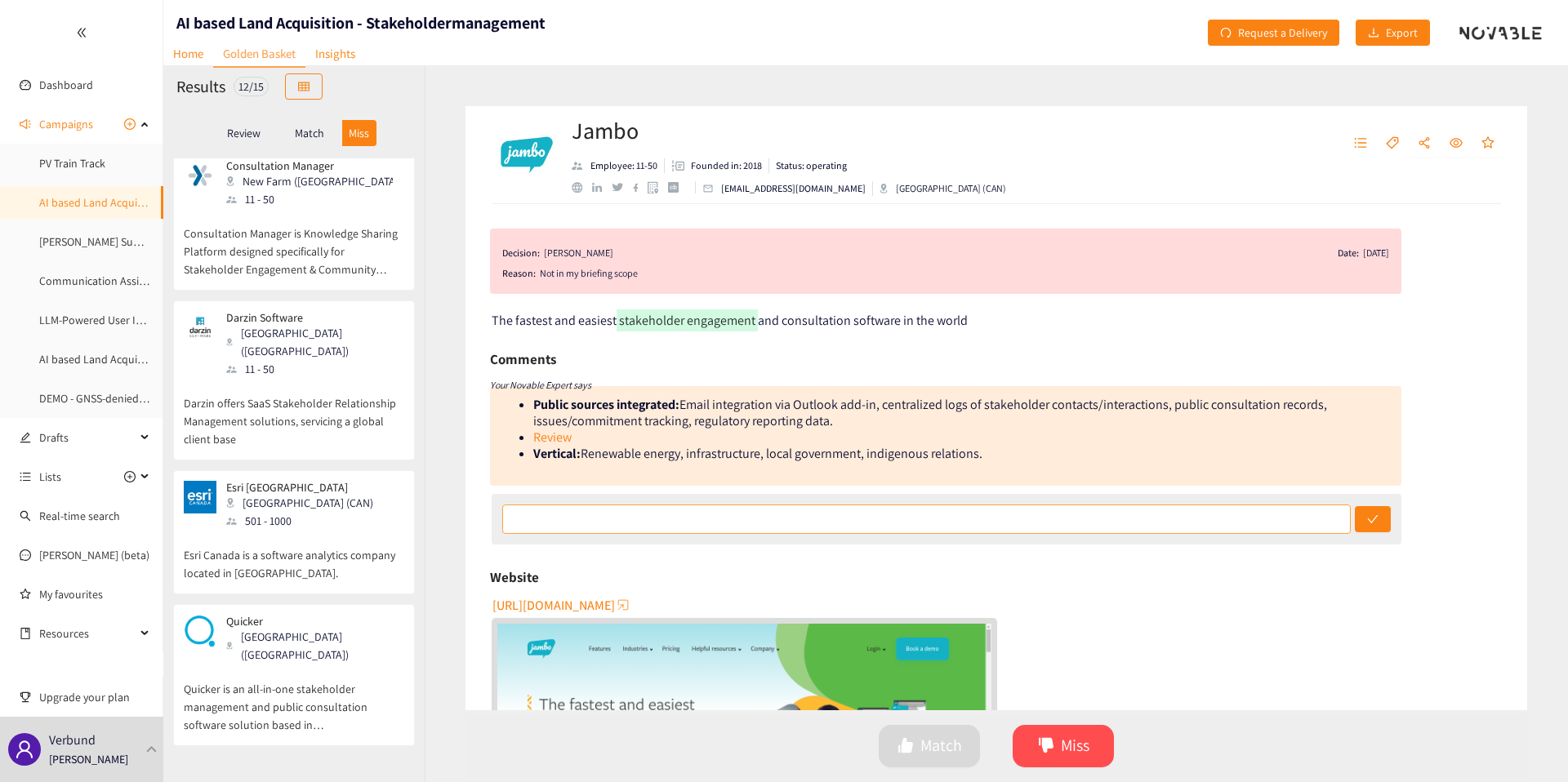
scroll to position [628, 0]
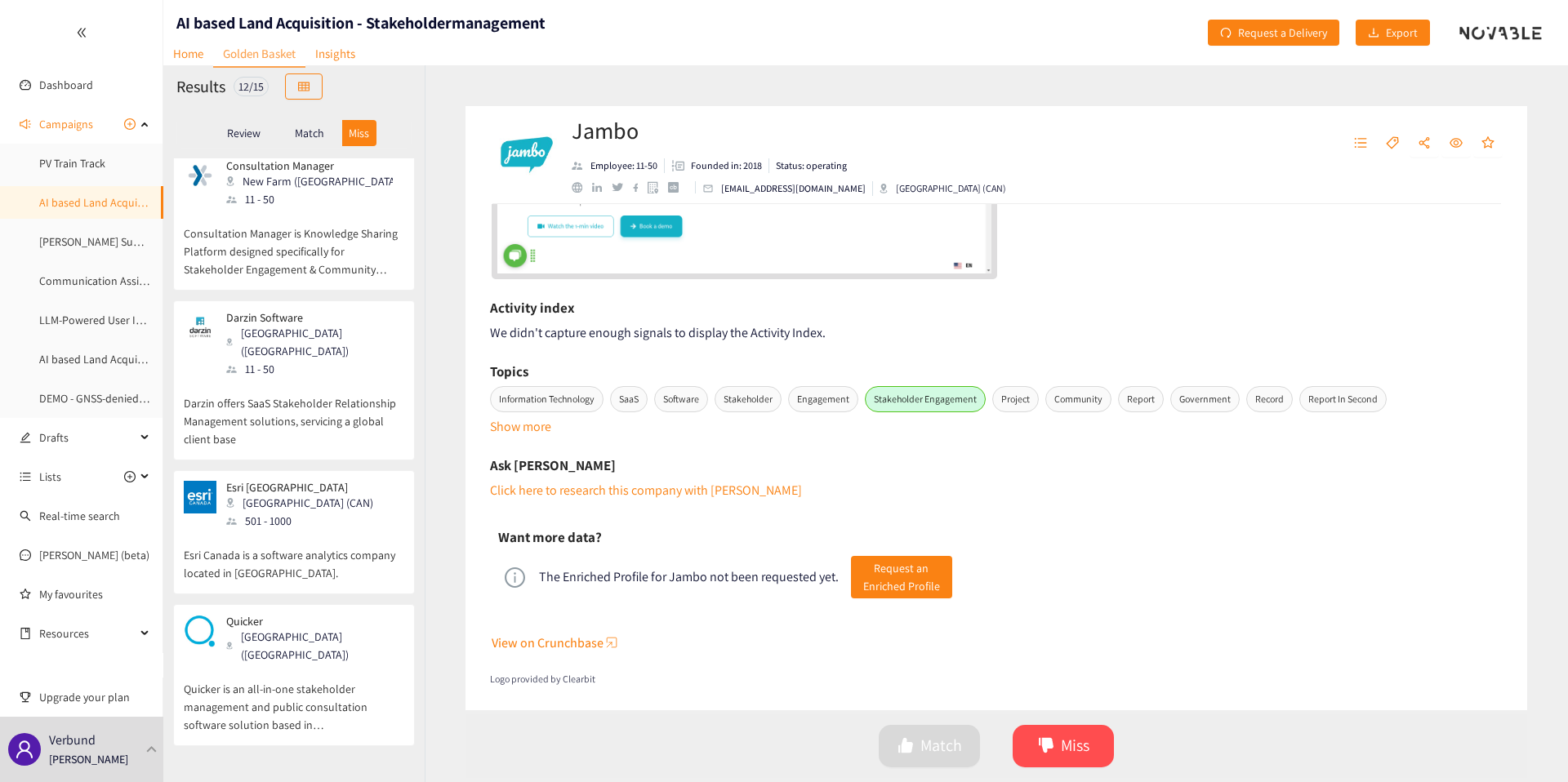
click at [332, 530] on p "Esri Canada is a software analytics company located in [GEOGRAPHIC_DATA]." at bounding box center [294, 555] width 221 height 52
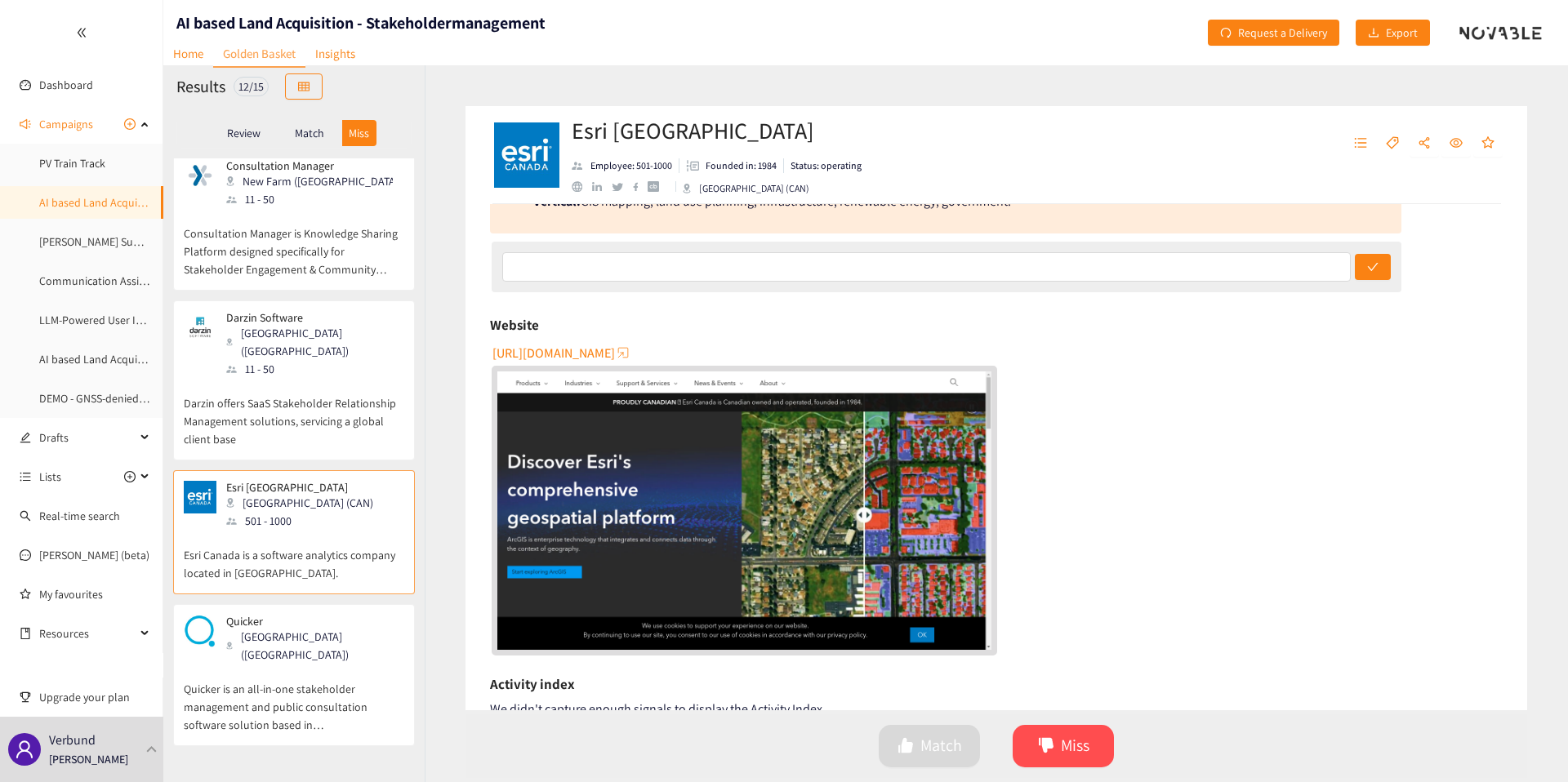
scroll to position [592, 0]
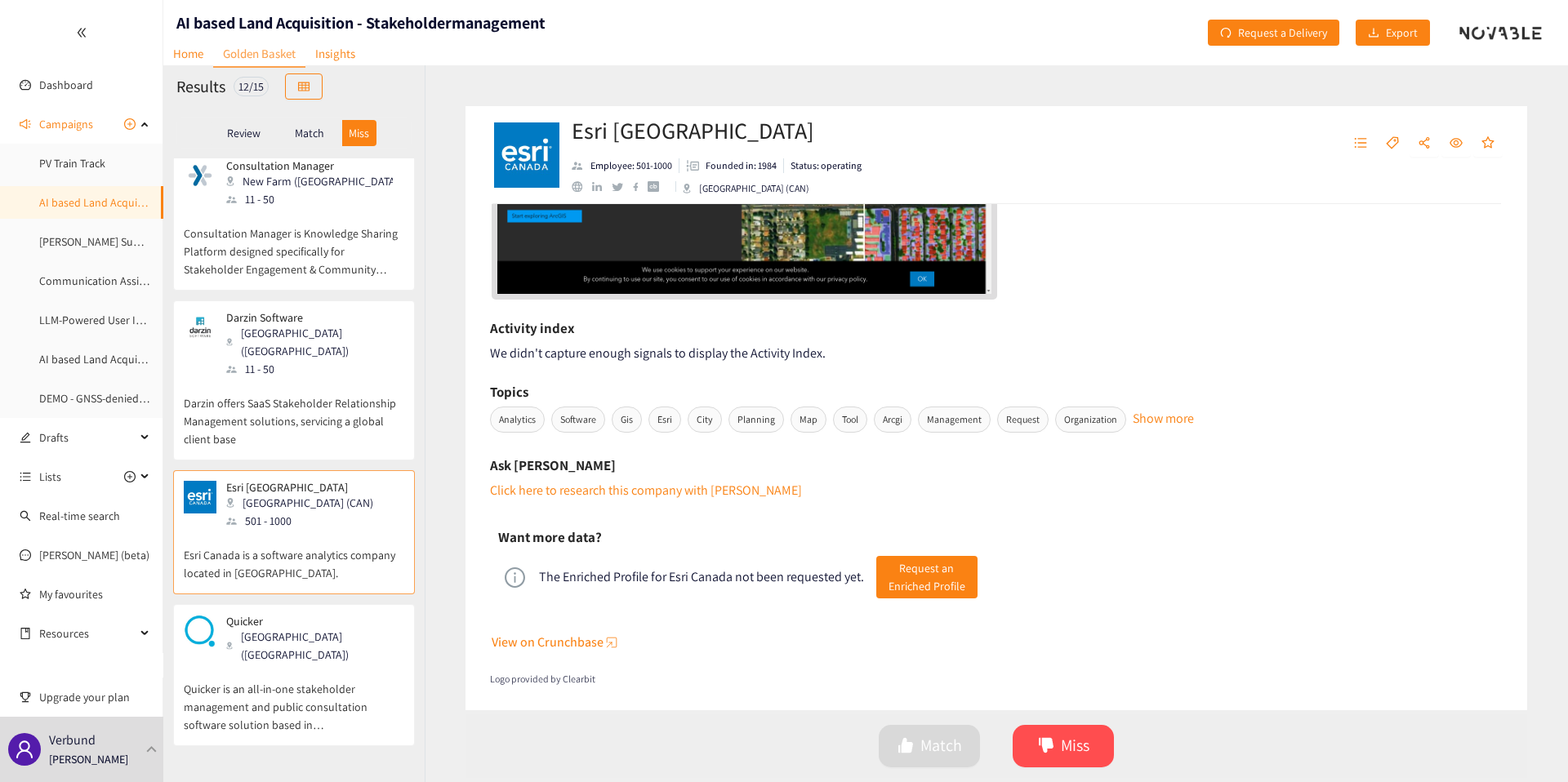
click at [247, 664] on p "Quicker is an all-in-one stakeholder management and public consultation softwar…" at bounding box center [294, 698] width 221 height 70
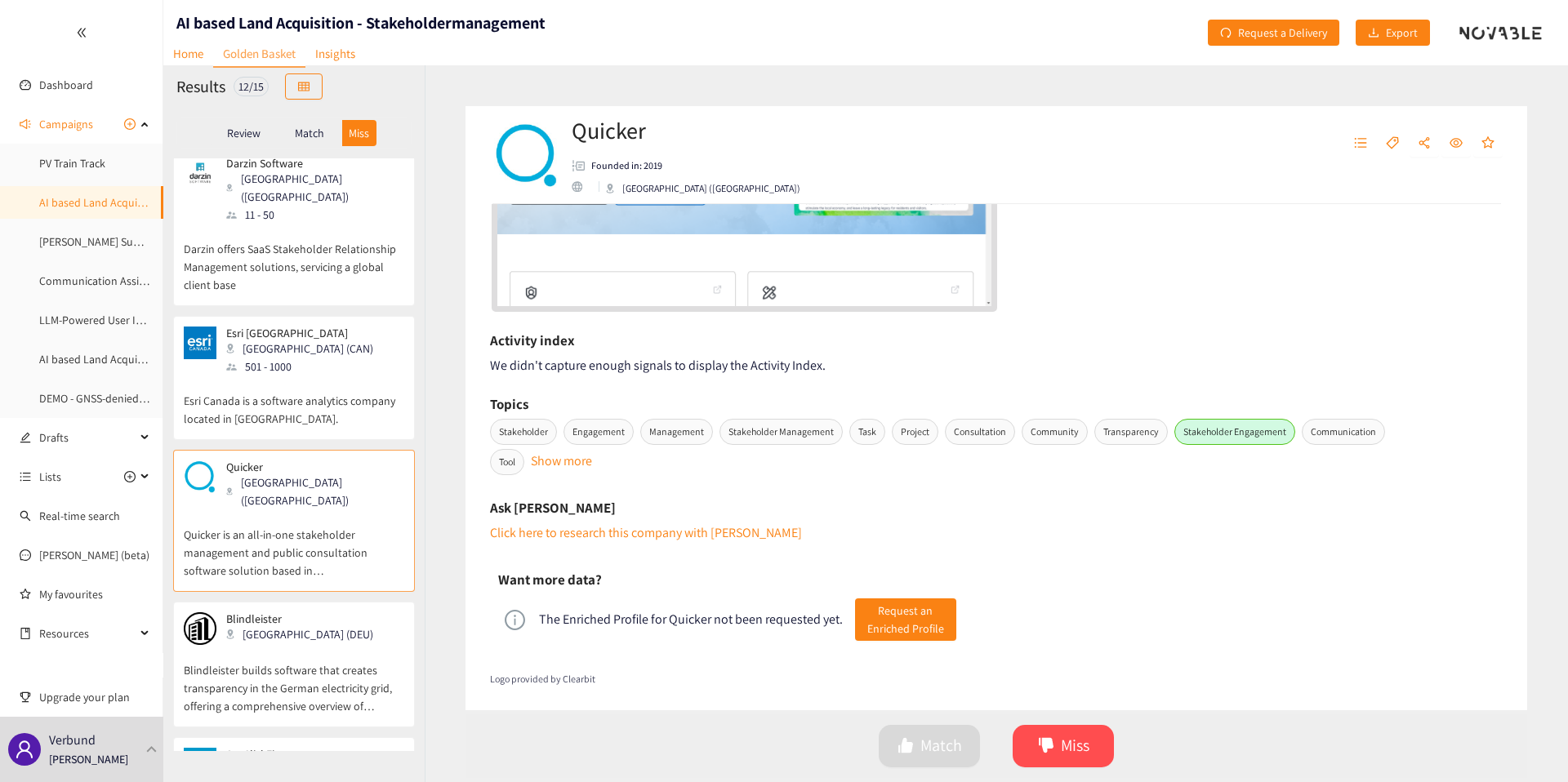
scroll to position [893, 0]
click at [303, 641] on p "Blindleister builds software that creates transparency in the German electricit…" at bounding box center [294, 676] width 221 height 70
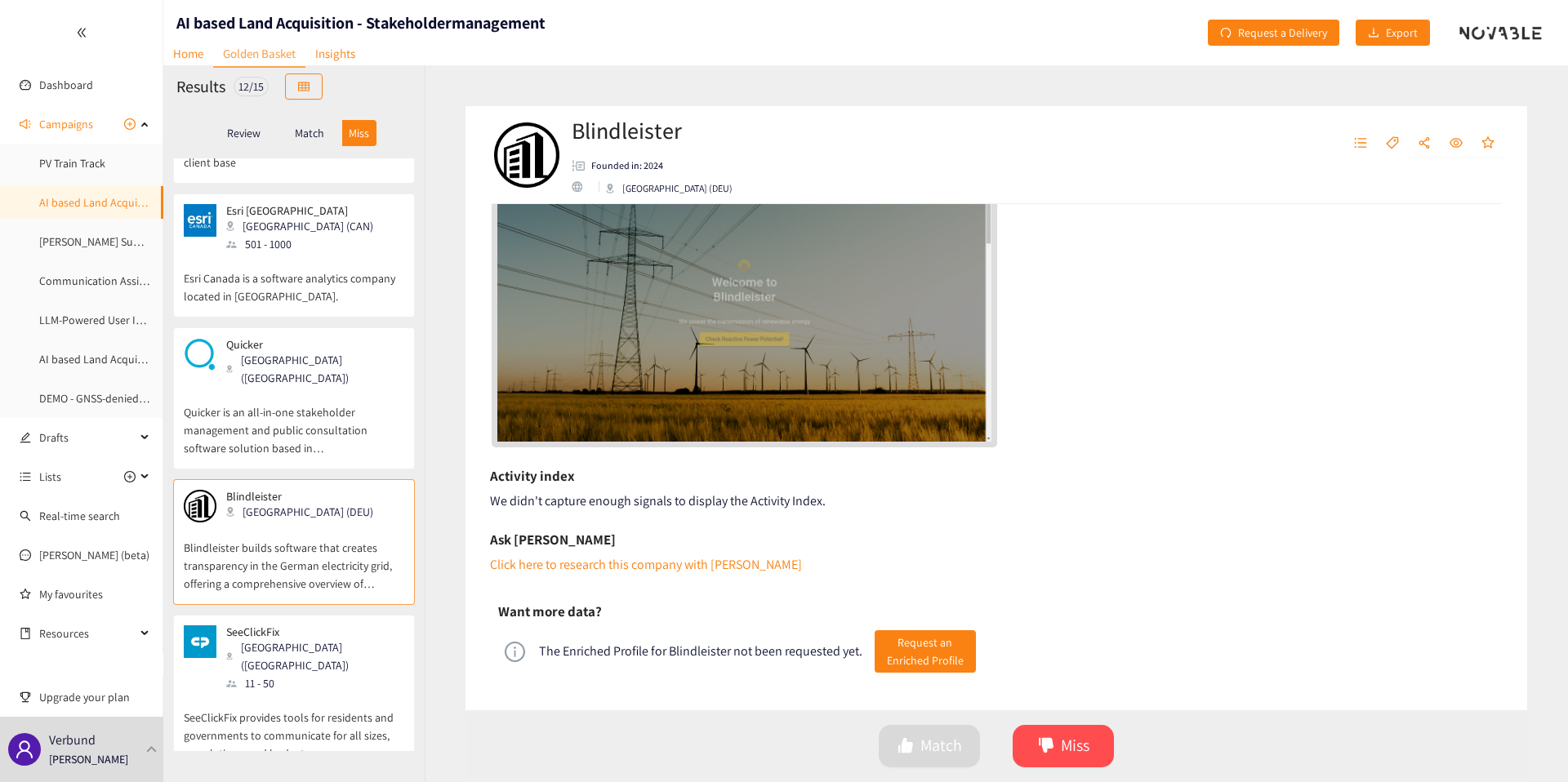
scroll to position [1014, 0]
click at [228, 690] on p "SeeClickFix provides tools for residents and governments to communicate for all…" at bounding box center [294, 725] width 221 height 70
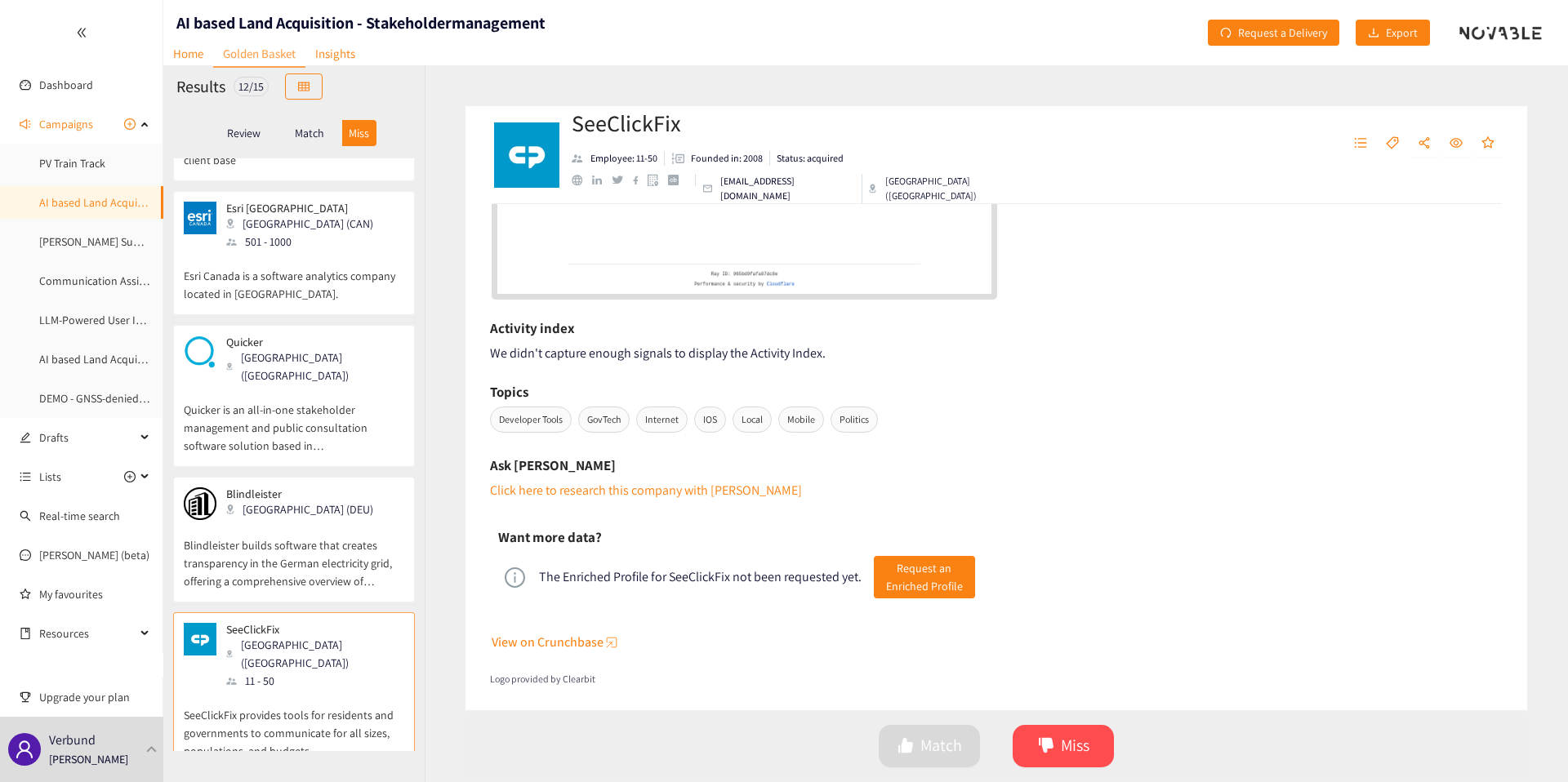
scroll to position [1109, 0]
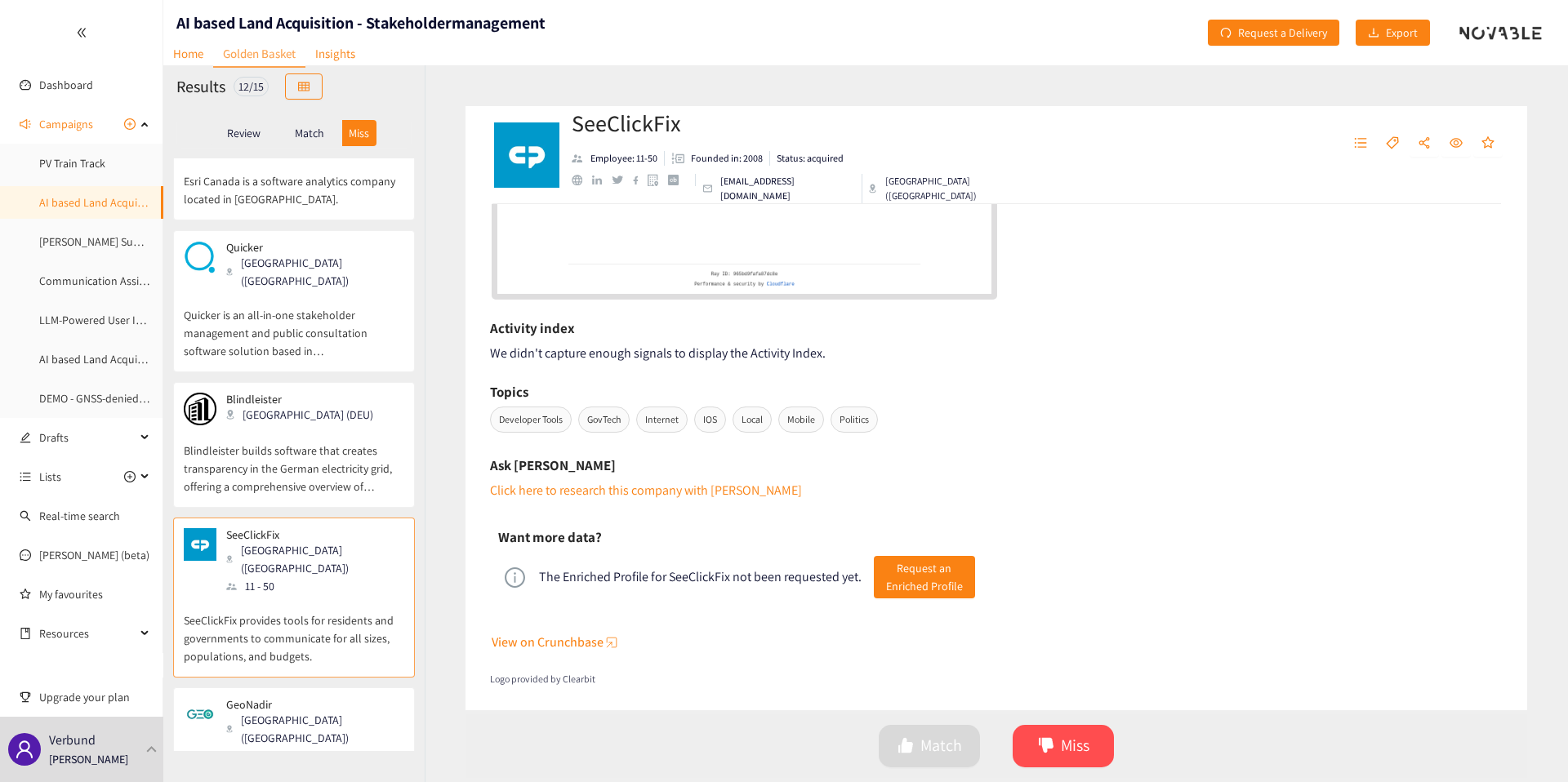
click at [308, 698] on p "GeoNadir" at bounding box center [309, 704] width 166 height 13
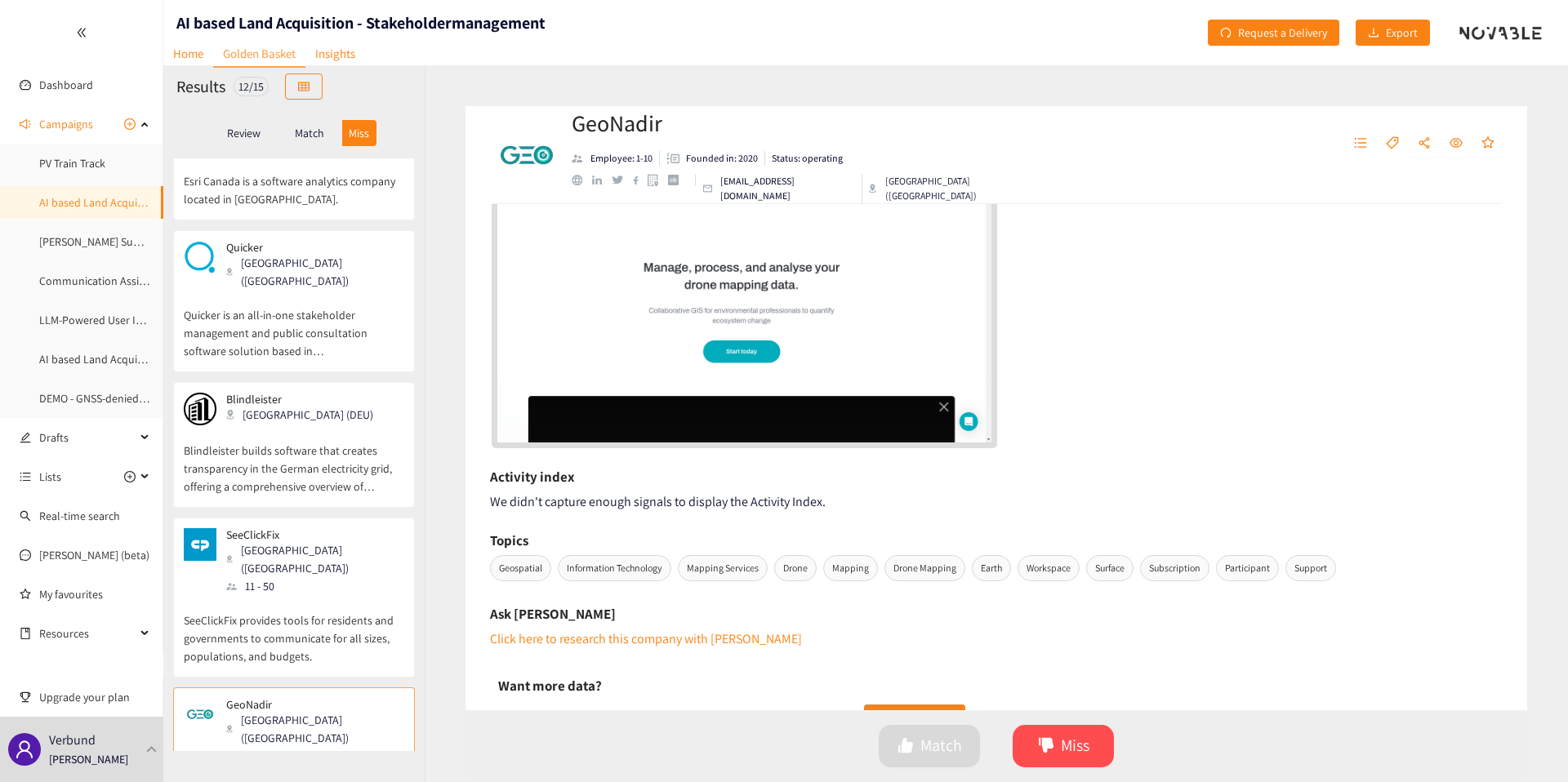
scroll to position [461, 0]
